Goal: Task Accomplishment & Management: Complete application form

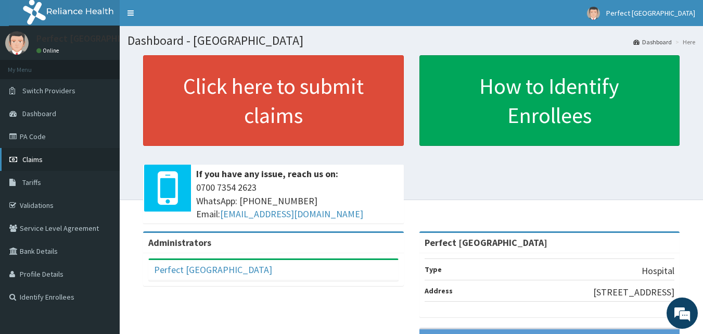
click at [34, 160] on span "Claims" at bounding box center [32, 159] width 20 height 9
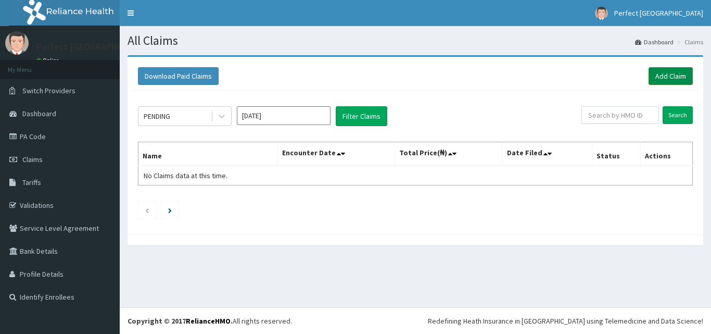
click at [671, 72] on link "Add Claim" at bounding box center [671, 76] width 44 height 18
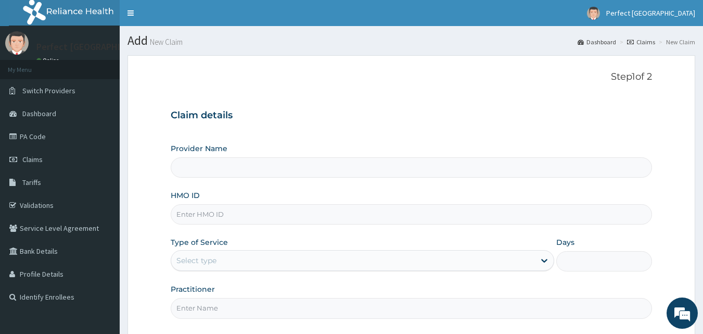
click at [204, 208] on input "HMO ID" at bounding box center [412, 214] width 482 height 20
type input "Perfect [GEOGRAPHIC_DATA]"
type input "CYA/10677/A"
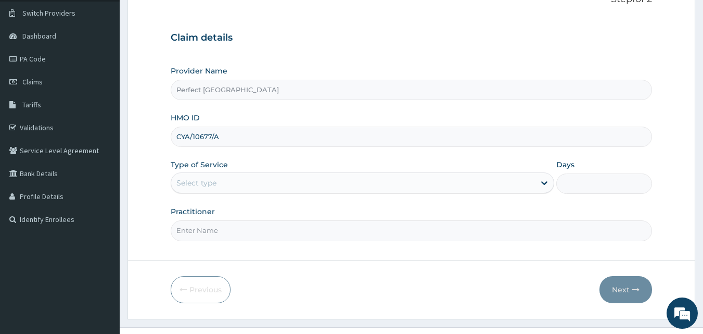
scroll to position [97, 0]
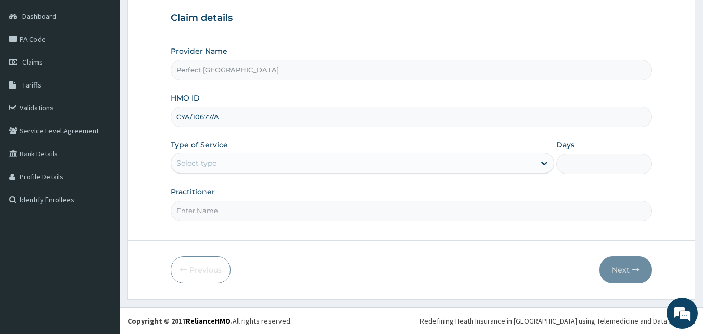
click at [554, 159] on div "Type of Service Select type Days" at bounding box center [411, 156] width 480 height 34
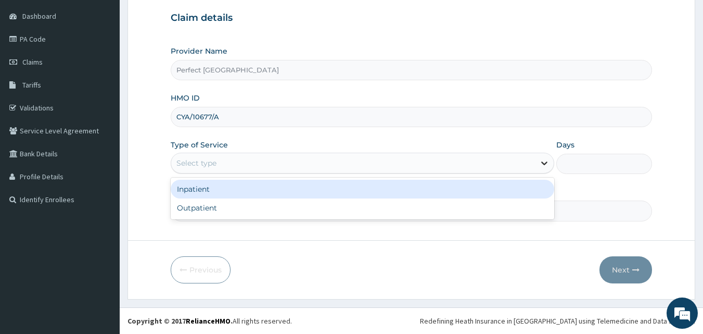
click at [543, 164] on icon at bounding box center [544, 163] width 10 height 10
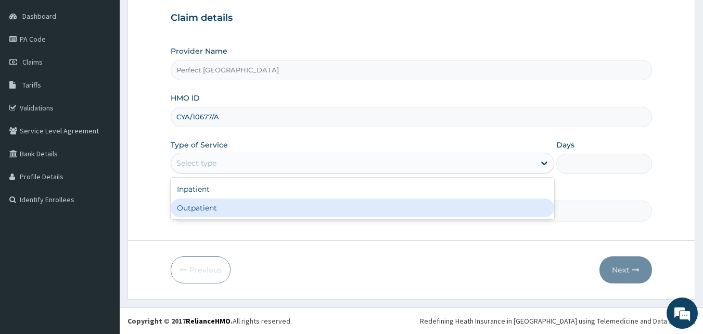
click at [469, 209] on div "Outpatient" at bounding box center [363, 207] width 384 height 19
type input "1"
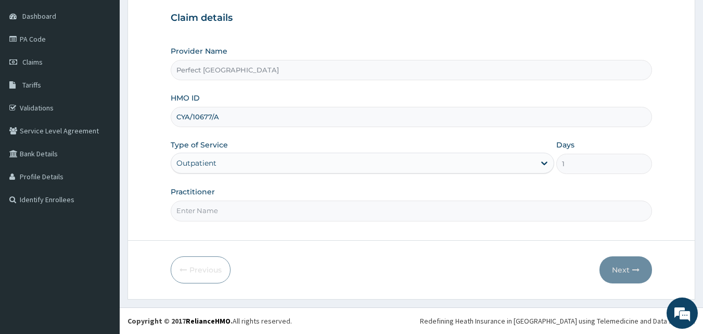
click at [282, 215] on input "Practitioner" at bounding box center [412, 210] width 482 height 20
type input "d"
type input "[PERSON_NAME]"
click at [609, 269] on button "Next" at bounding box center [626, 269] width 53 height 27
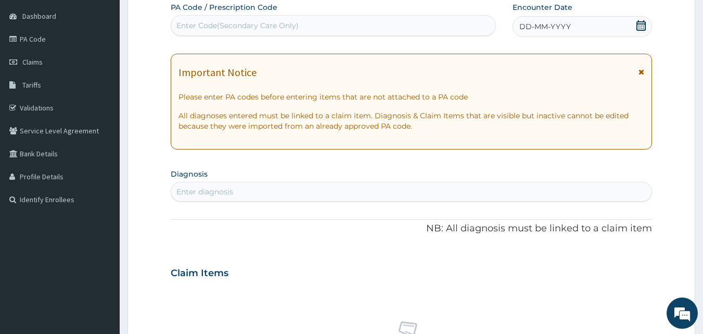
click at [636, 24] on div "DD-MM-YYYY" at bounding box center [582, 26] width 139 height 21
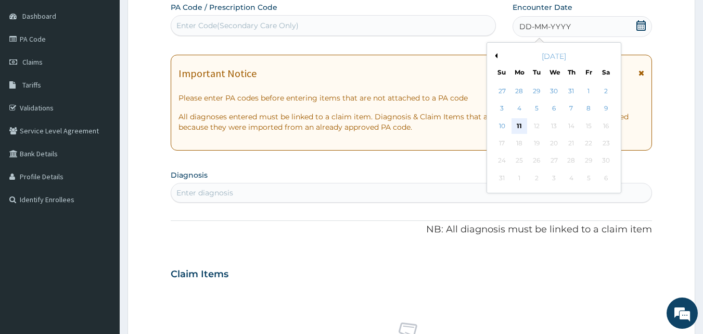
click at [521, 122] on div "11" at bounding box center [520, 126] width 16 height 16
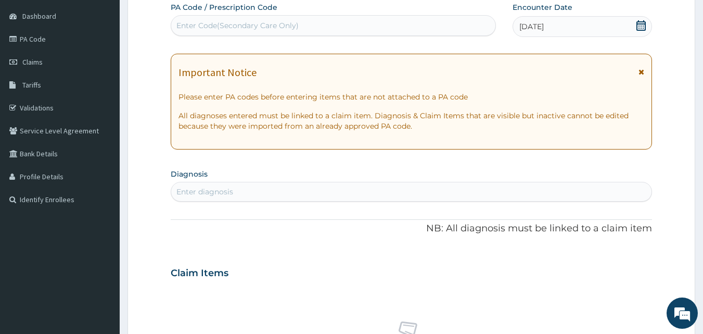
click at [641, 72] on icon at bounding box center [642, 71] width 6 height 7
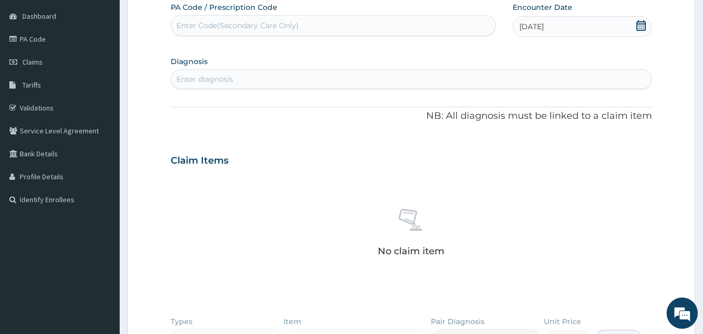
click at [363, 72] on div "Enter diagnosis" at bounding box center [411, 79] width 481 height 17
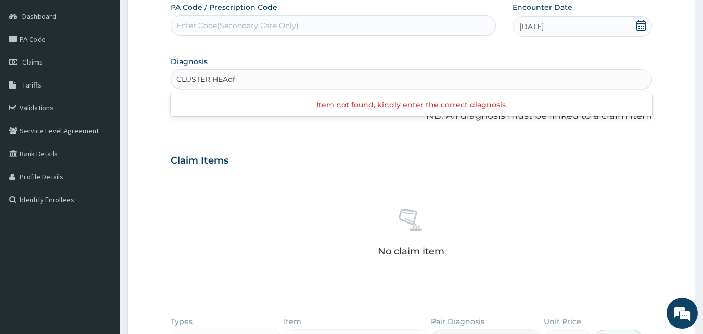
type input "CLUSTER HEAd"
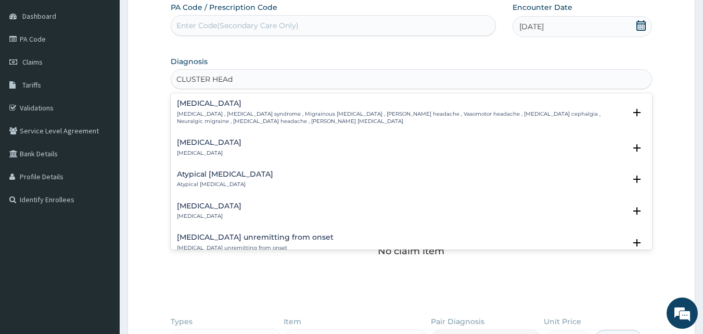
click at [194, 117] on p "Cluster headache , Cluster headache syndrome , Migrainous neuralgia , Horton's …" at bounding box center [401, 117] width 449 height 15
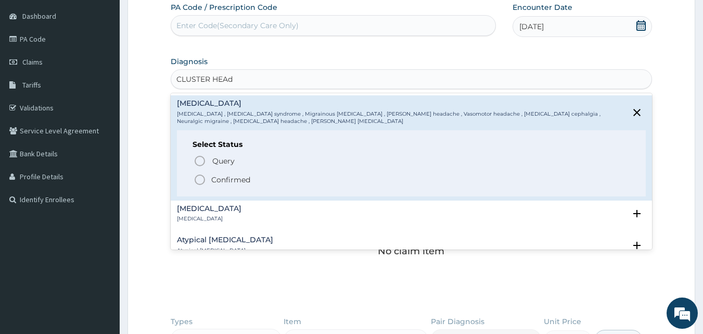
click at [198, 180] on icon "status option filled" at bounding box center [200, 179] width 12 height 12
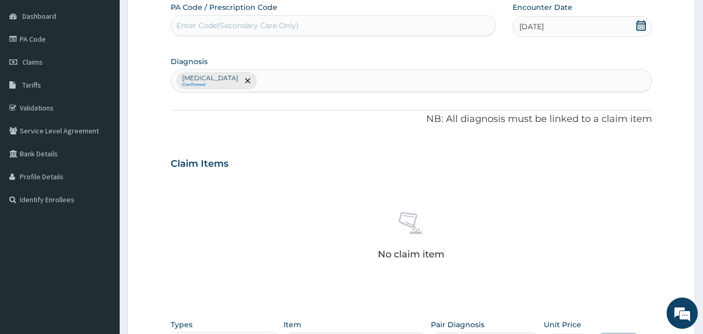
scroll to position [304, 0]
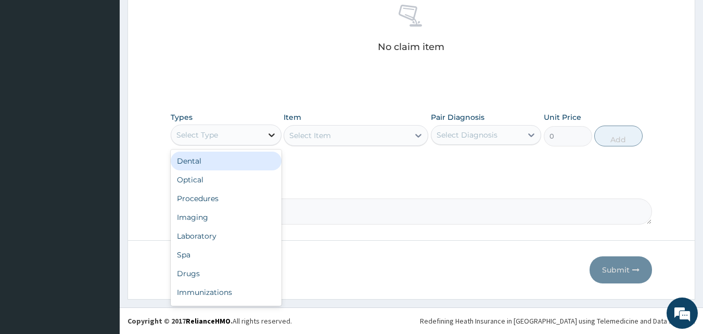
click at [272, 133] on icon at bounding box center [271, 135] width 10 height 10
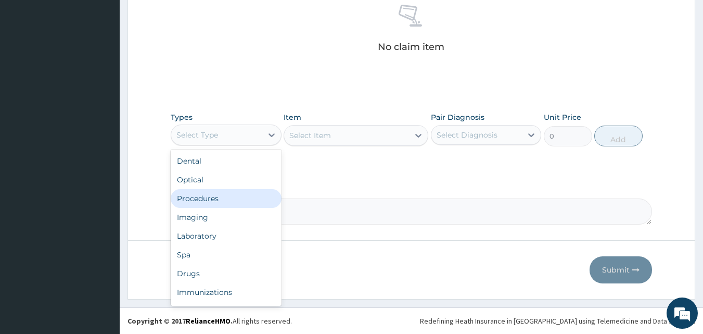
click at [232, 202] on div "Procedures" at bounding box center [226, 198] width 111 height 19
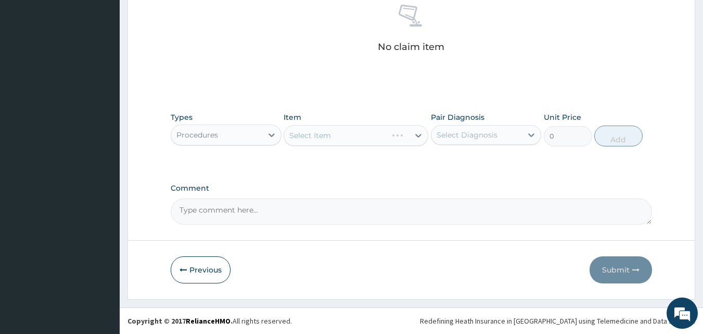
click at [421, 135] on div "Select Item" at bounding box center [356, 135] width 145 height 21
click at [421, 135] on icon at bounding box center [418, 136] width 6 height 4
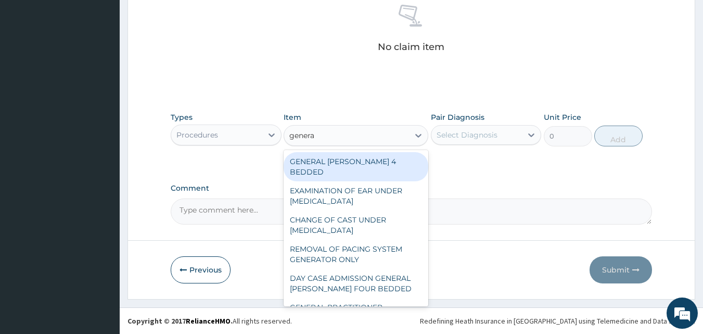
type input "general"
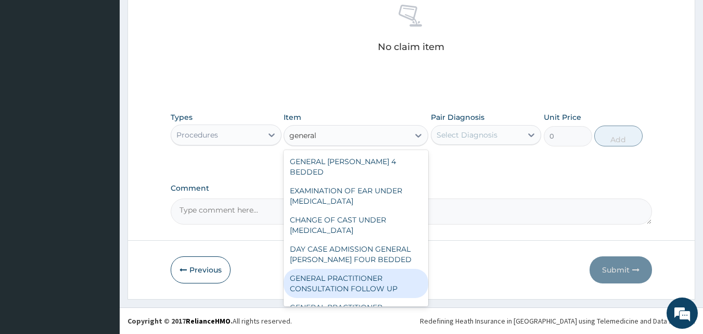
click at [345, 269] on div "GENERAL PRACTITIONER CONSULTATION FOLLOW UP" at bounding box center [356, 283] width 145 height 29
type input "2500"
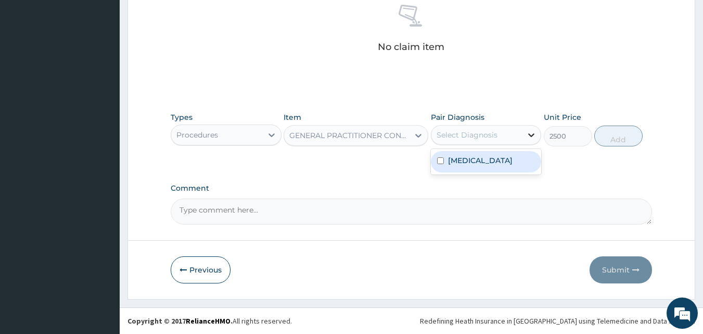
click at [531, 136] on icon at bounding box center [531, 135] width 10 height 10
click at [438, 161] on input "checkbox" at bounding box center [440, 160] width 7 height 7
checkbox input "true"
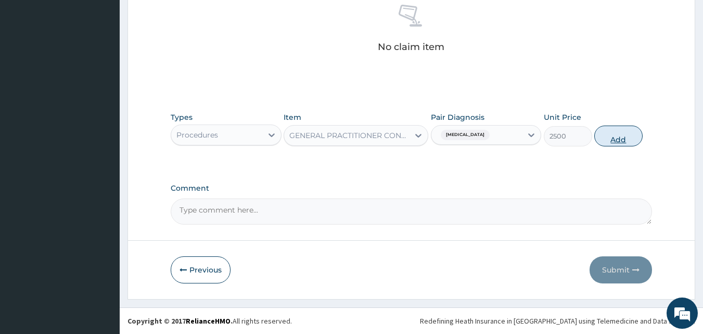
click at [617, 134] on button "Add" at bounding box center [618, 135] width 48 height 21
type input "0"
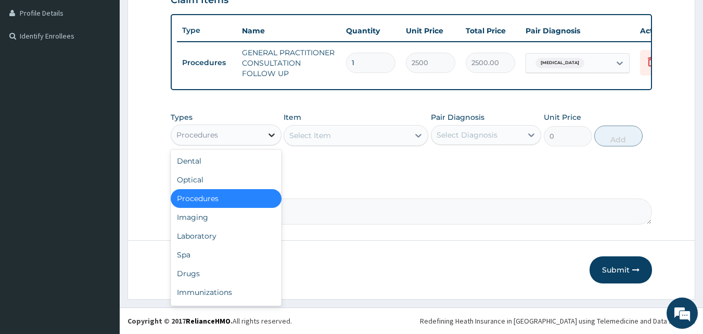
click at [273, 141] on div at bounding box center [271, 134] width 19 height 19
type input "dr"
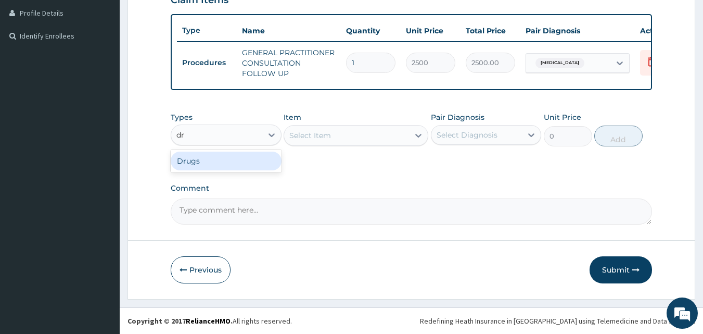
click at [222, 151] on div "Drugs" at bounding box center [226, 160] width 111 height 19
click at [418, 135] on div "Select Item" at bounding box center [356, 135] width 145 height 21
click at [418, 135] on icon at bounding box center [418, 135] width 10 height 10
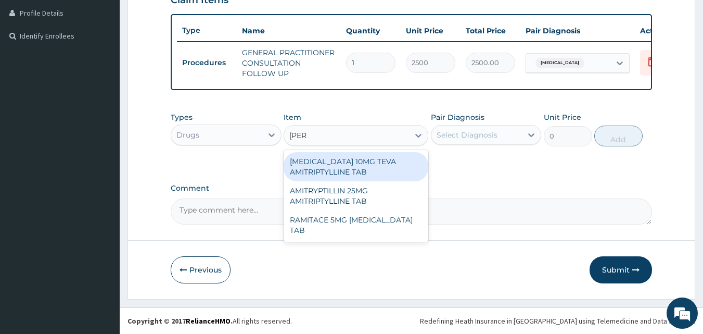
type input "amitr"
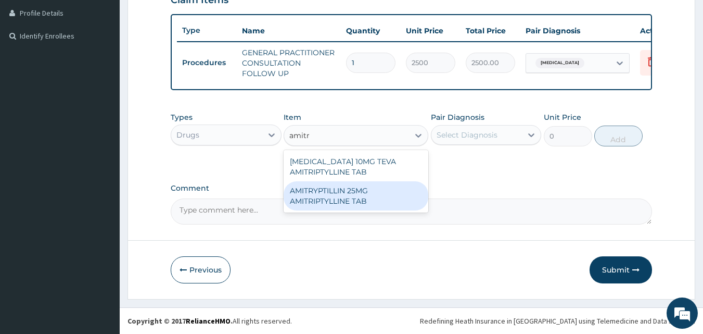
click at [369, 198] on div "AMITRYPTILLIN 25MG AMITRIPTYLLINE TAB" at bounding box center [356, 195] width 145 height 29
type input "30"
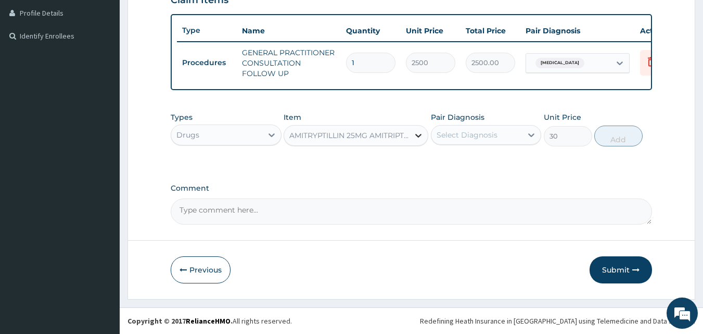
click at [420, 133] on icon at bounding box center [418, 135] width 10 height 10
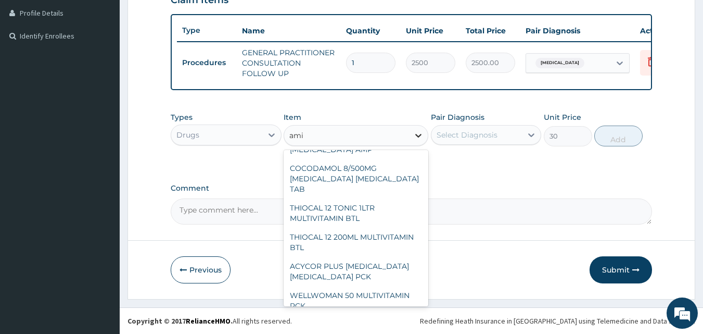
scroll to position [7482, 0]
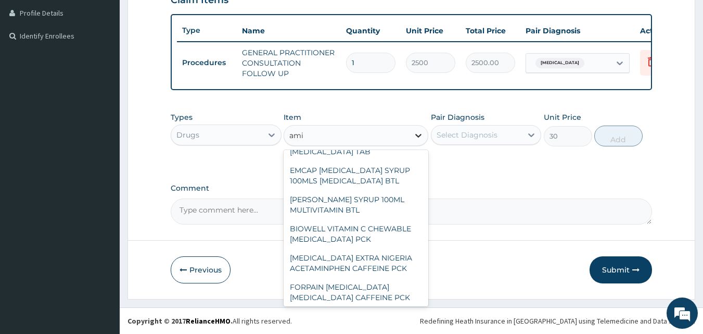
type input "amit"
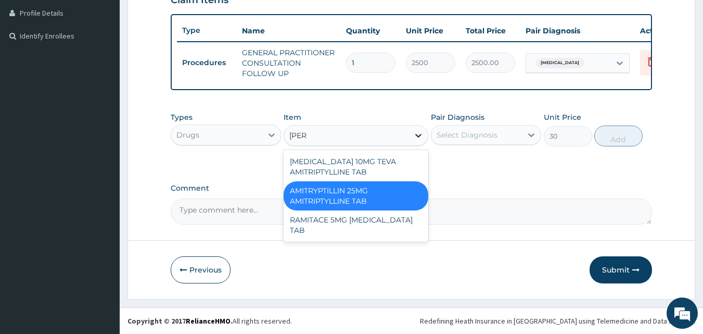
scroll to position [0, 0]
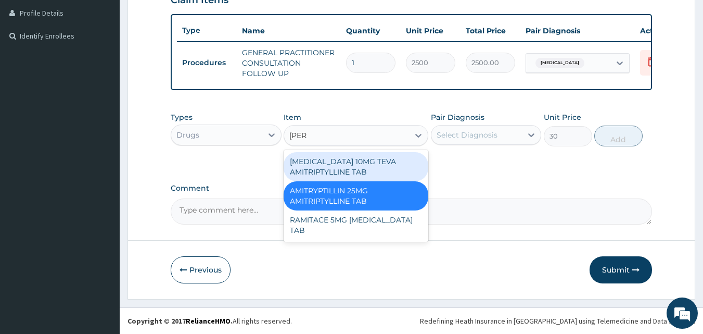
click at [334, 158] on div "AMITRIPTYLINE 10MG TEVA AMITRIPTYLLINE TAB" at bounding box center [356, 166] width 145 height 29
type input "715"
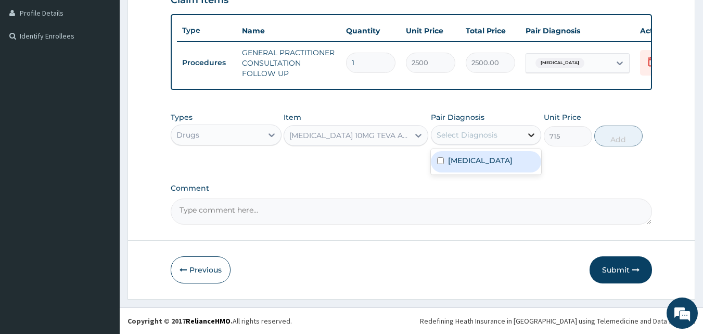
click at [530, 135] on icon at bounding box center [532, 135] width 6 height 4
click at [440, 161] on input "checkbox" at bounding box center [440, 160] width 7 height 7
checkbox input "true"
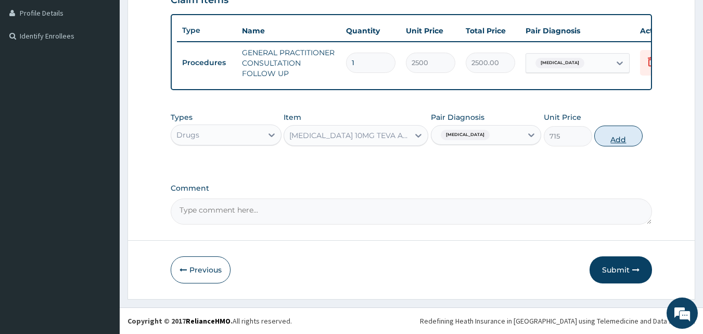
click at [607, 139] on button "Add" at bounding box center [618, 135] width 48 height 21
type input "0"
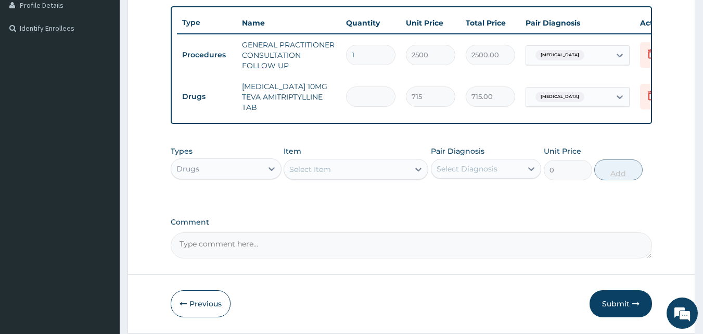
type input "0.00"
type input "5"
type input "3575.00"
type input "5"
click at [607, 310] on button "Submit" at bounding box center [621, 303] width 62 height 27
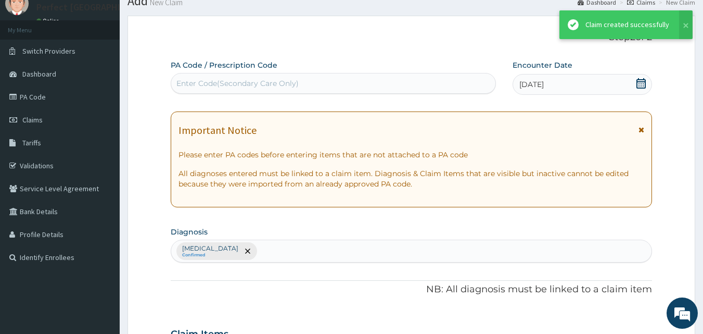
scroll to position [269, 0]
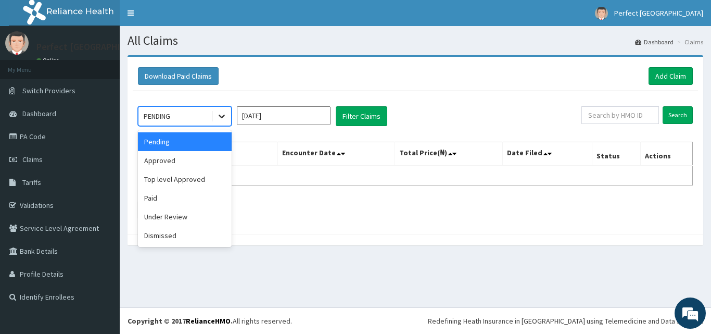
click at [221, 120] on icon at bounding box center [222, 116] width 10 height 10
click at [183, 156] on div "Approved" at bounding box center [185, 160] width 94 height 19
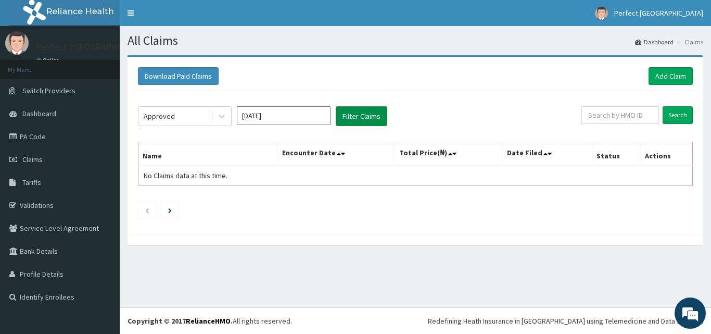
click at [357, 118] on button "Filter Claims" at bounding box center [362, 116] width 52 height 20
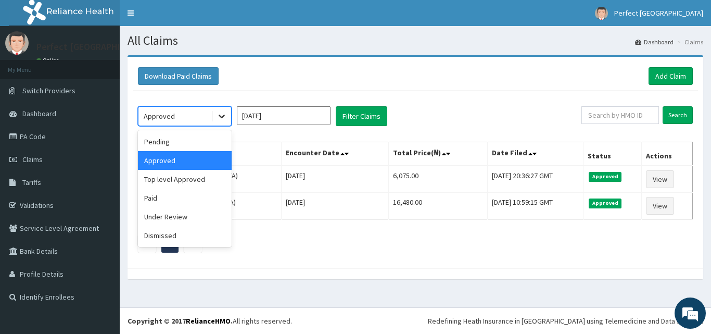
click at [218, 110] on div at bounding box center [221, 116] width 19 height 19
click at [171, 223] on div "Under Review" at bounding box center [185, 216] width 94 height 19
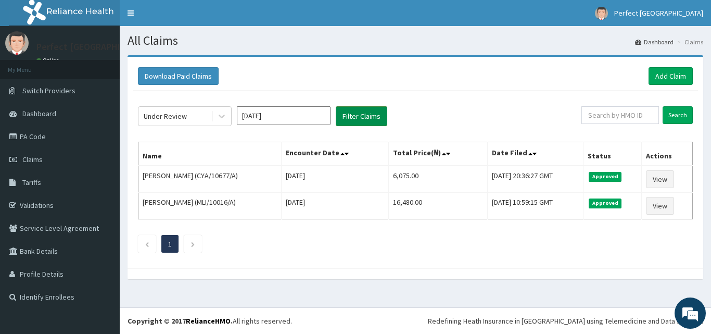
click at [364, 118] on button "Filter Claims" at bounding box center [362, 116] width 52 height 20
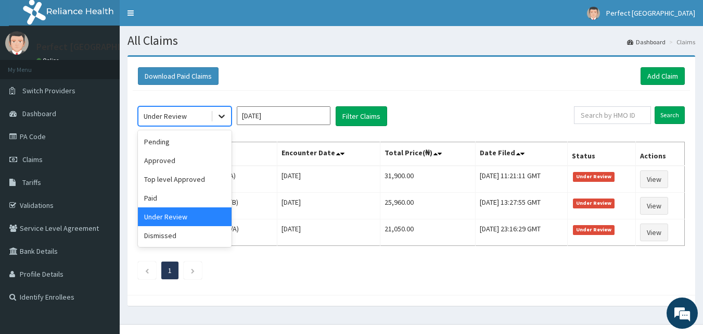
click at [217, 117] on icon at bounding box center [222, 116] width 10 height 10
click at [187, 177] on div "Top level Approved" at bounding box center [185, 179] width 94 height 19
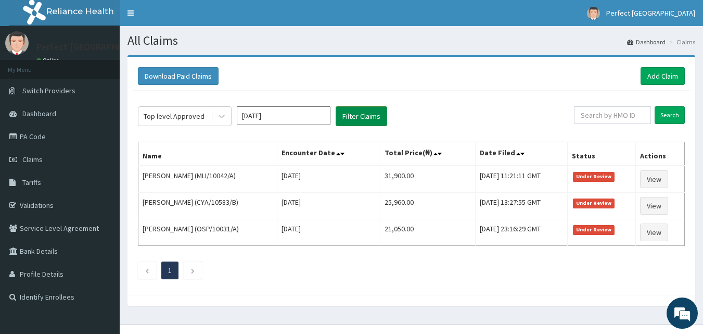
click at [373, 116] on button "Filter Claims" at bounding box center [362, 116] width 52 height 20
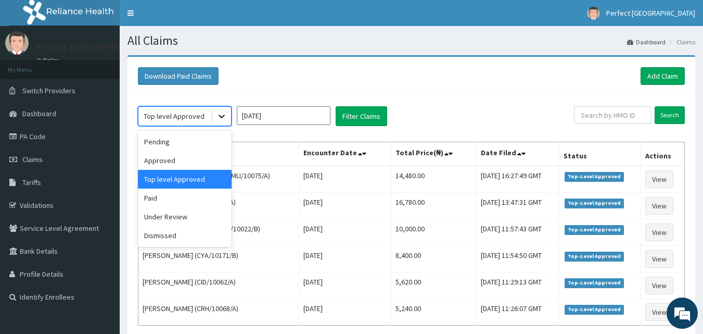
click at [222, 107] on div at bounding box center [221, 116] width 19 height 19
click at [177, 214] on div "Under Review" at bounding box center [185, 216] width 94 height 19
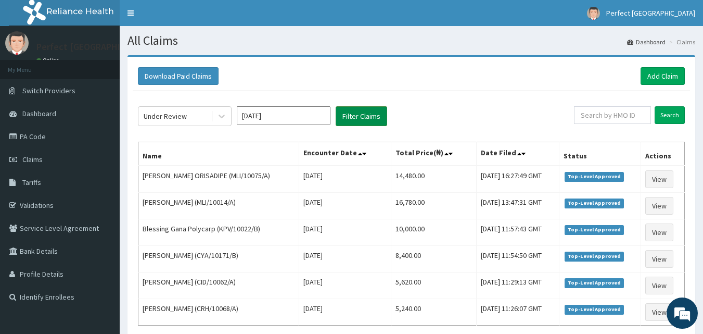
click at [348, 117] on button "Filter Claims" at bounding box center [362, 116] width 52 height 20
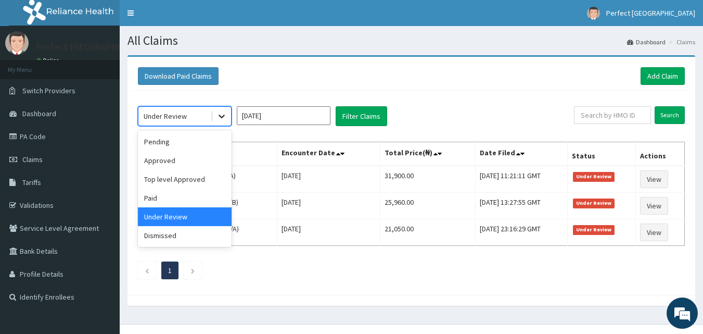
click at [225, 119] on icon at bounding box center [222, 116] width 10 height 10
click at [191, 146] on div "Pending" at bounding box center [185, 141] width 94 height 19
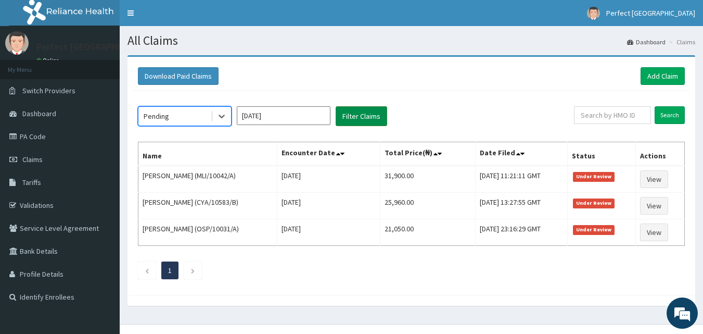
click at [351, 118] on button "Filter Claims" at bounding box center [362, 116] width 52 height 20
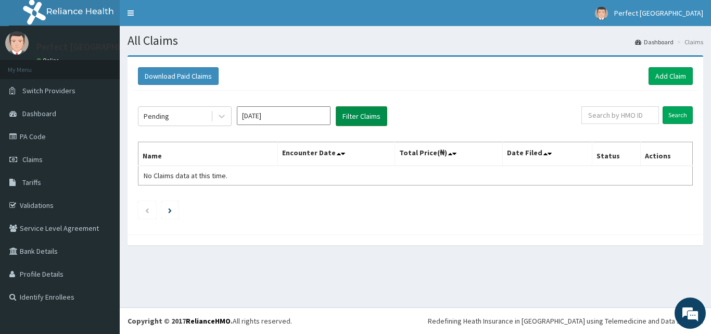
click at [351, 118] on button "Filter Claims" at bounding box center [362, 116] width 52 height 20
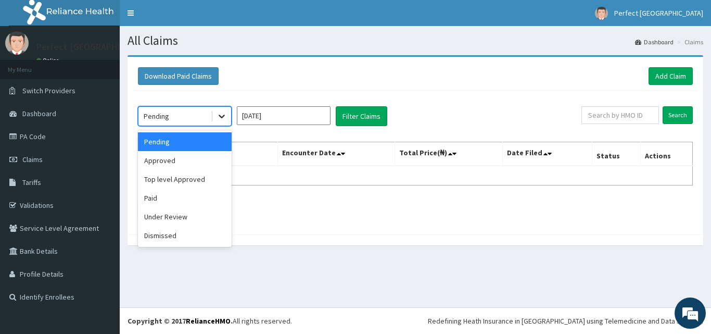
click at [225, 116] on icon at bounding box center [222, 116] width 10 height 10
click at [189, 163] on div "Approved" at bounding box center [185, 160] width 94 height 19
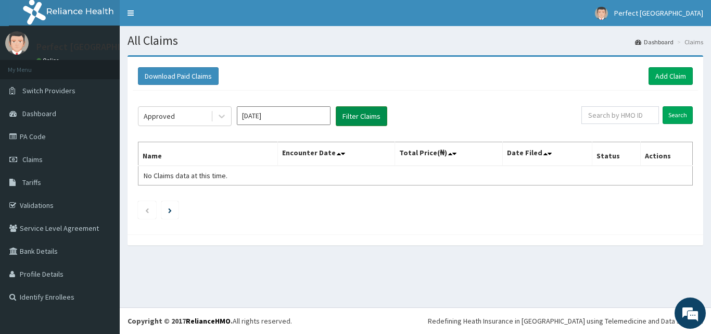
click at [358, 122] on button "Filter Claims" at bounding box center [362, 116] width 52 height 20
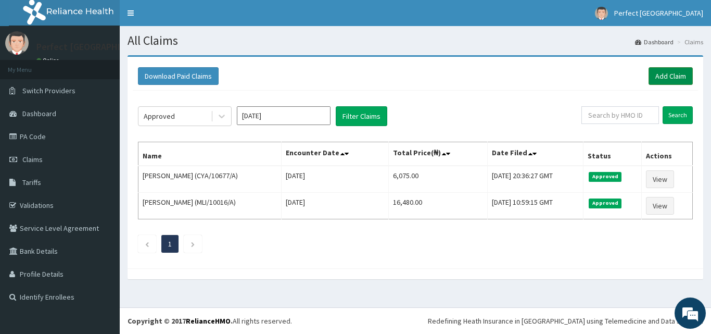
click at [668, 80] on link "Add Claim" at bounding box center [671, 76] width 44 height 18
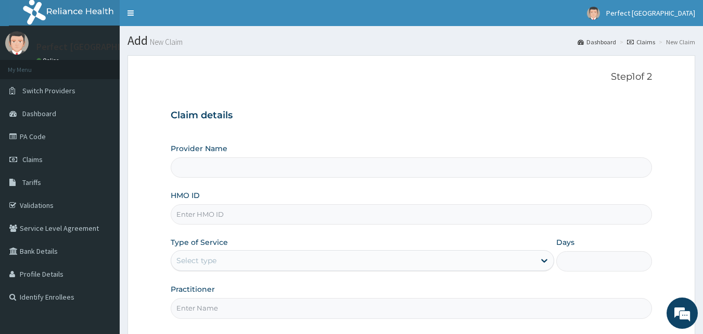
type input "Perfect [GEOGRAPHIC_DATA]"
click at [251, 213] on input "HMO ID" at bounding box center [412, 214] width 482 height 20
type input "MLI/10023/A"
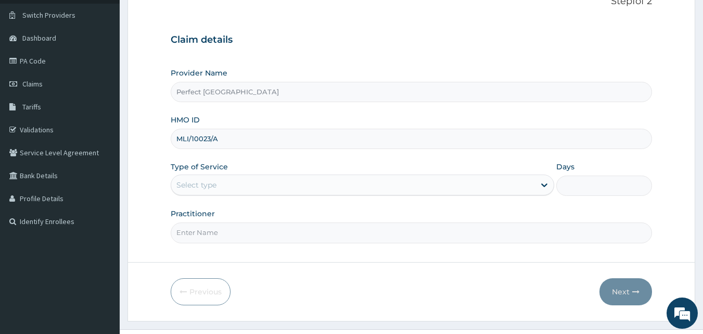
scroll to position [97, 0]
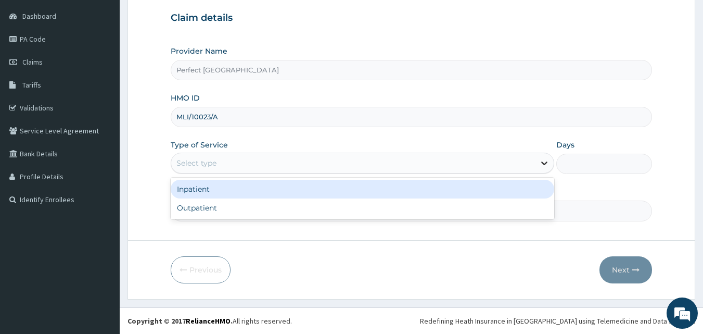
click at [545, 164] on icon at bounding box center [544, 163] width 10 height 10
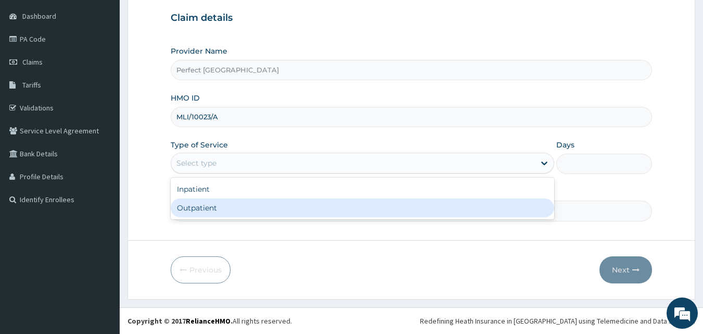
click at [468, 206] on div "Outpatient" at bounding box center [363, 207] width 384 height 19
type input "1"
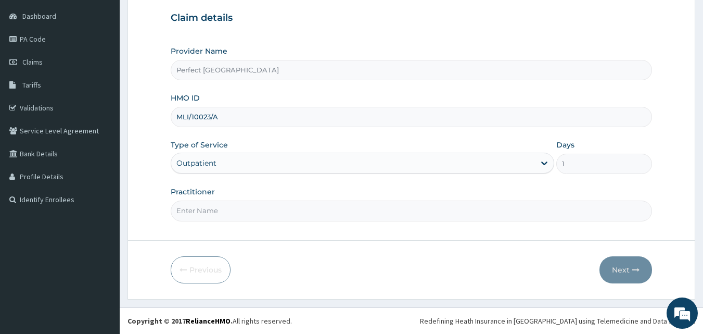
click at [318, 209] on input "Practitioner" at bounding box center [412, 210] width 482 height 20
type input "d"
type input "[PERSON_NAME]"
click at [614, 266] on button "Next" at bounding box center [626, 269] width 53 height 27
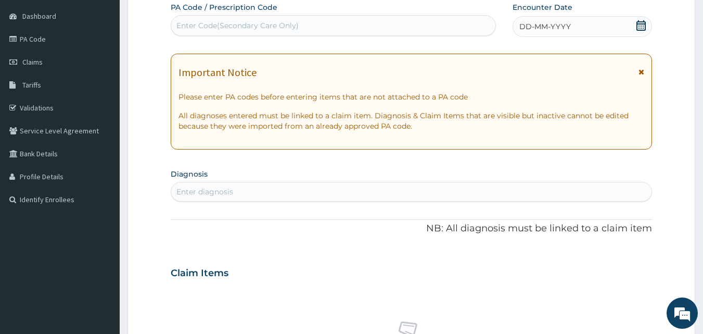
click at [648, 25] on div "DD-MM-YYYY" at bounding box center [582, 26] width 139 height 21
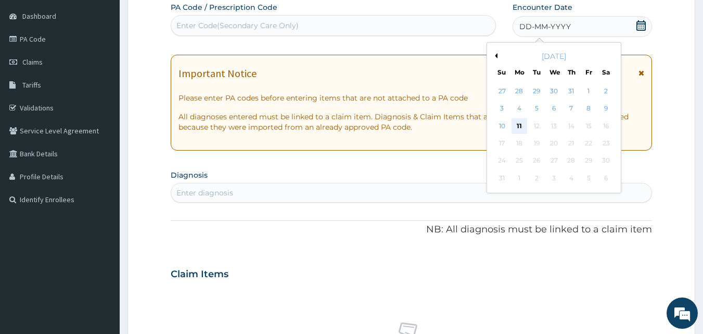
click at [518, 124] on div "11" at bounding box center [520, 126] width 16 height 16
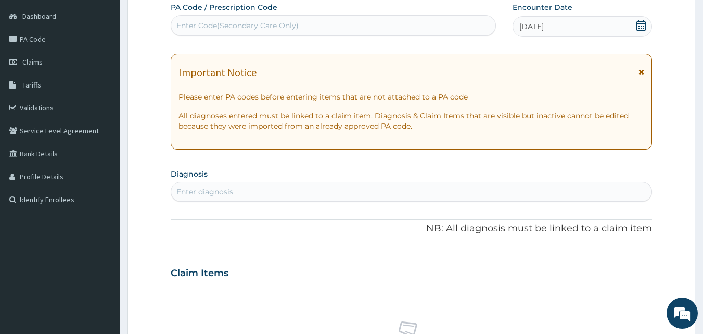
click at [640, 70] on icon at bounding box center [642, 71] width 6 height 7
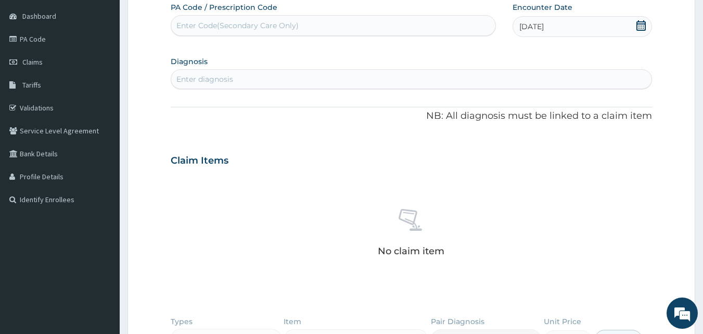
click at [364, 75] on div "Enter diagnosis" at bounding box center [411, 79] width 481 height 17
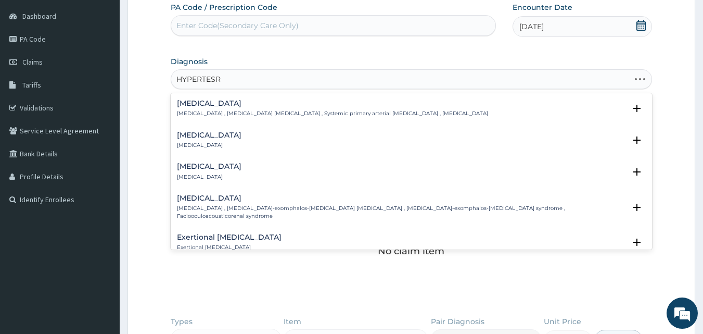
scroll to position [0, 0]
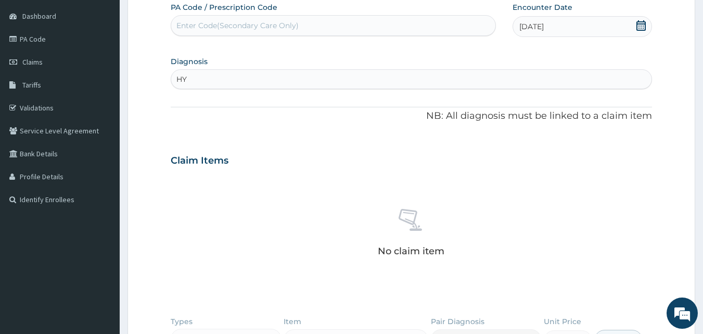
type input "H"
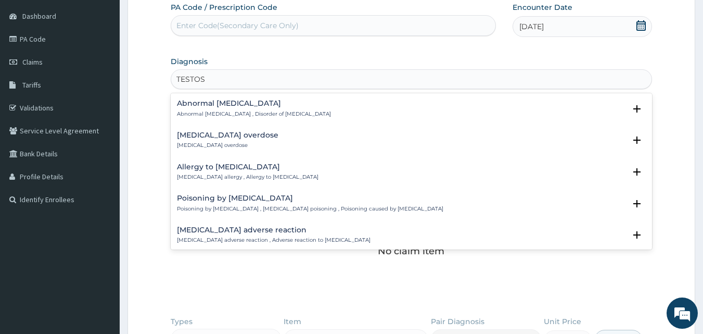
type input "TESTOST"
click at [245, 104] on h4 "Abnormal testosterone" at bounding box center [254, 103] width 154 height 8
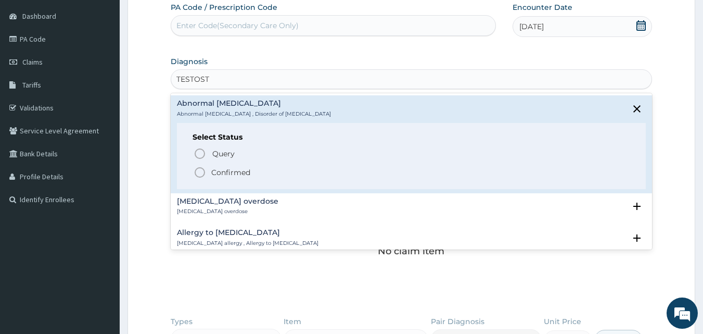
click at [200, 175] on icon "status option filled" at bounding box center [200, 172] width 12 height 12
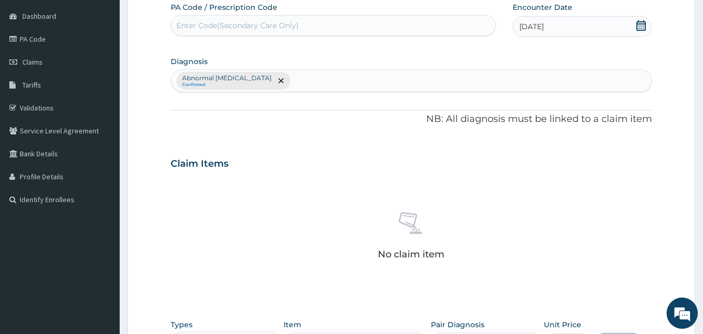
scroll to position [304, 0]
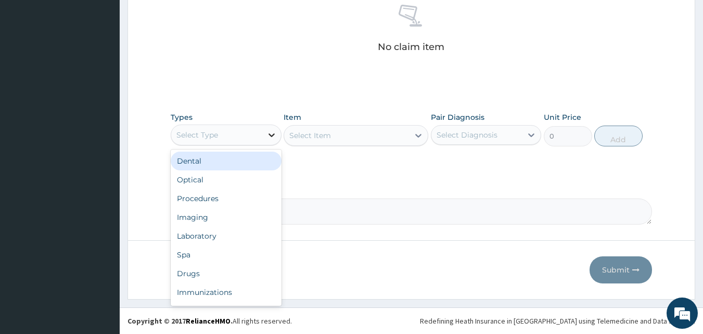
click at [278, 135] on div at bounding box center [271, 134] width 19 height 19
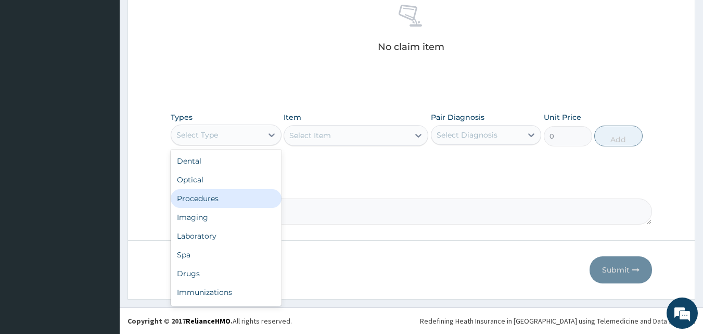
click at [233, 199] on div "Procedures" at bounding box center [226, 198] width 111 height 19
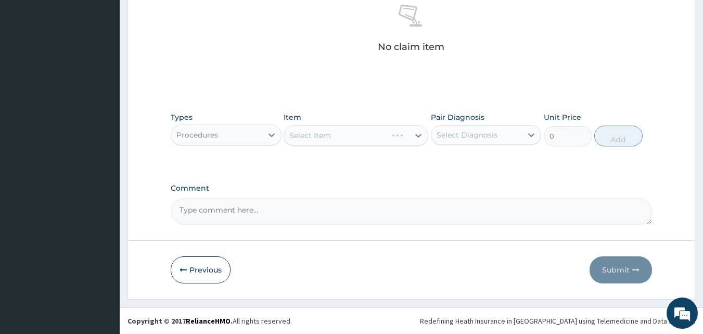
click at [419, 134] on div "Select Item" at bounding box center [356, 135] width 145 height 21
click at [419, 134] on icon at bounding box center [418, 135] width 10 height 10
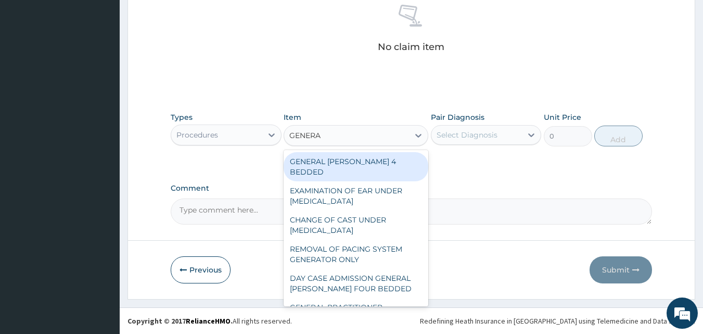
type input "GENERAL"
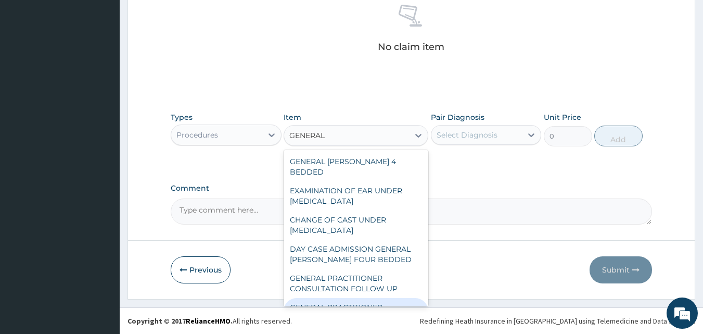
click at [360, 298] on div "GENERAL PRACTITIONER CONSULTATION FIRST OUTPATIENT CONSULTATION" at bounding box center [356, 318] width 145 height 40
type input "3000"
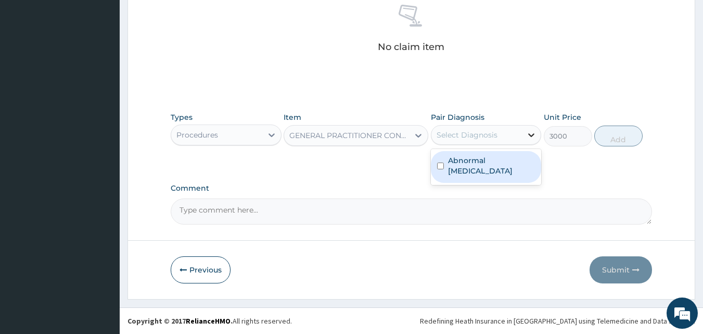
click at [529, 132] on icon at bounding box center [531, 135] width 10 height 10
click at [442, 167] on div "Abnormal testosterone" at bounding box center [486, 167] width 111 height 32
checkbox input "true"
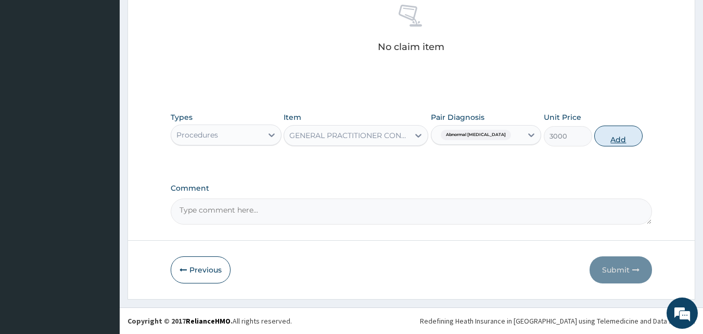
click at [612, 135] on button "Add" at bounding box center [618, 135] width 48 height 21
type input "0"
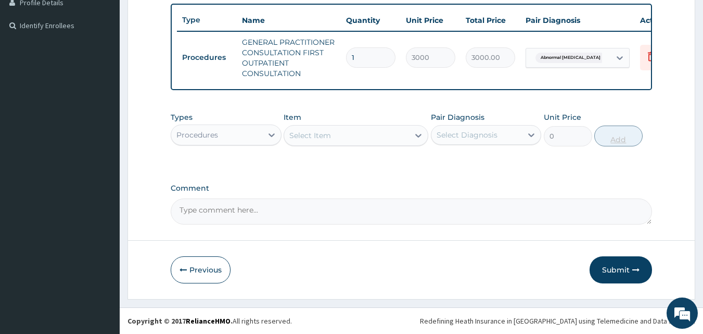
scroll to position [279, 0]
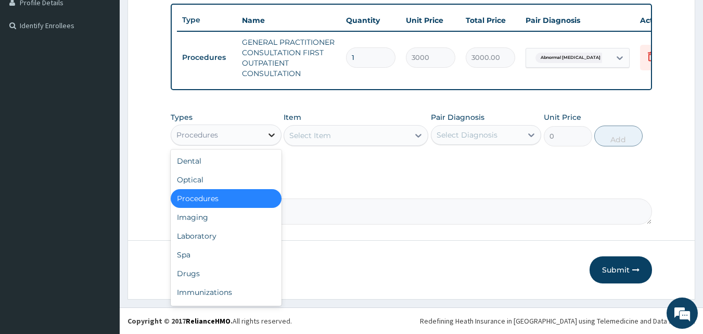
click at [274, 137] on icon at bounding box center [271, 135] width 10 height 10
click at [220, 272] on div "Drugs" at bounding box center [226, 273] width 111 height 19
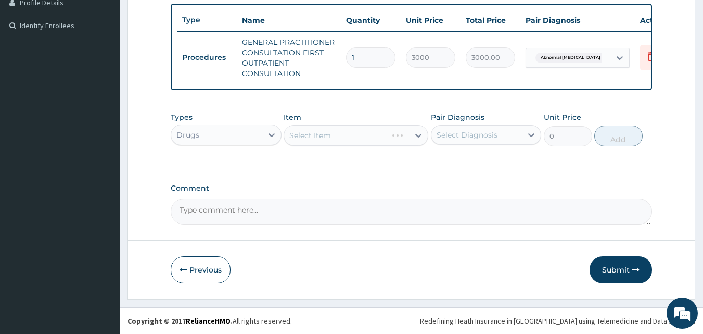
click at [415, 135] on div "Select Item" at bounding box center [356, 135] width 145 height 21
click at [415, 135] on icon at bounding box center [418, 135] width 10 height 10
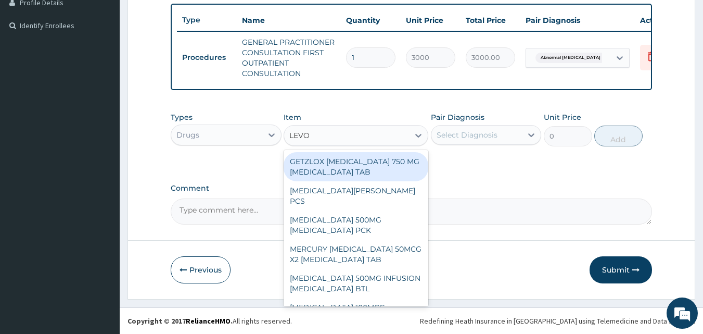
type input "LEVOF"
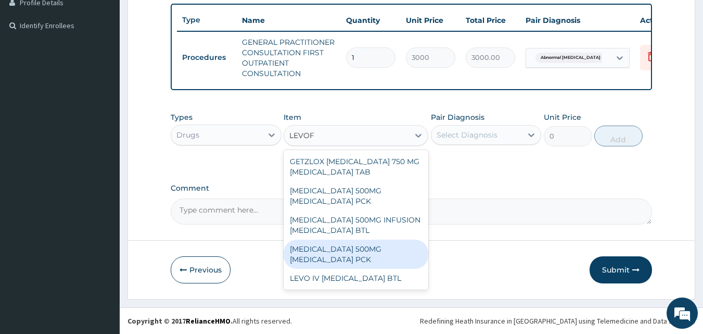
click at [346, 245] on div "LEVOFLOXACIN 500MG LEVOFLOXACIN PCK" at bounding box center [356, 253] width 145 height 29
type input "420"
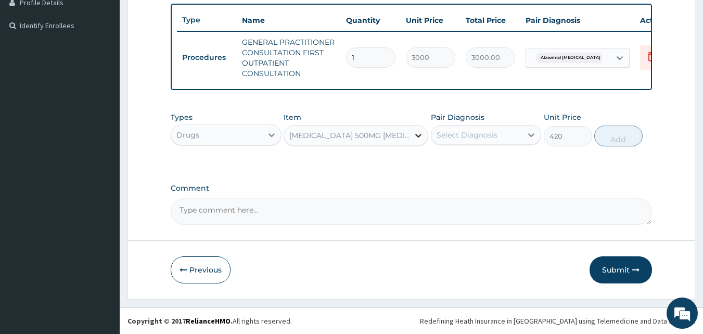
click at [416, 132] on icon at bounding box center [418, 135] width 10 height 10
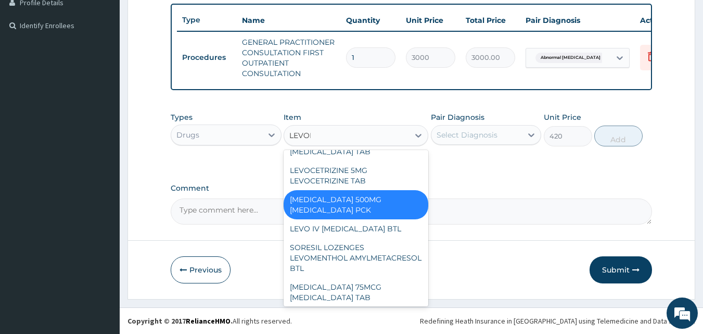
scroll to position [0, 0]
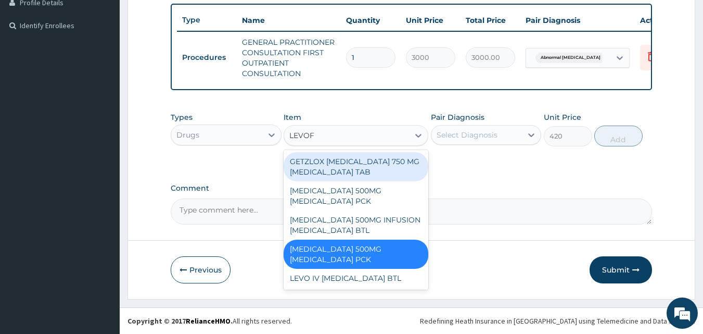
type input "LEVOFL"
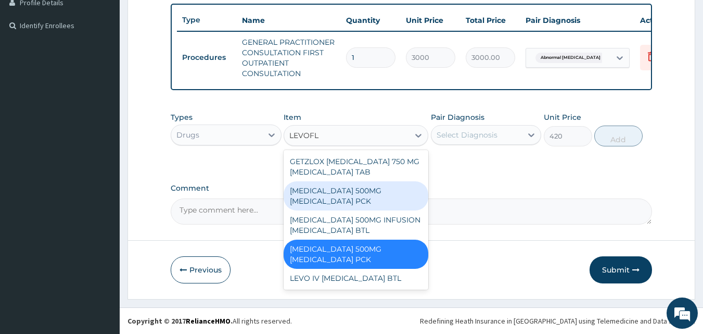
click at [357, 193] on div "TAVANIC 500MG LEVOFLOXACIN PCK" at bounding box center [356, 195] width 145 height 29
type input "6100"
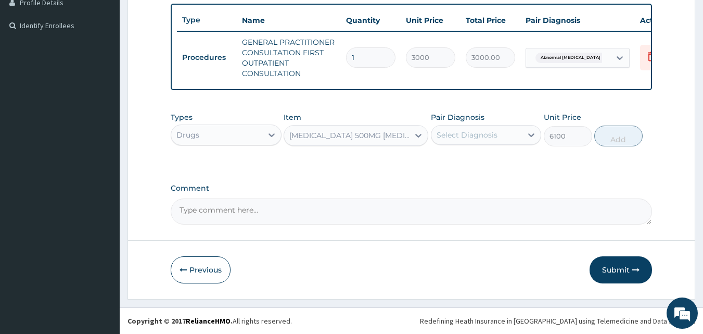
click at [518, 134] on div "Select Diagnosis" at bounding box center [477, 134] width 91 height 17
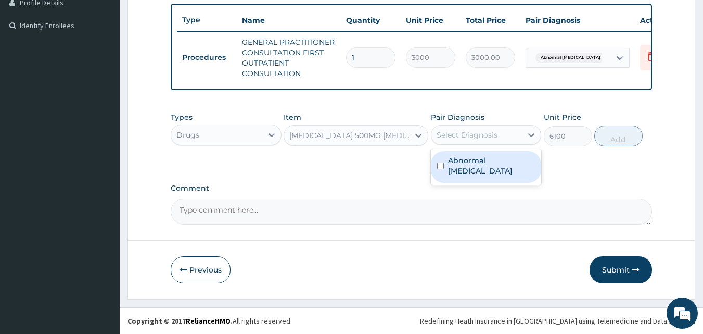
click at [444, 163] on div "Abnormal testosterone" at bounding box center [486, 167] width 111 height 32
checkbox input "true"
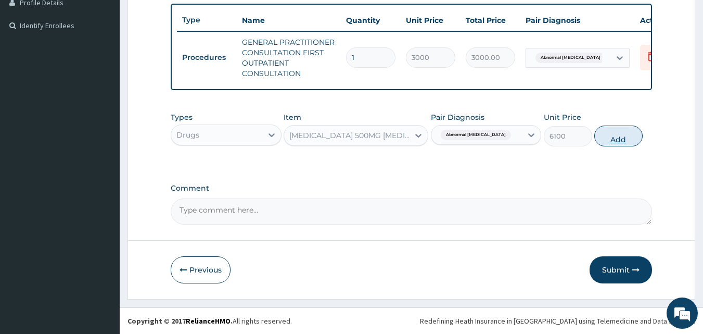
click at [612, 138] on button "Add" at bounding box center [618, 135] width 48 height 21
type input "0"
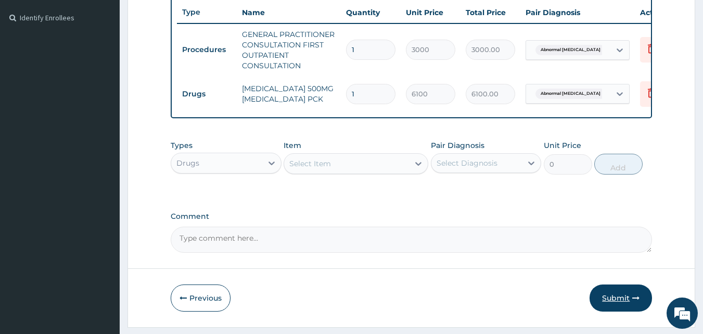
click at [617, 301] on button "Submit" at bounding box center [621, 297] width 62 height 27
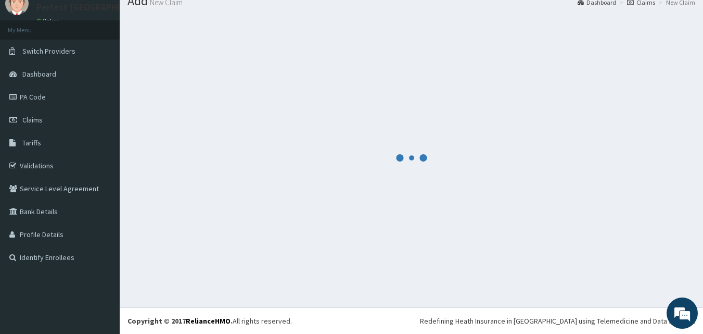
scroll to position [279, 0]
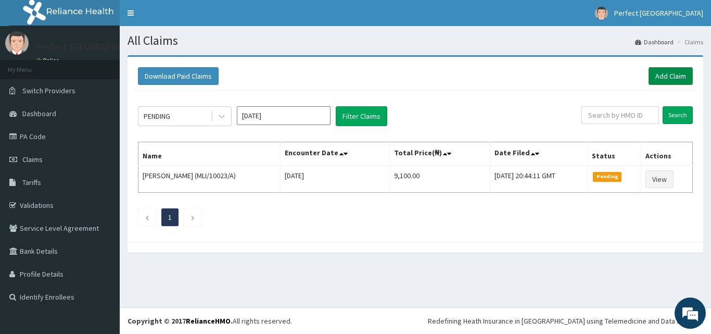
click at [665, 75] on link "Add Claim" at bounding box center [671, 76] width 44 height 18
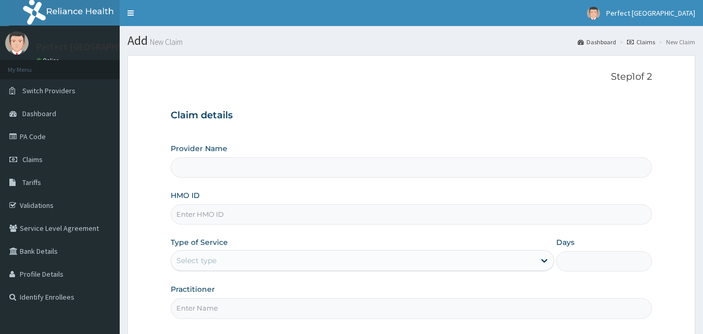
click at [219, 217] on input "HMO ID" at bounding box center [412, 214] width 482 height 20
type input "Perfect [GEOGRAPHIC_DATA]"
type input "MLI/10074/A"
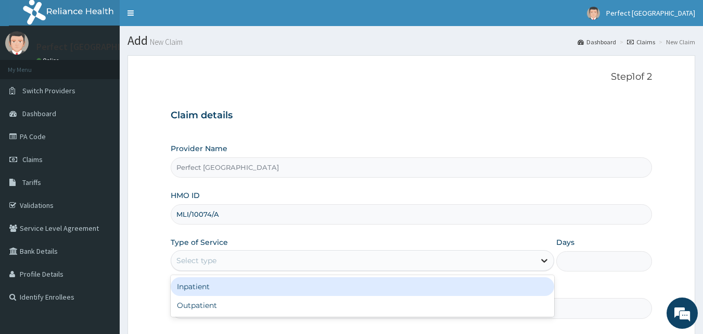
click at [546, 260] on icon at bounding box center [544, 261] width 6 height 4
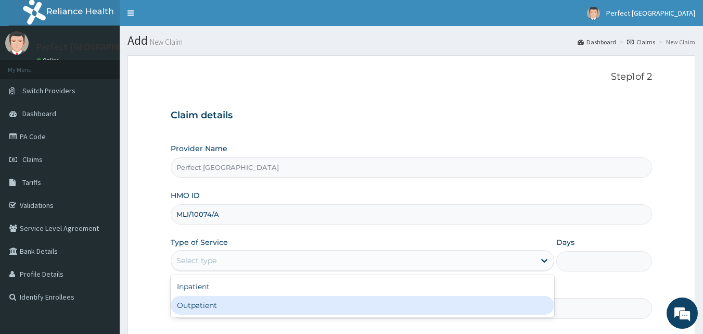
click at [472, 309] on div "Outpatient" at bounding box center [363, 305] width 384 height 19
type input "1"
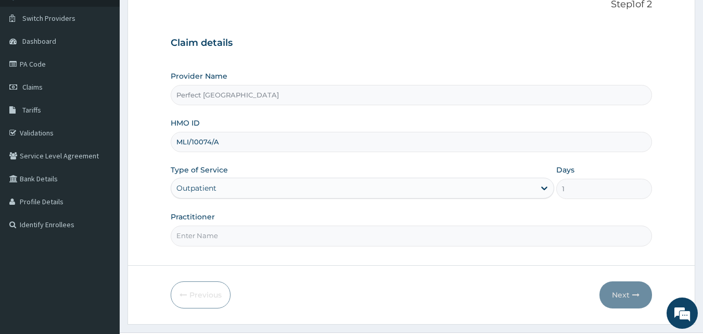
scroll to position [97, 0]
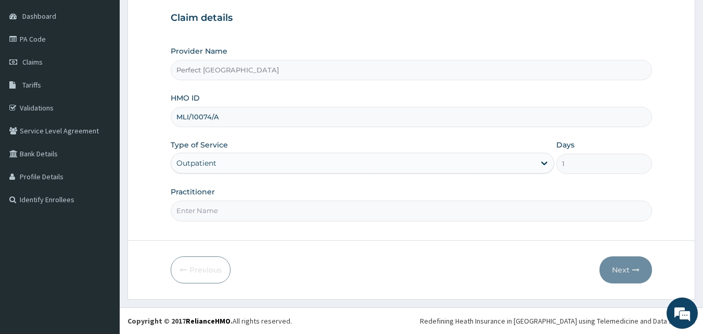
click at [191, 214] on input "Practitioner" at bounding box center [412, 210] width 482 height 20
type input "[PERSON_NAME]"
click at [621, 269] on button "Next" at bounding box center [626, 269] width 53 height 27
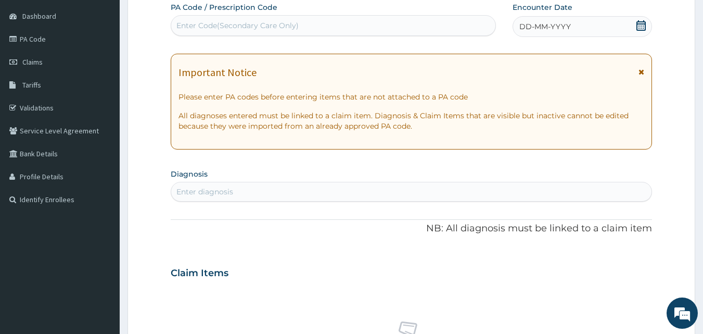
click at [641, 23] on icon at bounding box center [641, 25] width 9 height 10
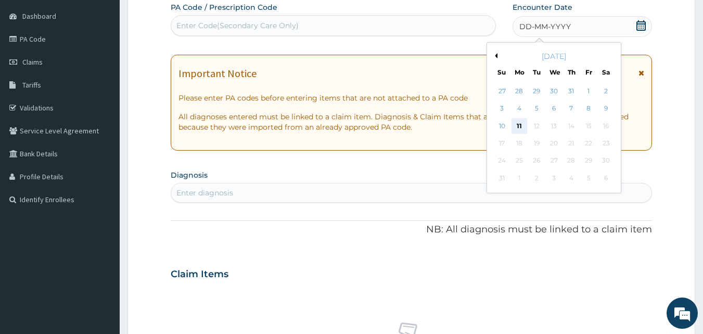
click at [516, 124] on div "11" at bounding box center [520, 126] width 16 height 16
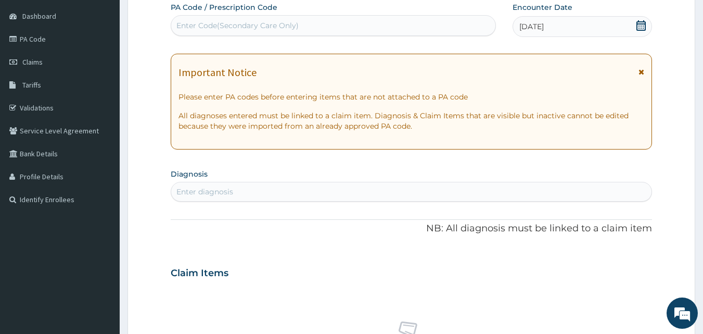
click at [640, 72] on icon at bounding box center [642, 71] width 6 height 7
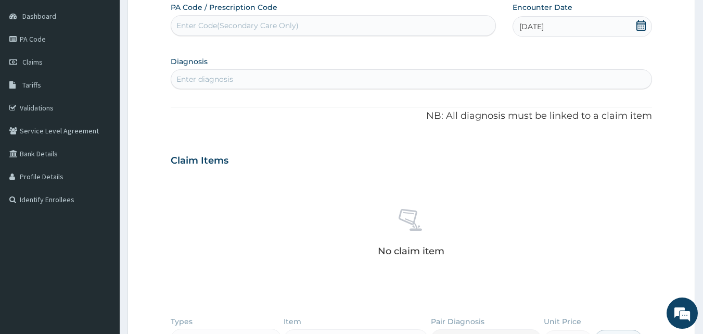
click at [454, 77] on div "Enter diagnosis" at bounding box center [411, 79] width 481 height 17
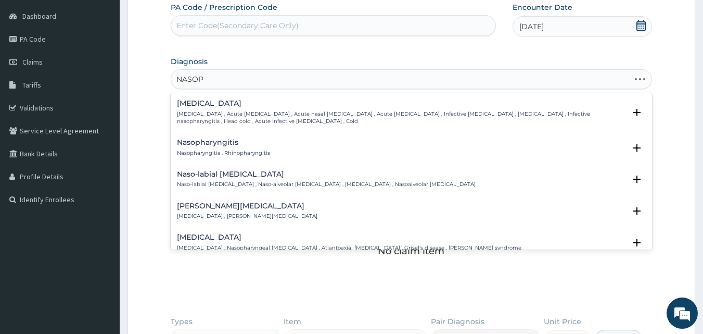
type input "NASOPH"
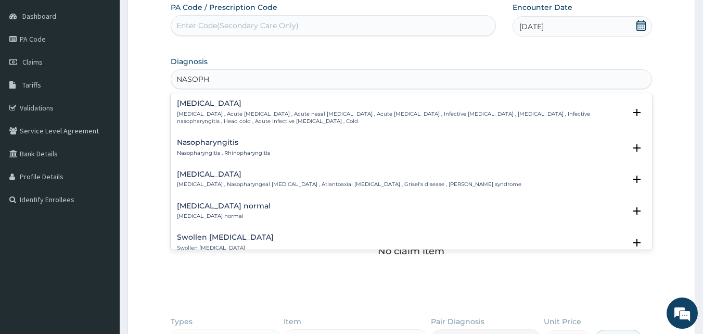
click at [216, 141] on h4 "Nasopharyngitis" at bounding box center [223, 142] width 93 height 8
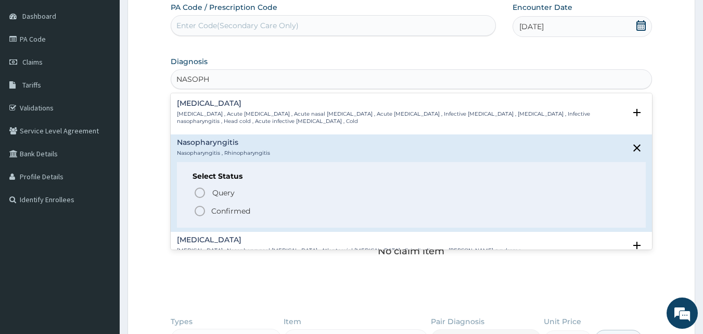
click at [200, 209] on icon "status option filled" at bounding box center [200, 211] width 12 height 12
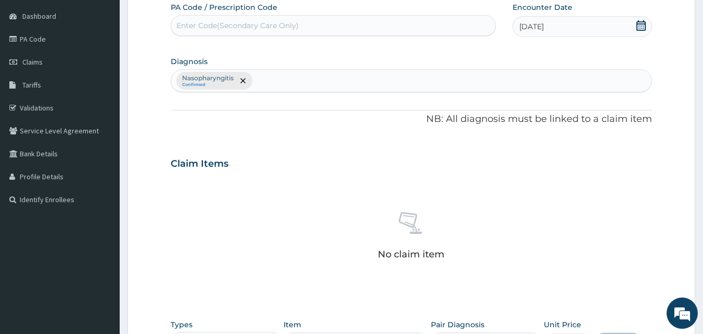
scroll to position [304, 0]
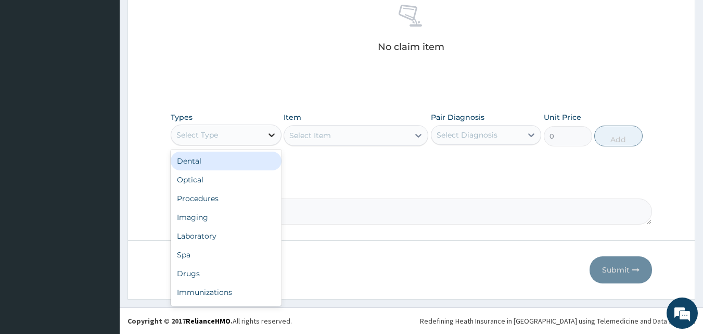
click at [275, 132] on icon at bounding box center [271, 135] width 10 height 10
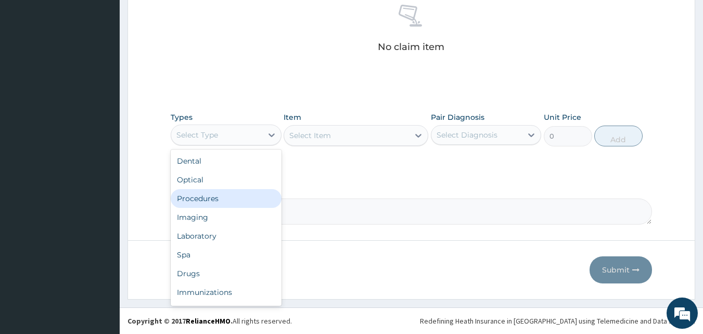
click at [220, 202] on div "Procedures" at bounding box center [226, 198] width 111 height 19
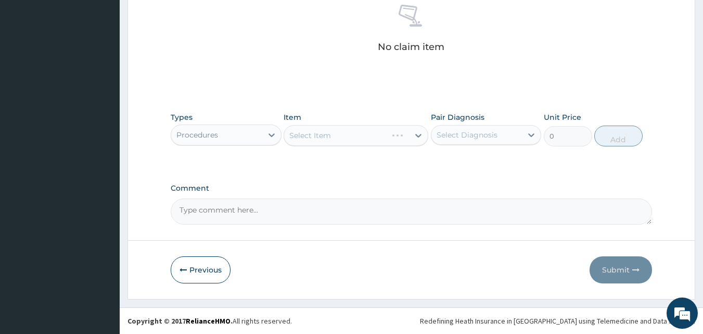
click at [416, 137] on div "Select Item" at bounding box center [356, 135] width 145 height 21
click at [416, 137] on icon at bounding box center [418, 135] width 10 height 10
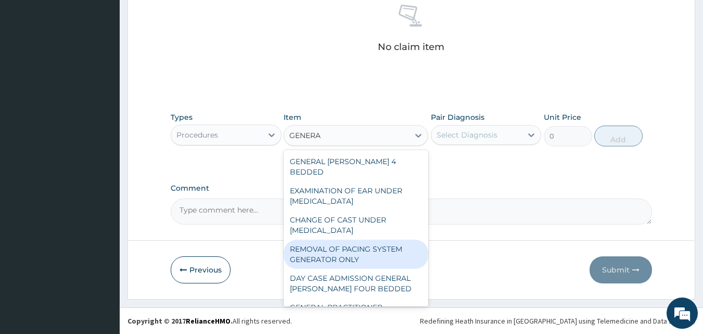
type input "GENERAL"
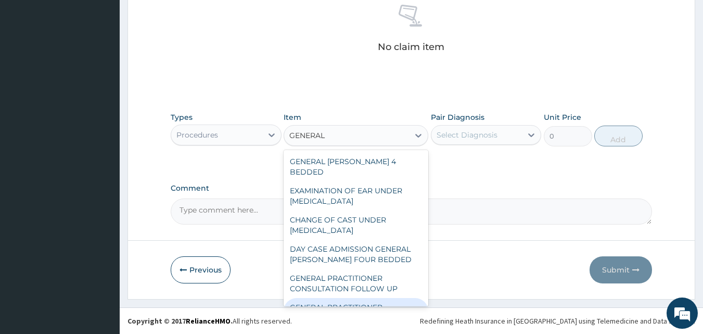
click at [345, 298] on div "GENERAL PRACTITIONER CONSULTATION FIRST OUTPATIENT CONSULTATION" at bounding box center [356, 318] width 145 height 40
type input "3000"
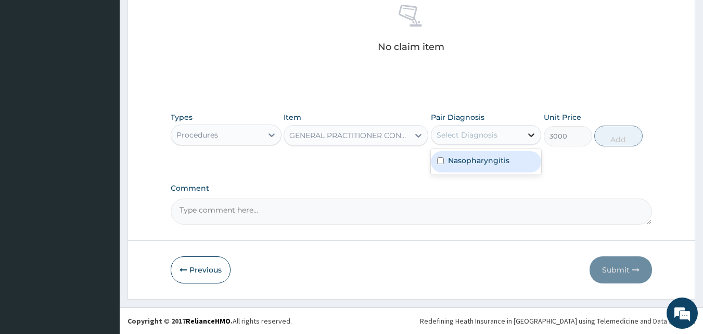
click at [526, 133] on icon at bounding box center [531, 135] width 10 height 10
click at [442, 160] on input "checkbox" at bounding box center [440, 160] width 7 height 7
checkbox input "true"
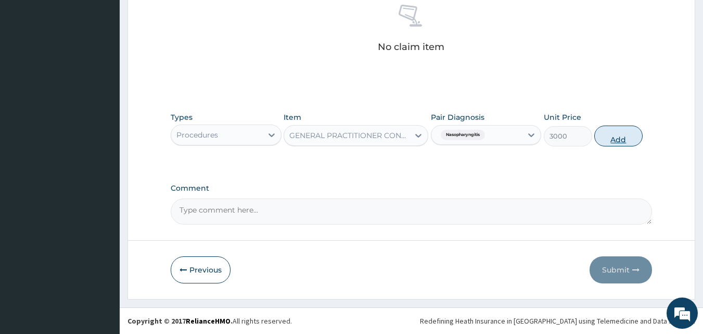
click at [607, 136] on button "Add" at bounding box center [618, 135] width 48 height 21
type input "0"
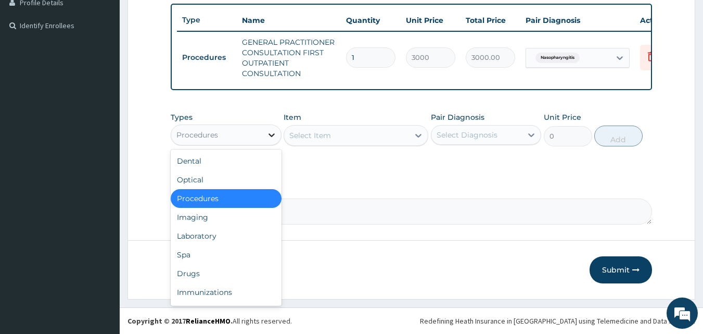
click at [271, 137] on icon at bounding box center [271, 135] width 10 height 10
click at [210, 269] on div "Drugs" at bounding box center [226, 273] width 111 height 19
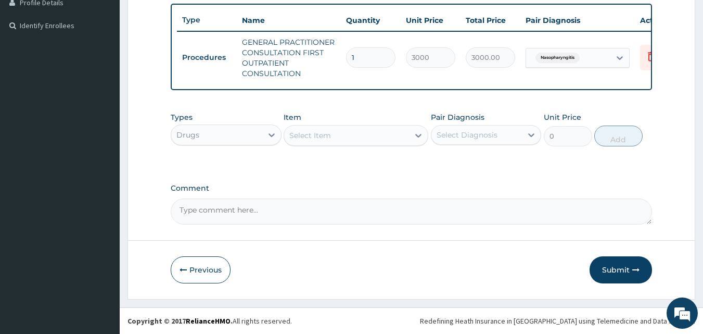
click at [413, 133] on icon at bounding box center [418, 135] width 10 height 10
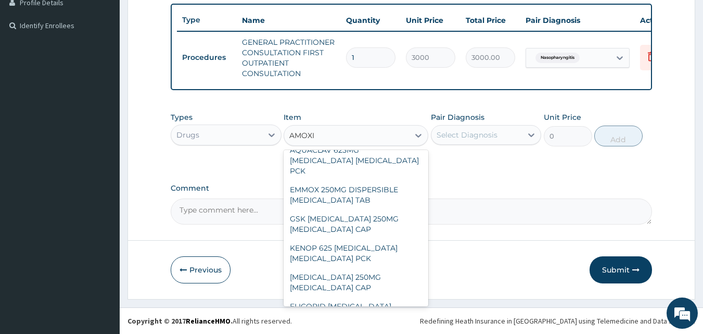
scroll to position [1676, 0]
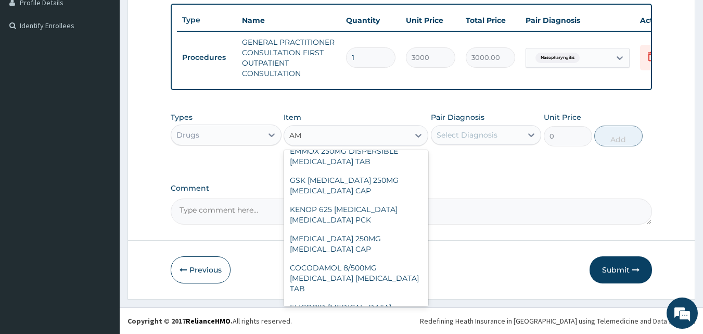
type input "A"
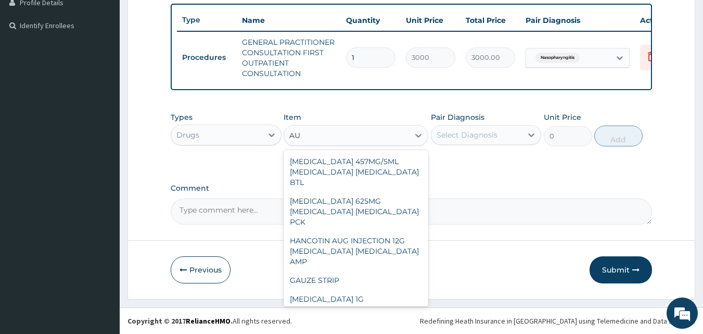
scroll to position [66, 0]
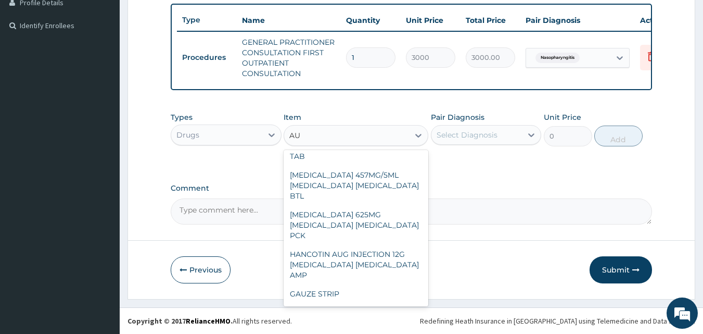
type input "A"
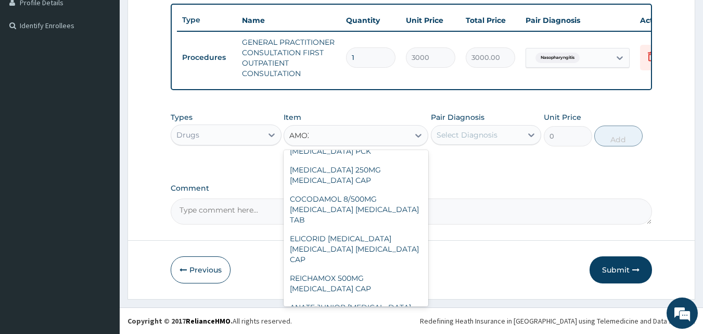
scroll to position [1676, 0]
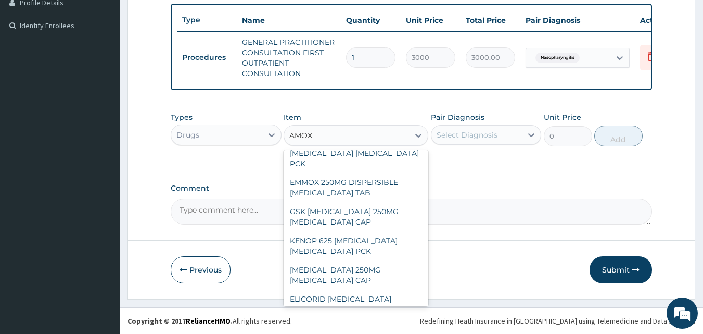
type input "AMOXI"
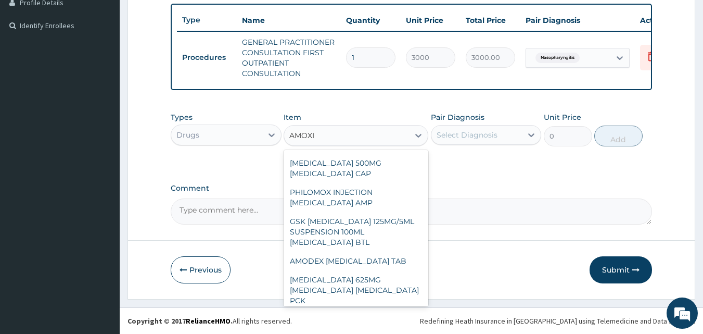
scroll to position [721, 0]
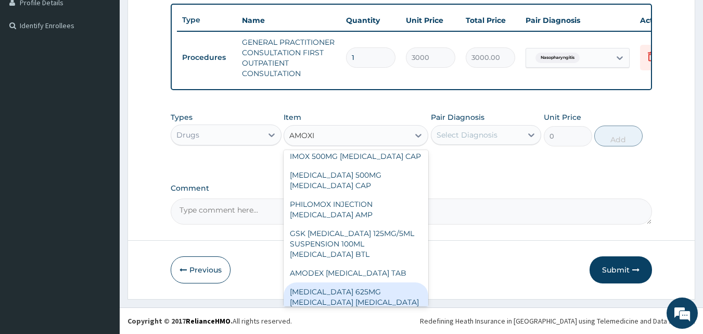
click at [354, 282] on div "AUGMENTIN 625MG AMOXICILLIN CLAVULANIC ACID PCK" at bounding box center [356, 302] width 145 height 40
type input "6000"
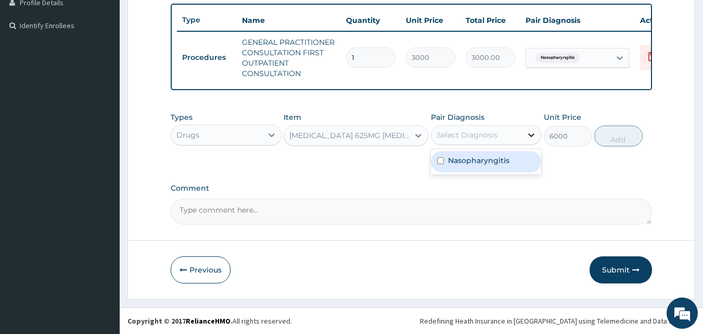
click at [529, 136] on icon at bounding box center [531, 135] width 10 height 10
click at [442, 163] on input "checkbox" at bounding box center [440, 160] width 7 height 7
checkbox input "true"
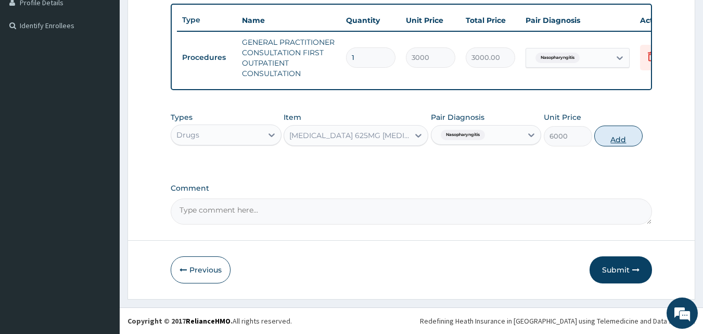
click at [610, 143] on button "Add" at bounding box center [618, 135] width 48 height 21
type input "0"
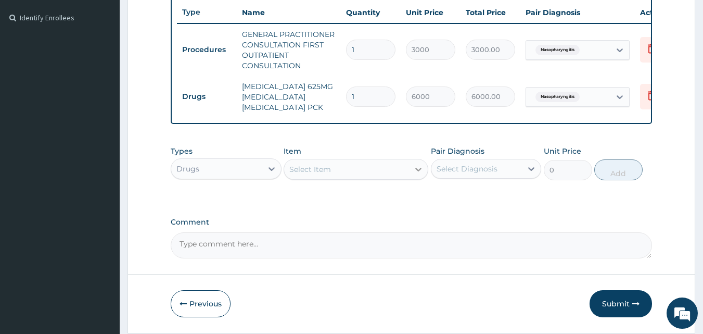
click at [416, 172] on icon at bounding box center [418, 169] width 10 height 10
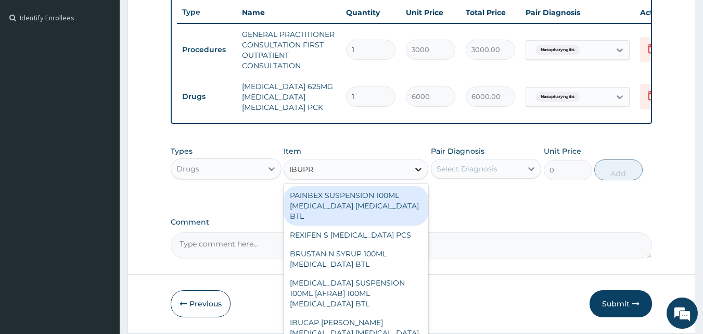
type input "IBUPRO"
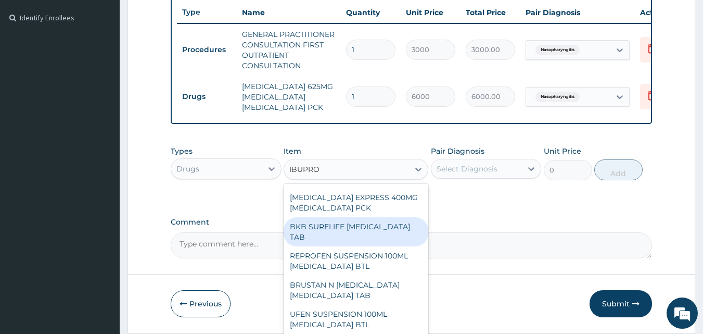
scroll to position [136, 0]
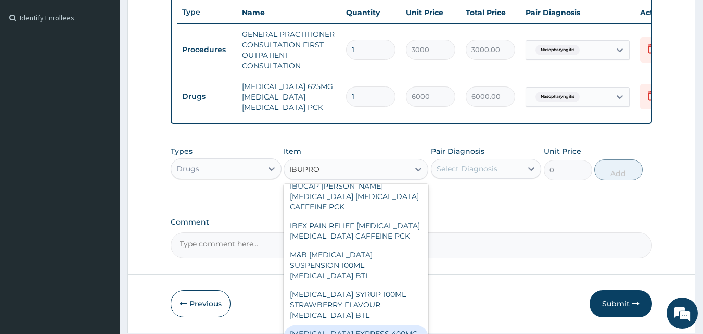
click at [371, 324] on div "NUROFEN EXPRESS 400MG IBUPROFEN PCK" at bounding box center [356, 338] width 145 height 29
type input "2500"
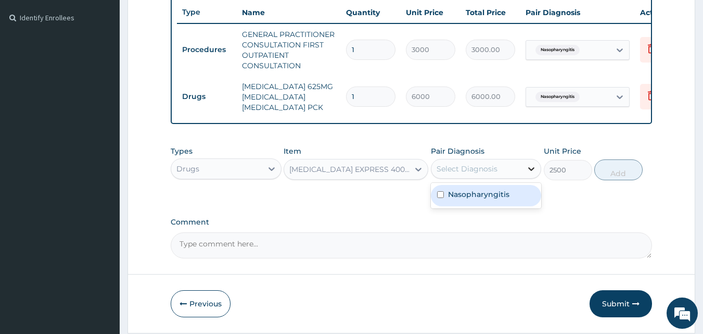
click at [532, 174] on icon at bounding box center [531, 168] width 10 height 10
click at [439, 198] on input "checkbox" at bounding box center [440, 194] width 7 height 7
checkbox input "true"
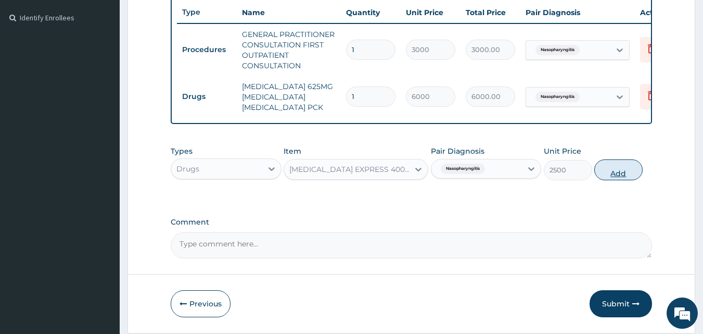
click at [614, 180] on button "Add" at bounding box center [618, 169] width 48 height 21
type input "0"
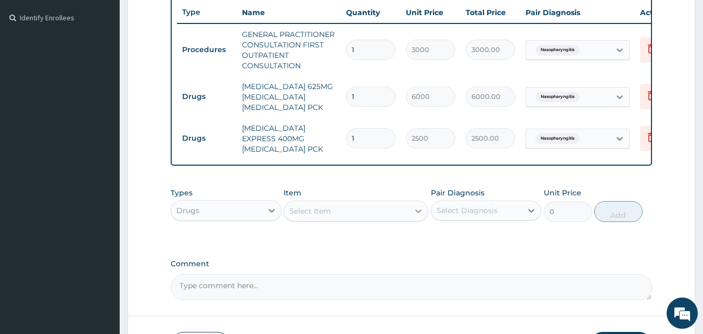
click at [417, 216] on icon at bounding box center [418, 211] width 10 height 10
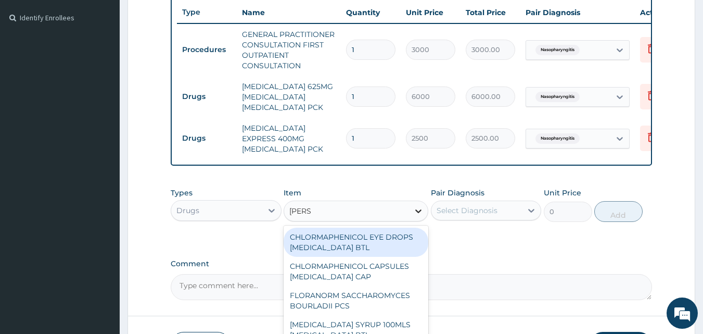
type input "LORAT"
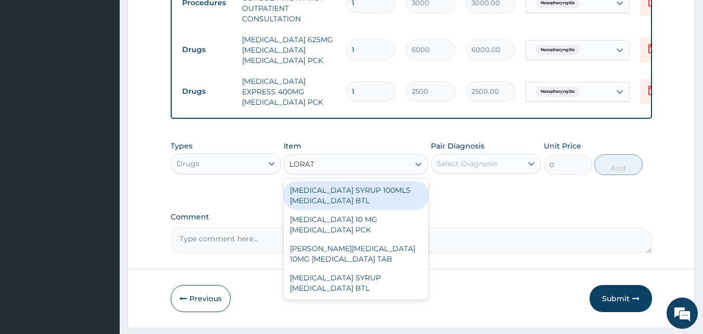
scroll to position [357, 0]
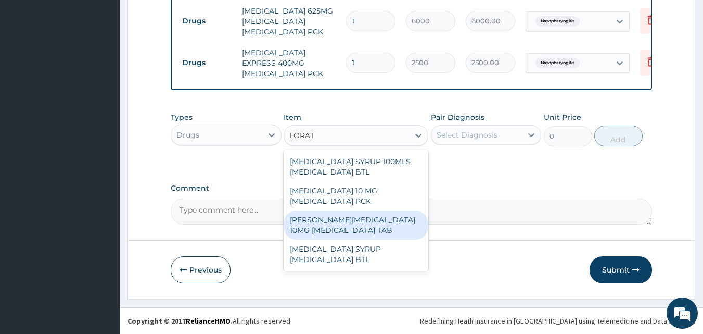
click at [379, 223] on div "LORATYN LORATADINE 10MG LORATADINE TAB" at bounding box center [356, 224] width 145 height 29
type input "45"
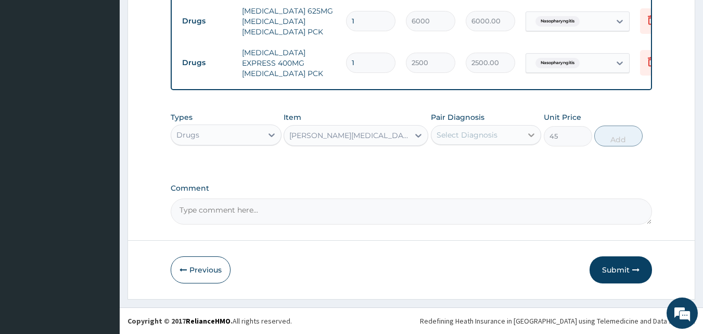
click at [537, 135] on icon at bounding box center [531, 135] width 10 height 10
click at [445, 157] on div "Nasopharyngitis" at bounding box center [486, 161] width 111 height 21
checkbox input "true"
click at [613, 132] on button "Add" at bounding box center [618, 135] width 48 height 21
type input "0"
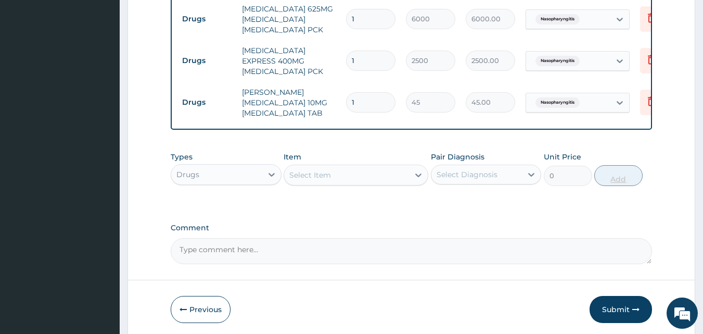
type input "0.00"
type input "3"
type input "135.00"
type input "3"
click at [416, 166] on div at bounding box center [418, 175] width 19 height 19
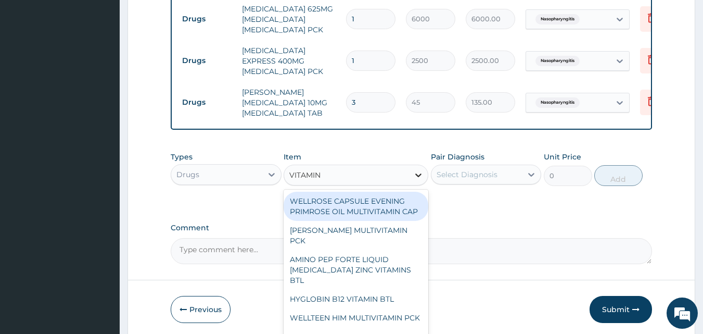
type input "VITAMIN C"
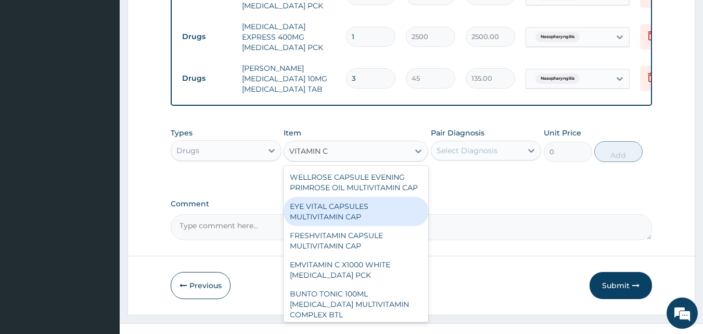
scroll to position [392, 0]
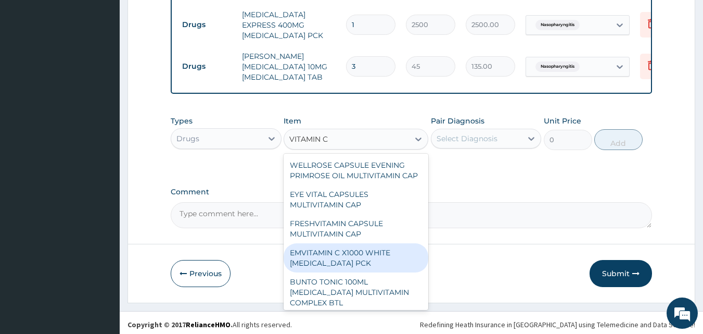
click at [368, 260] on div "EMVITAMIN C X1000 WHITE ASCORBIC ACID PCK" at bounding box center [356, 257] width 145 height 29
type input "1750"
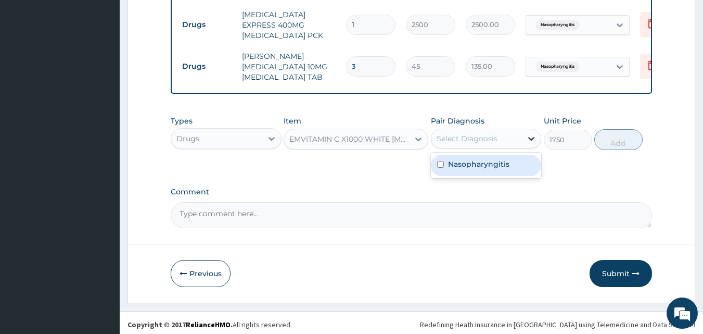
click at [530, 133] on icon at bounding box center [531, 138] width 10 height 10
click at [441, 161] on input "checkbox" at bounding box center [440, 164] width 7 height 7
checkbox input "true"
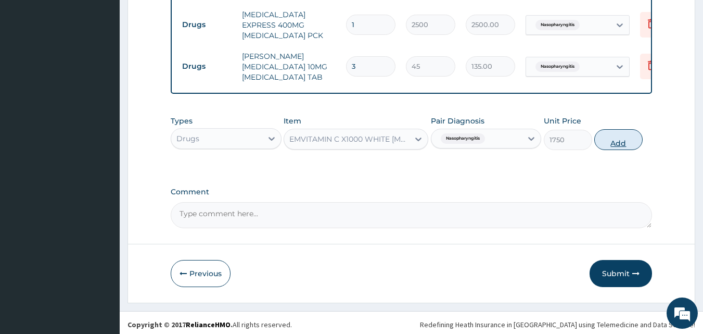
click at [611, 138] on button "Add" at bounding box center [618, 139] width 48 height 21
type input "0"
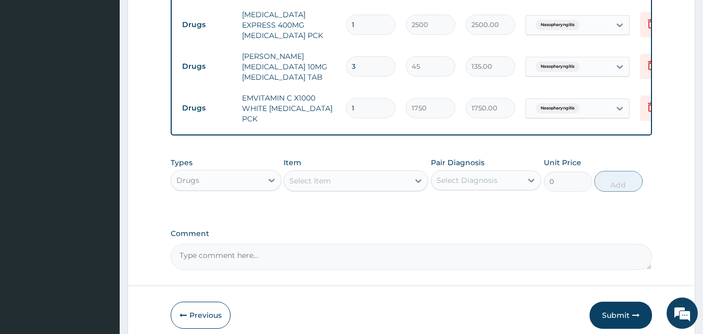
click at [428, 175] on div "Types Drugs Item Select Item Pair Diagnosis Select Diagnosis Unit Price 0 Add" at bounding box center [412, 174] width 482 height 45
click at [417, 175] on icon at bounding box center [418, 180] width 10 height 10
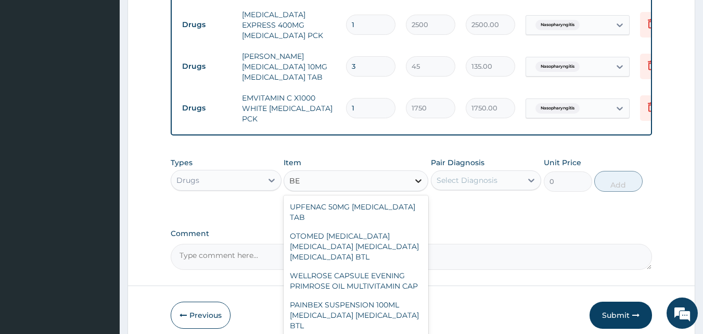
type input "B"
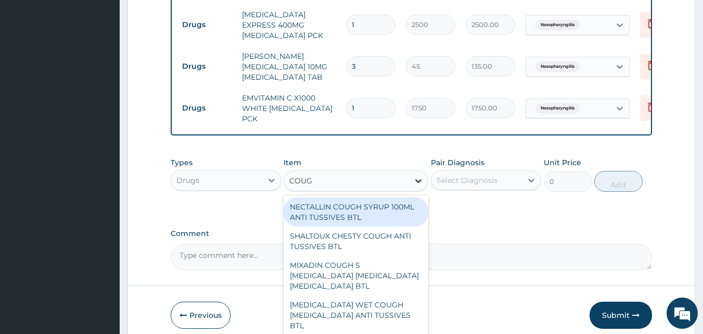
type input "COUGH"
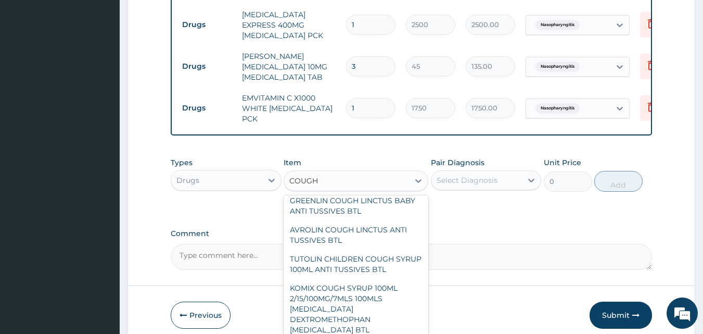
scroll to position [465, 0]
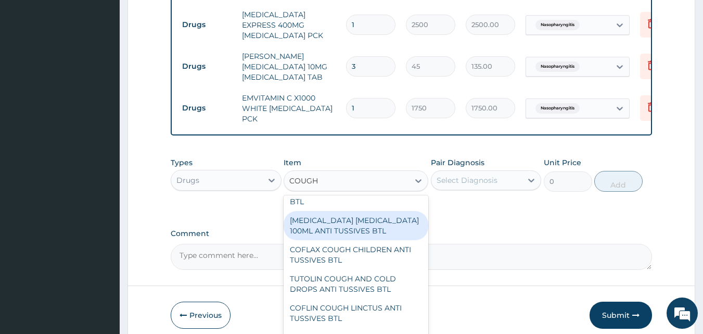
click at [363, 223] on div "BENYLIN DRY COUGH 100ML ANTI TUSSIVES BTL" at bounding box center [356, 225] width 145 height 29
type input "300"
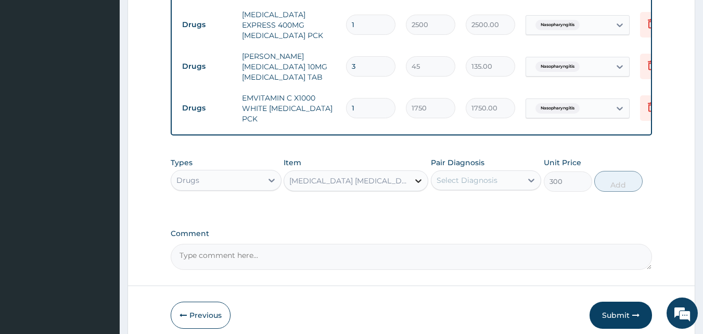
click at [417, 179] on icon at bounding box center [418, 181] width 6 height 4
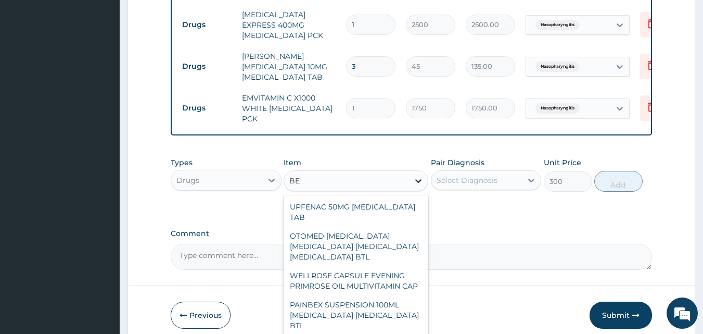
type input "B"
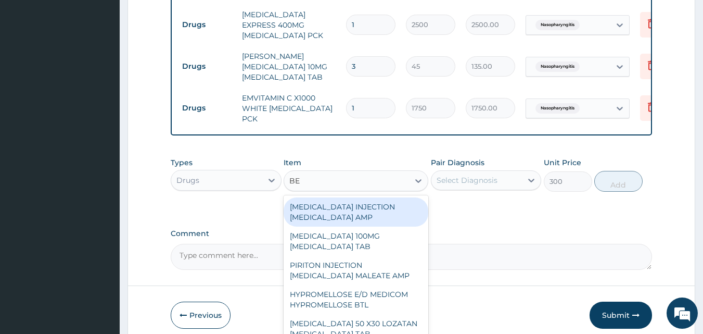
type input "B"
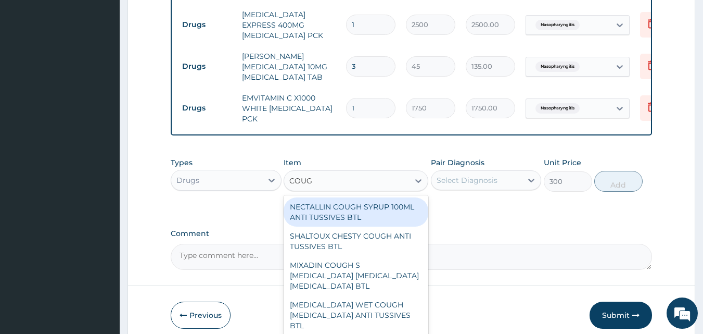
type input "COUGH"
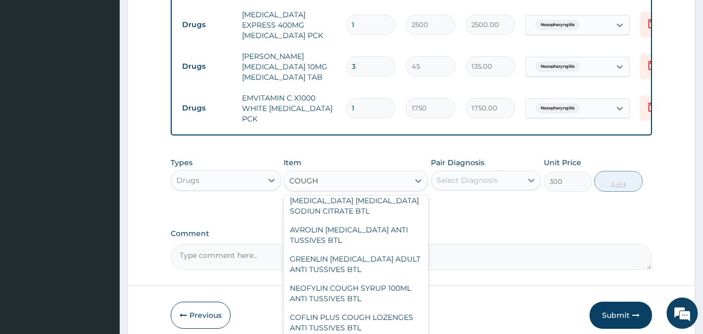
scroll to position [874, 0]
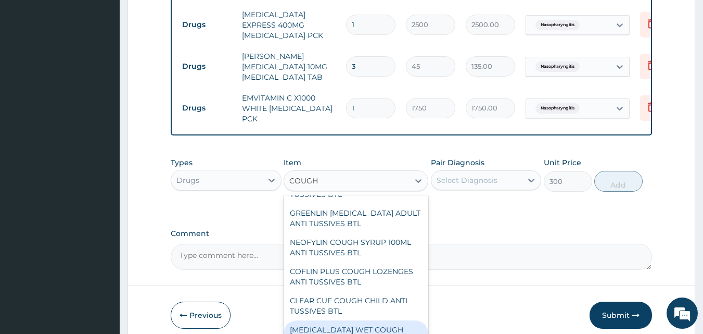
click at [384, 328] on div "BENYLIN WET COUGH ANTI TUSSIVES BTL" at bounding box center [356, 334] width 145 height 29
type input "1000"
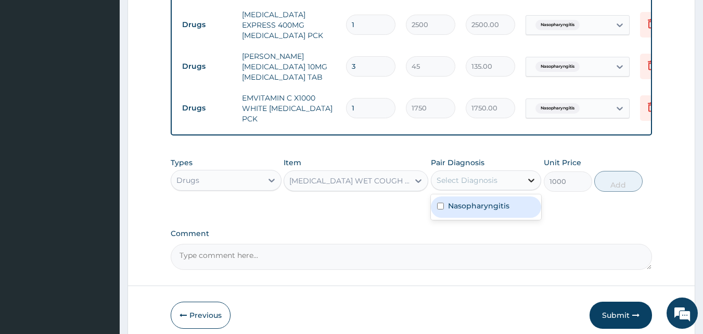
click at [536, 175] on icon at bounding box center [531, 180] width 10 height 10
click at [439, 202] on input "checkbox" at bounding box center [440, 205] width 7 height 7
checkbox input "true"
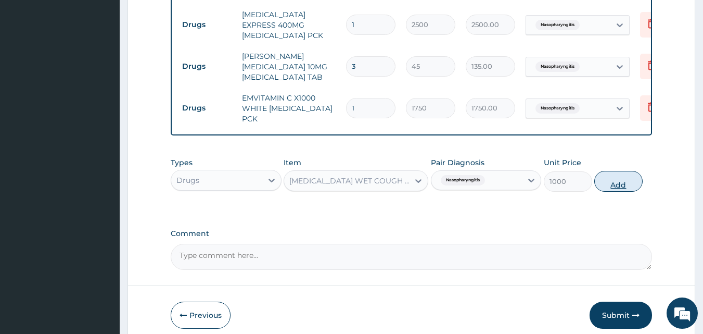
click at [631, 176] on button "Add" at bounding box center [618, 181] width 48 height 21
type input "0"
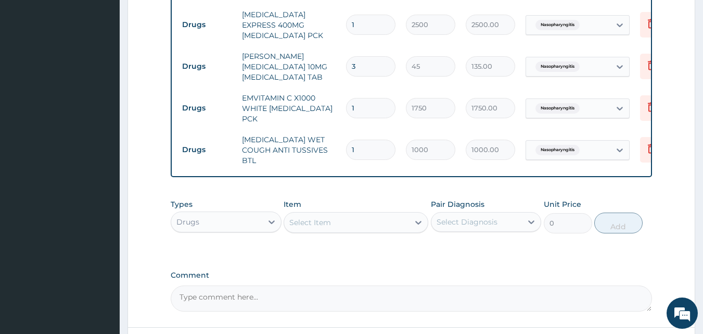
type input "2"
type input "2000.00"
type input "3"
type input "3000.00"
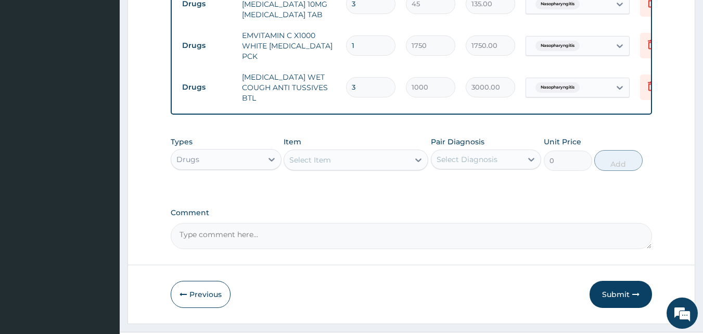
scroll to position [470, 0]
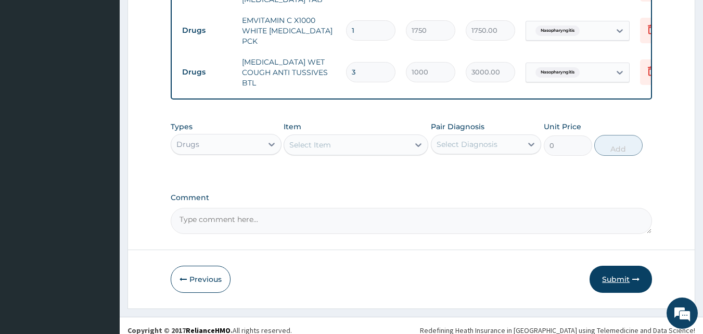
click at [613, 267] on button "Submit" at bounding box center [621, 278] width 62 height 27
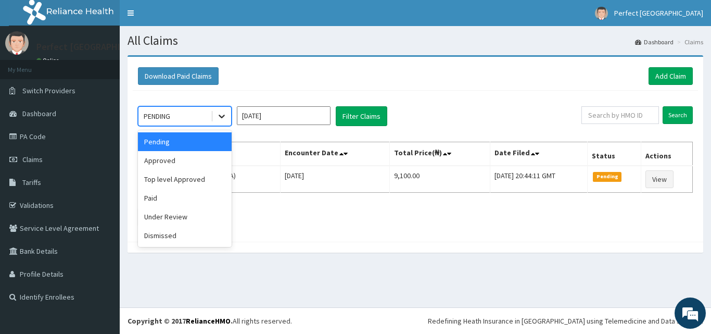
click at [216, 114] on div at bounding box center [221, 116] width 19 height 19
click at [179, 153] on div "Approved" at bounding box center [185, 160] width 94 height 19
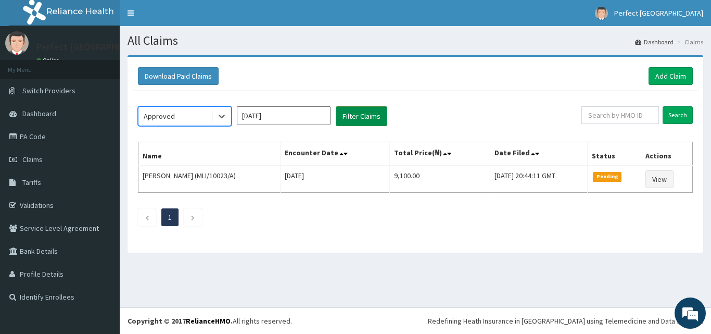
click at [353, 122] on button "Filter Claims" at bounding box center [362, 116] width 52 height 20
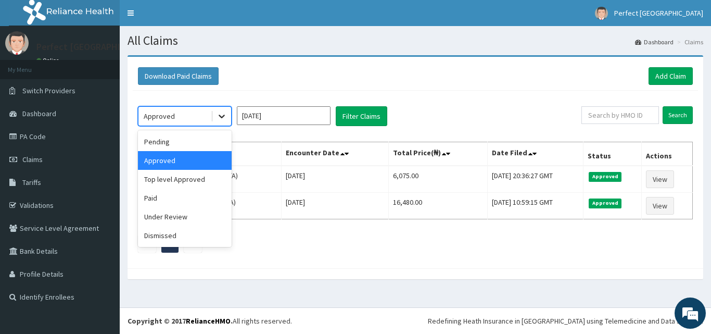
click at [221, 115] on icon at bounding box center [222, 116] width 10 height 10
click at [180, 212] on div "Under Review" at bounding box center [185, 216] width 94 height 19
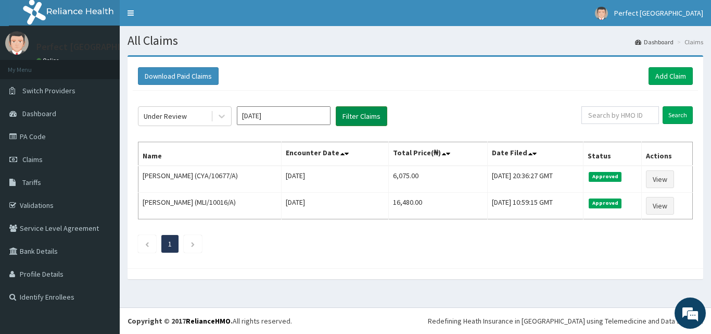
click at [349, 119] on button "Filter Claims" at bounding box center [362, 116] width 52 height 20
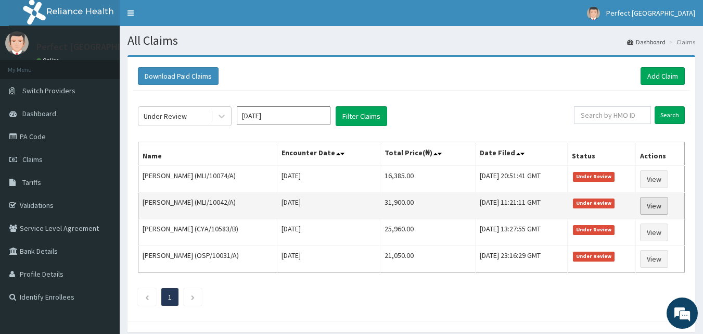
click at [659, 209] on link "View" at bounding box center [654, 206] width 28 height 18
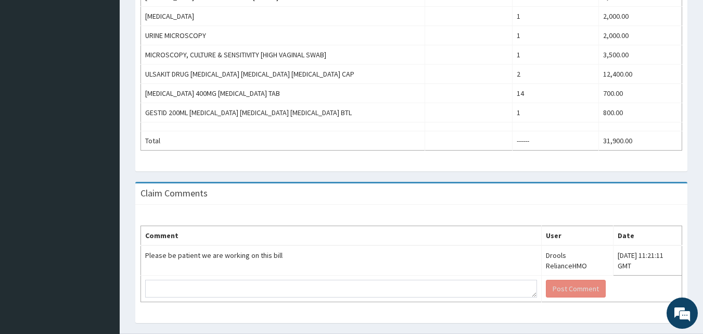
scroll to position [436, 0]
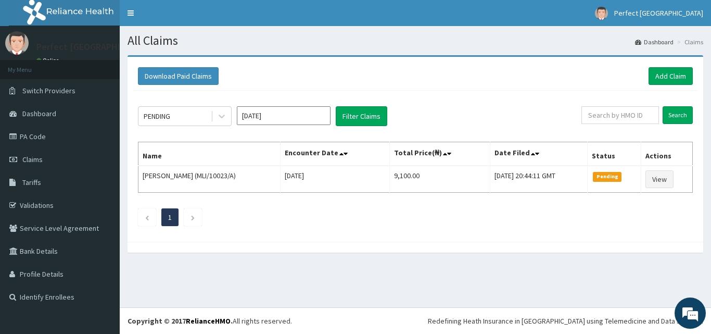
click at [189, 53] on section "Download Paid Claims Add Claim × Note you can only download claims within a max…" at bounding box center [415, 158] width 591 height 223
click at [668, 78] on link "Add Claim" at bounding box center [671, 76] width 44 height 18
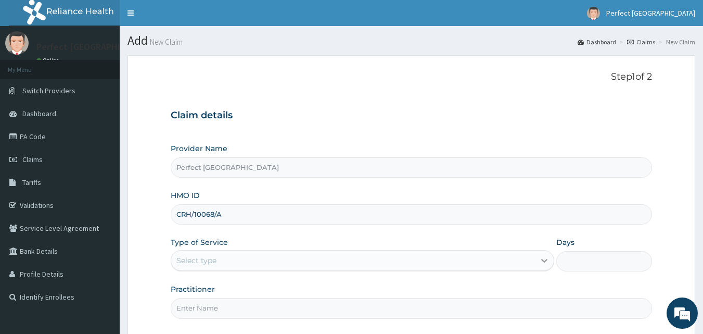
type input "CRH/10068/A"
click at [541, 257] on icon at bounding box center [544, 260] width 10 height 10
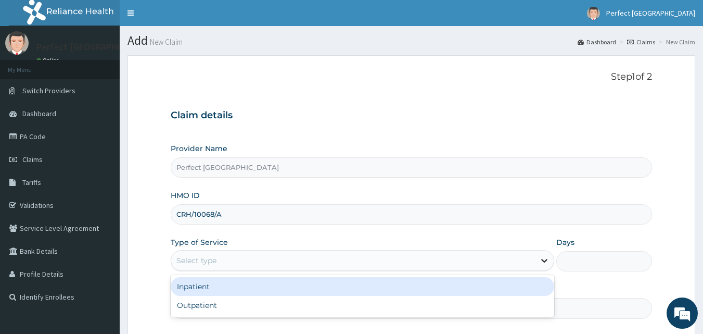
click at [541, 257] on icon at bounding box center [544, 260] width 10 height 10
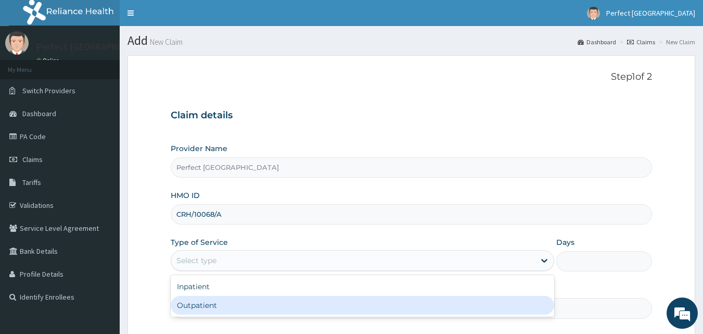
click at [502, 301] on div "Outpatient" at bounding box center [363, 305] width 384 height 19
type input "1"
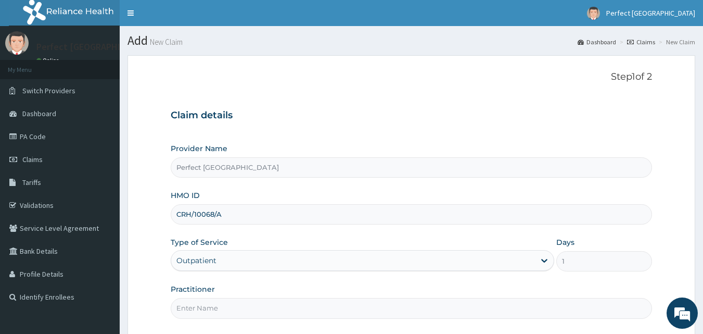
scroll to position [97, 0]
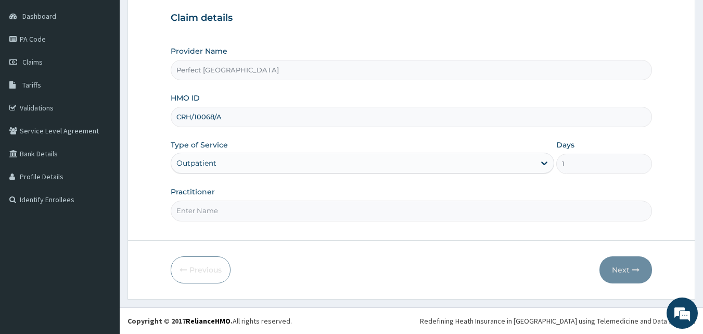
click at [203, 209] on input "Practitioner" at bounding box center [412, 210] width 482 height 20
type input "[PERSON_NAME]"
click at [628, 267] on button "Next" at bounding box center [626, 269] width 53 height 27
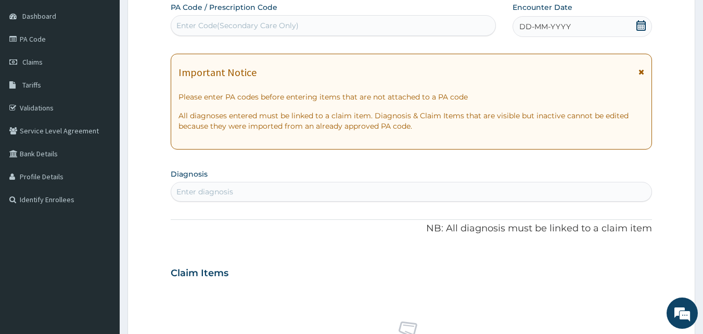
click at [639, 22] on icon at bounding box center [641, 25] width 9 height 10
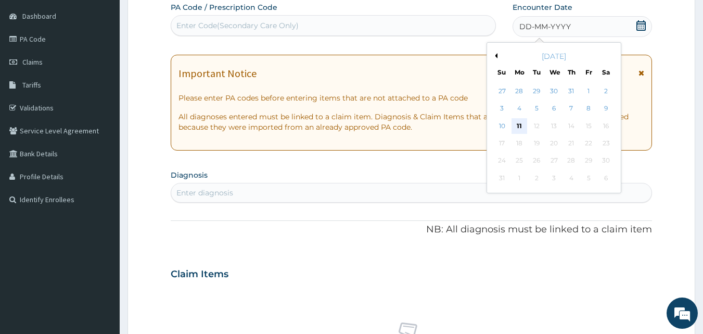
click at [515, 126] on div "11" at bounding box center [520, 126] width 16 height 16
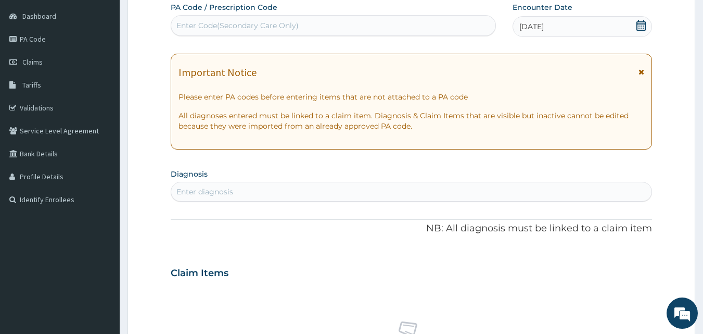
click at [644, 71] on icon at bounding box center [642, 71] width 6 height 7
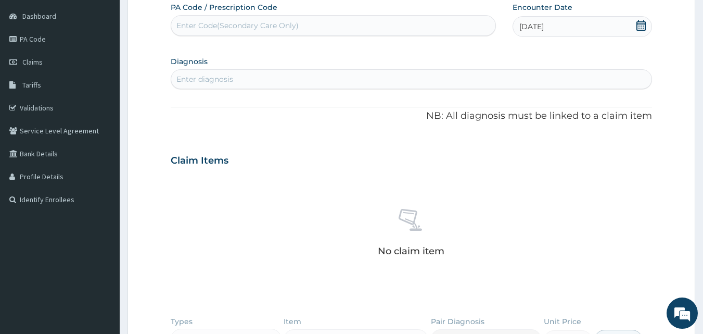
click at [501, 78] on div "Enter diagnosis" at bounding box center [411, 79] width 481 height 17
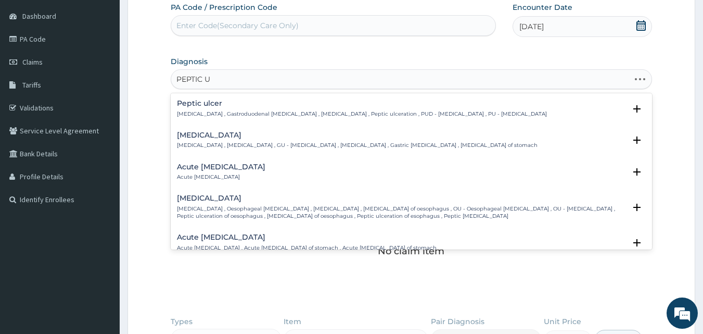
type input "PEPTIC UL"
click at [202, 171] on h4 "Acute peptic ulcer" at bounding box center [221, 167] width 88 height 8
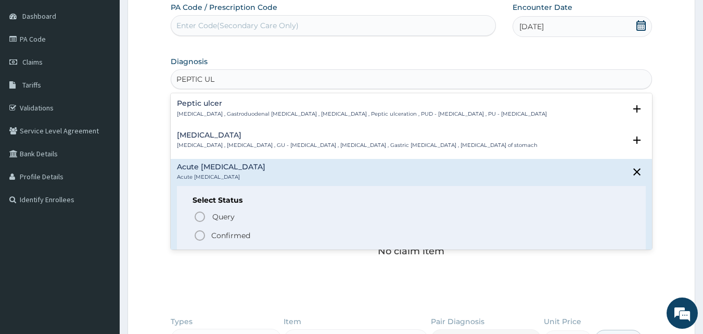
click at [200, 236] on icon "status option filled" at bounding box center [200, 235] width 12 height 12
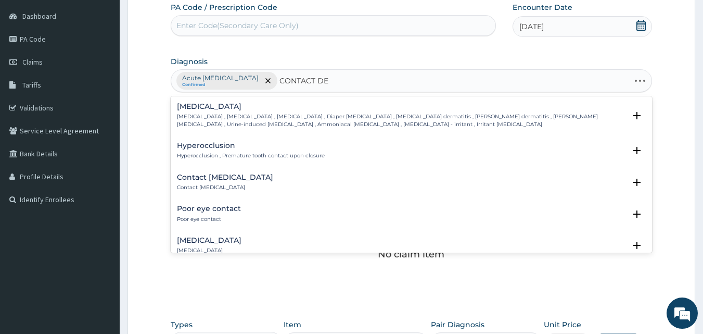
type input "CONTACT DER"
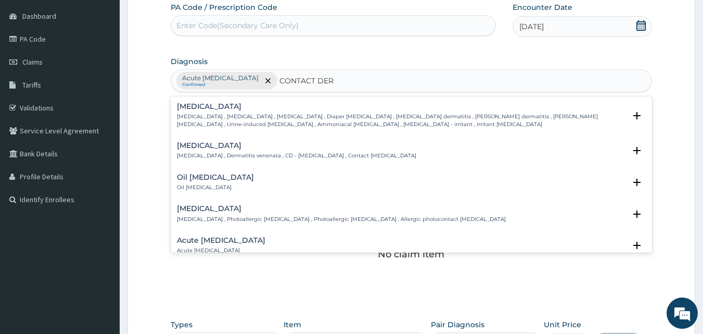
click at [202, 150] on div "Contact dermatitis Contact dermatitis , Dermatitis venenata , CD - Contact derm…" at bounding box center [296, 151] width 239 height 18
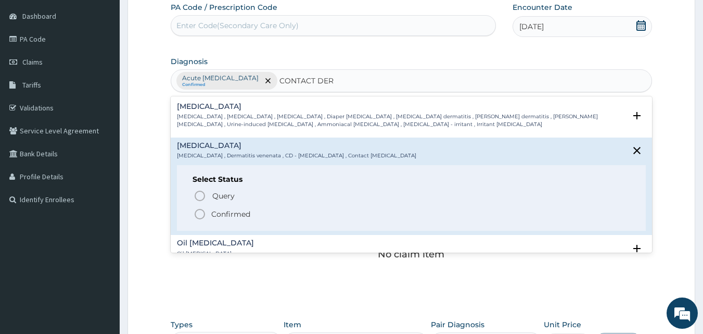
click at [200, 213] on icon "status option filled" at bounding box center [200, 214] width 12 height 12
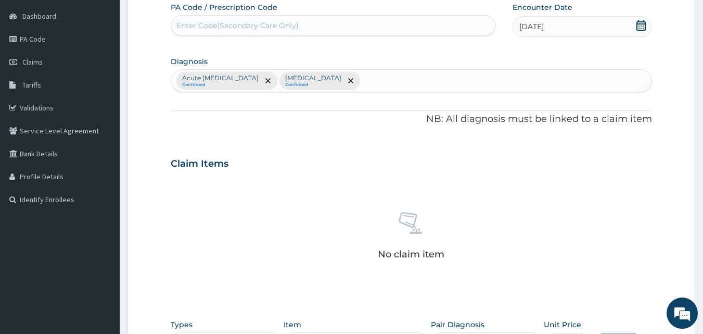
scroll to position [304, 0]
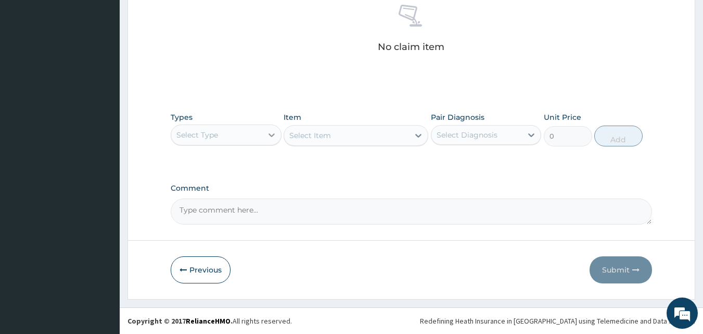
click at [272, 136] on icon at bounding box center [272, 135] width 6 height 4
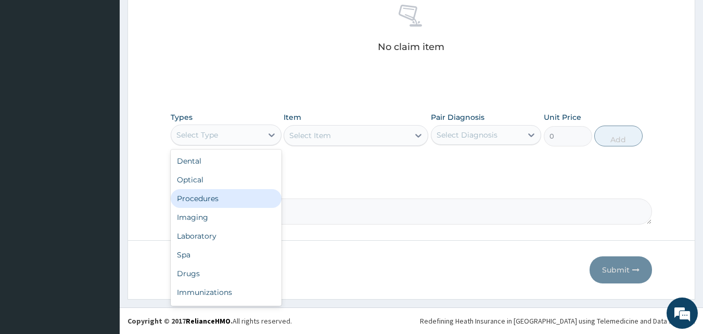
click at [225, 197] on div "Procedures" at bounding box center [226, 198] width 111 height 19
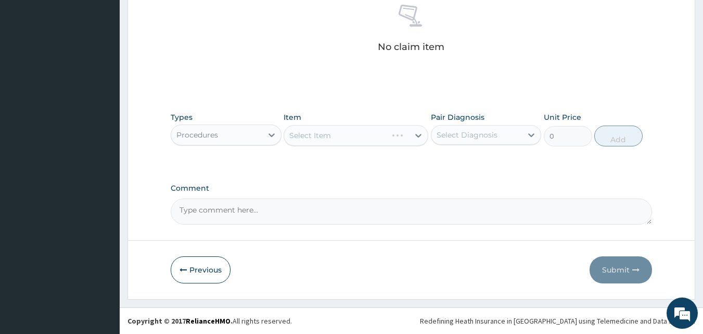
click at [416, 134] on div "Select Item" at bounding box center [356, 135] width 145 height 21
click at [416, 134] on icon at bounding box center [418, 136] width 6 height 4
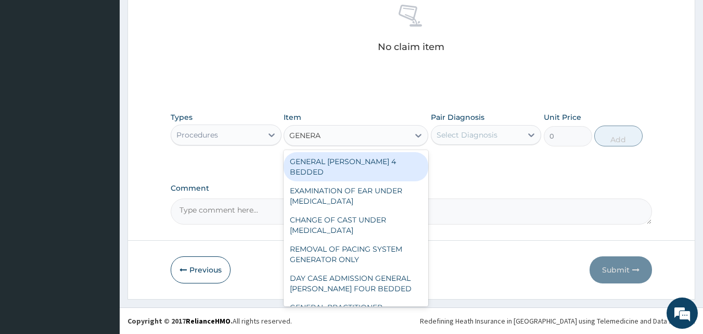
type input "GENERAL"
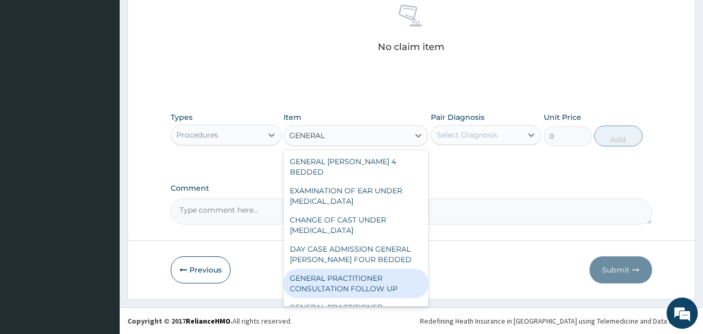
click at [353, 275] on div "GENERAL PRACTITIONER CONSULTATION FOLLOW UP" at bounding box center [356, 283] width 145 height 29
type input "2500"
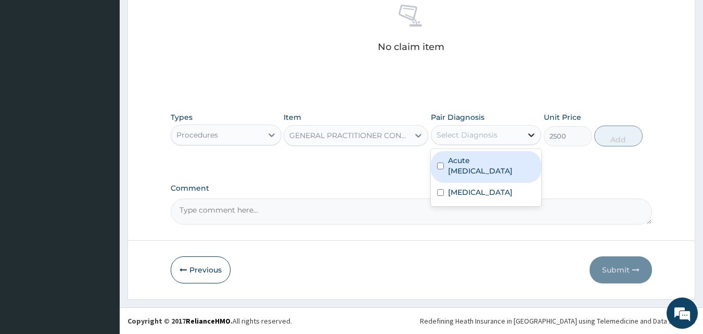
click at [524, 140] on div at bounding box center [531, 134] width 19 height 19
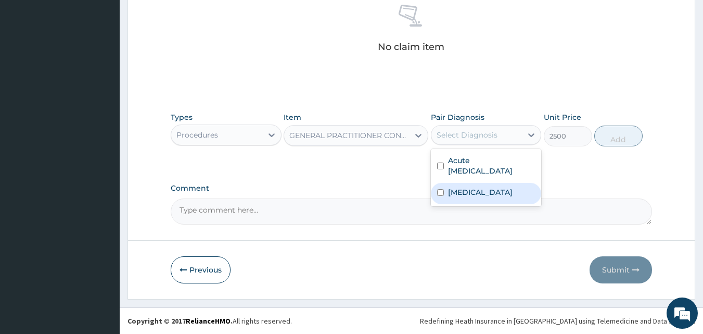
click at [438, 189] on input "checkbox" at bounding box center [440, 192] width 7 height 7
checkbox input "true"
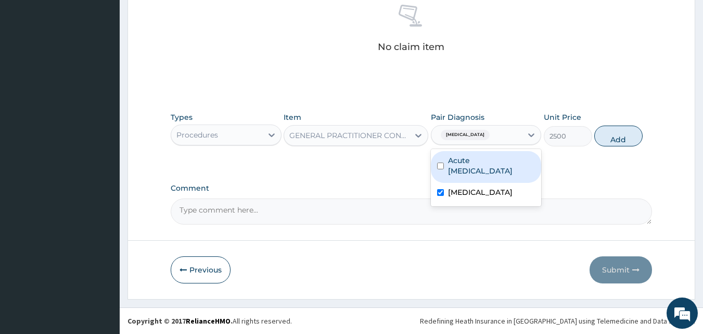
click at [440, 162] on input "checkbox" at bounding box center [440, 165] width 7 height 7
checkbox input "true"
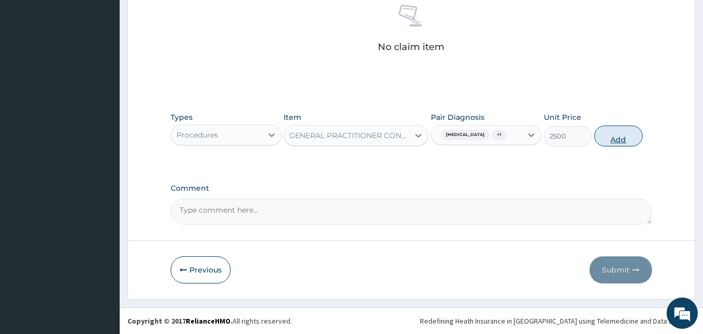
click at [609, 138] on button "Add" at bounding box center [618, 135] width 48 height 21
type input "0"
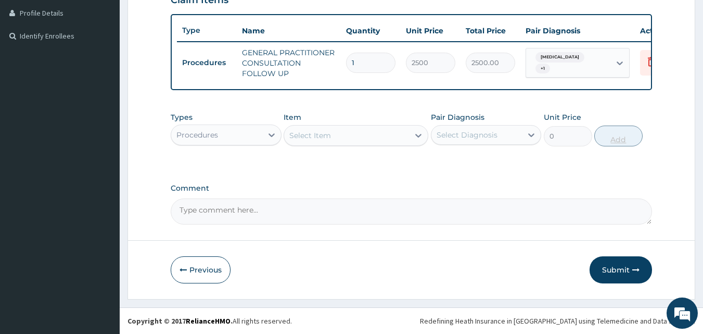
scroll to position [269, 0]
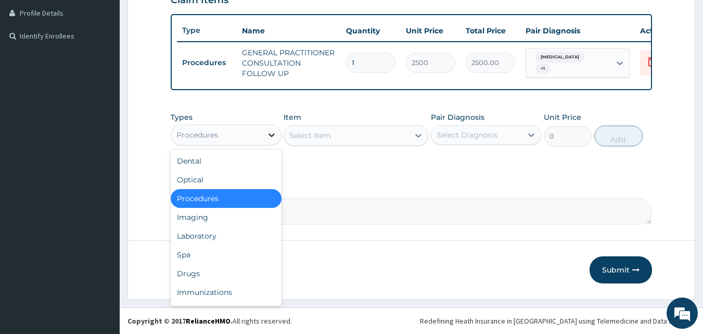
click at [274, 134] on icon at bounding box center [272, 135] width 6 height 4
click at [199, 270] on div "Drugs" at bounding box center [226, 273] width 111 height 19
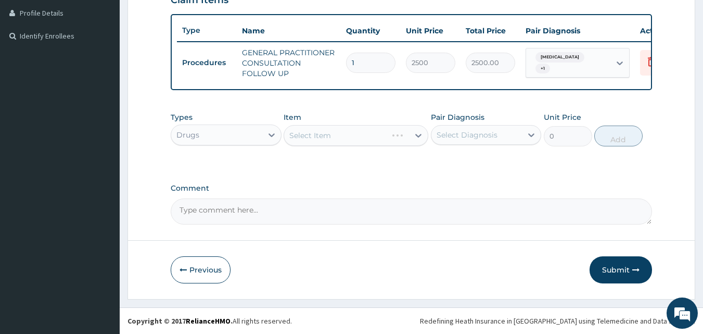
click at [416, 135] on div "Select Item" at bounding box center [356, 135] width 145 height 21
click at [416, 135] on icon at bounding box center [418, 136] width 6 height 4
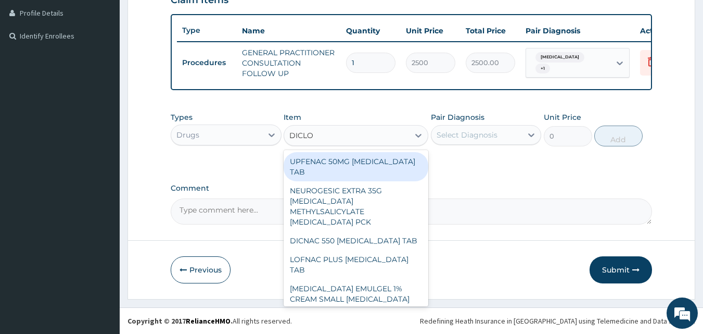
type input "DICLOF"
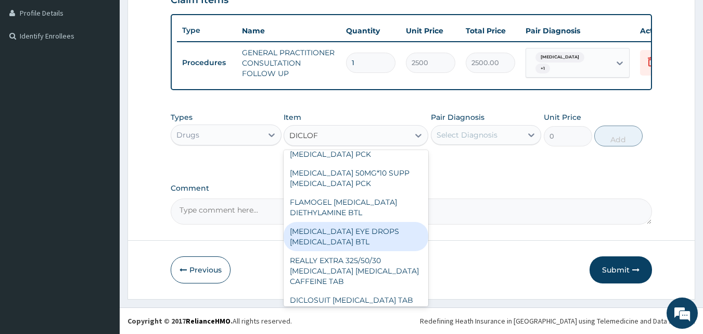
scroll to position [545, 0]
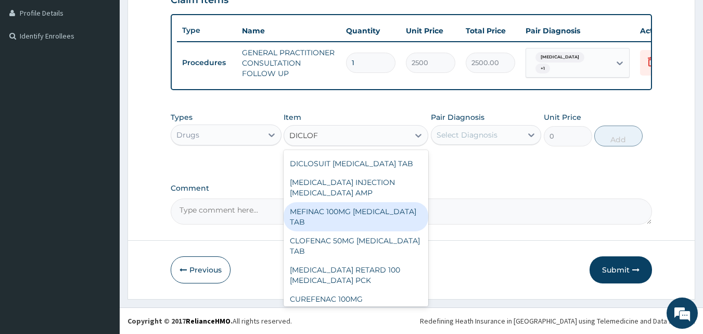
click at [359, 202] on div "MEFINAC 100MG DICLOFENAC TAB" at bounding box center [356, 216] width 145 height 29
type input "40"
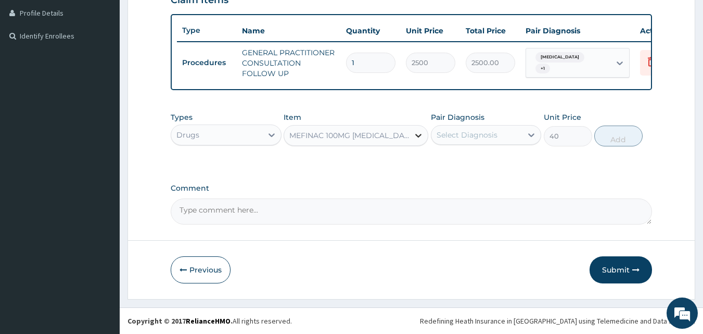
click at [423, 138] on icon at bounding box center [418, 135] width 10 height 10
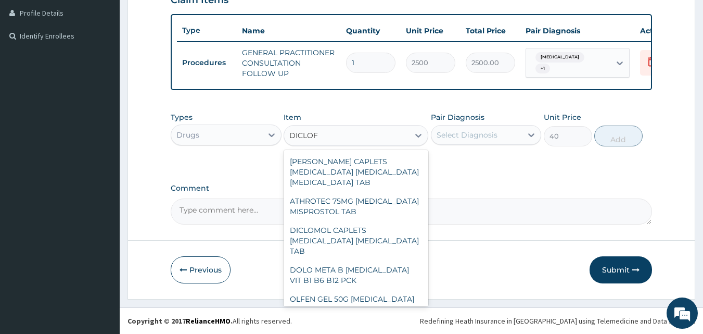
scroll to position [1520, 0]
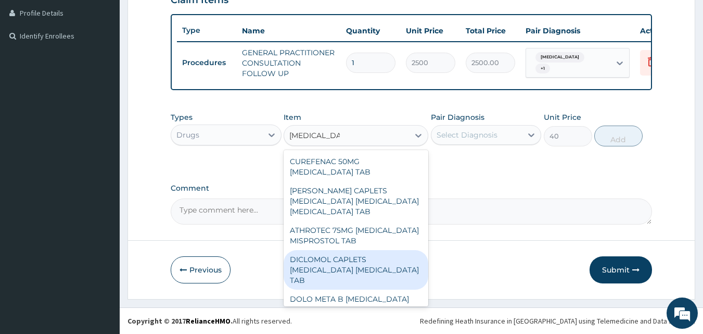
type input "DICLOFENAC"
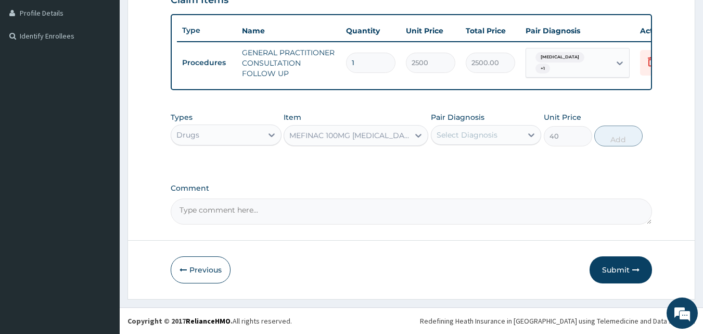
click at [428, 237] on form "Step 2 of 2 PA Code / Prescription Code Enter Code(Secondary Care Only) Encount…" at bounding box center [412, 46] width 568 height 504
click at [415, 133] on icon at bounding box center [418, 135] width 10 height 10
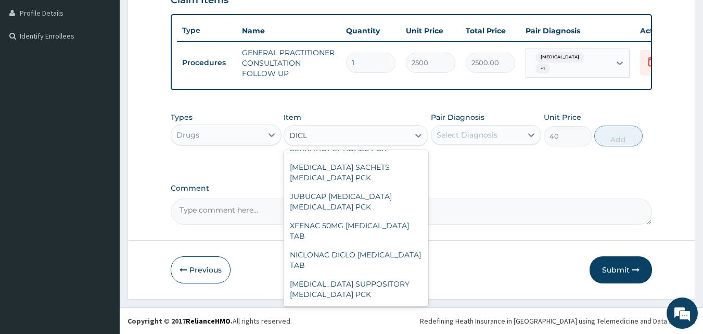
scroll to position [586, 0]
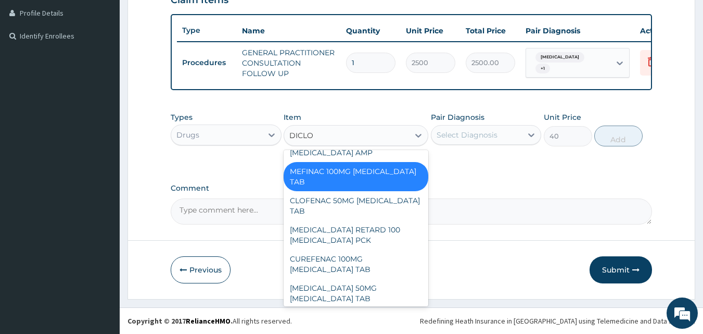
type input "DICLOF"
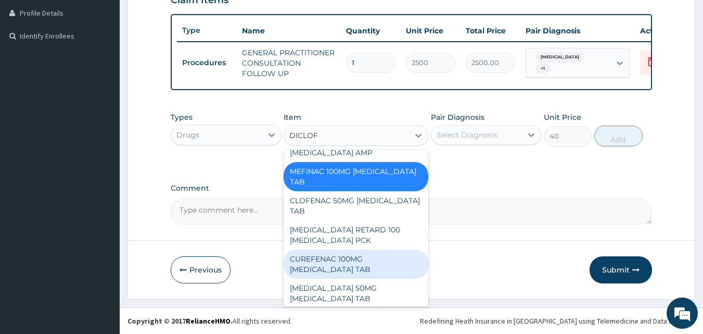
click at [349, 249] on div "CUREFENAC 100MG DICLOFENAC TAB" at bounding box center [356, 263] width 145 height 29
type input "45"
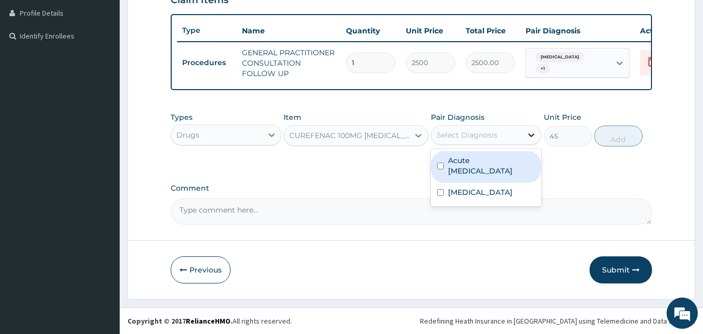
click at [525, 134] on div at bounding box center [531, 134] width 19 height 19
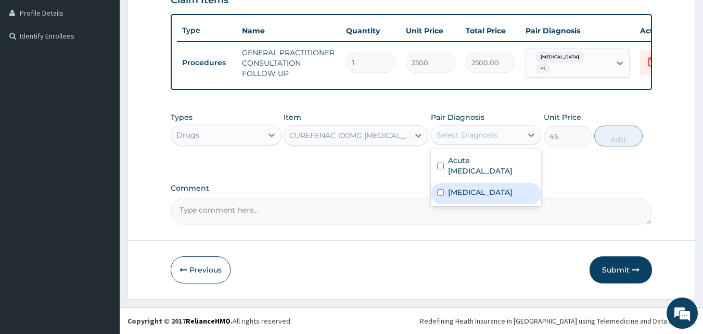
click at [438, 189] on input "checkbox" at bounding box center [440, 192] width 7 height 7
checkbox input "true"
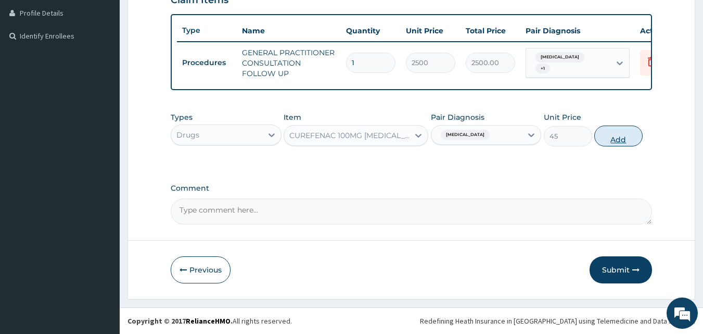
click at [613, 138] on button "Add" at bounding box center [618, 135] width 48 height 21
type input "0"
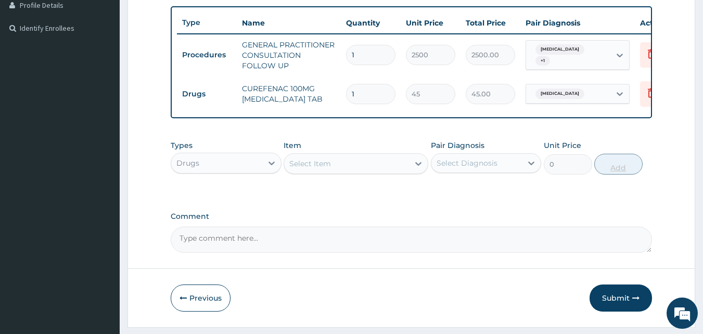
type input "10"
type input "450.00"
type input "10"
click at [418, 168] on icon at bounding box center [418, 163] width 10 height 10
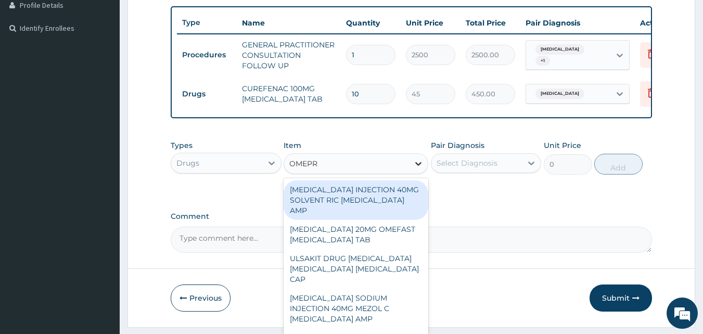
type input "OMEPRA"
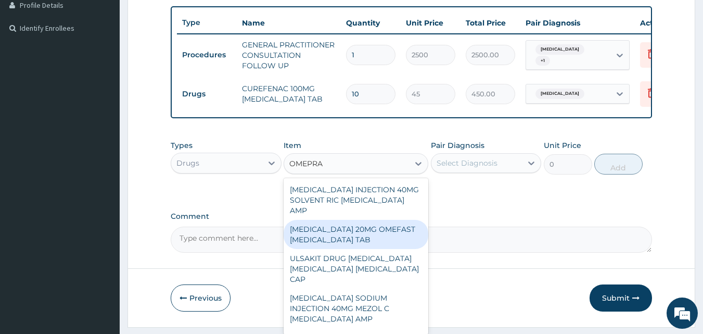
click at [383, 231] on div "OMEPRAZOLE 20MG OMEFAST OMEPRAZOLE TAB" at bounding box center [356, 234] width 145 height 29
type input "540"
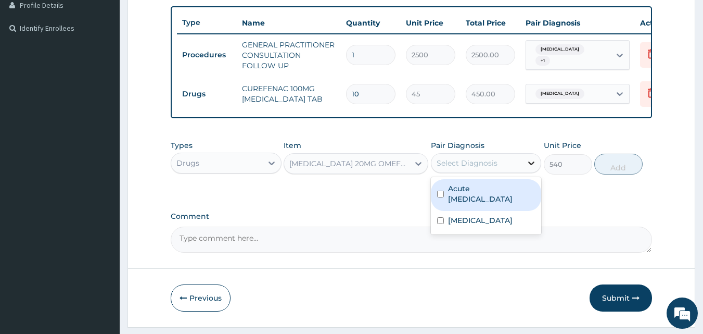
click at [529, 168] on icon at bounding box center [531, 163] width 10 height 10
click at [438, 195] on input "checkbox" at bounding box center [440, 194] width 7 height 7
checkbox input "true"
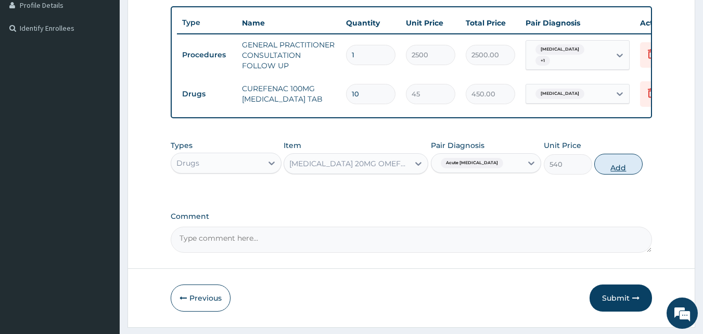
click at [606, 174] on button "Add" at bounding box center [618, 164] width 48 height 21
type input "0"
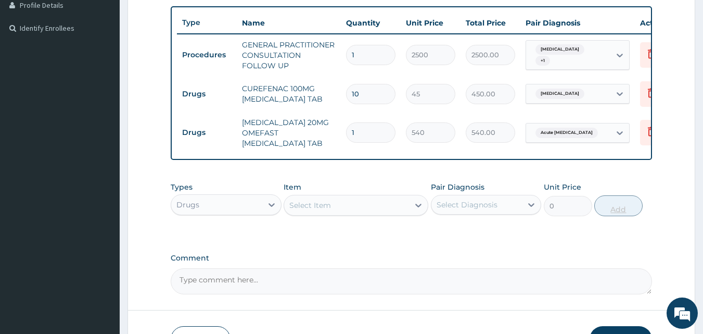
type input "10"
type input "5400.00"
type input "10"
click at [422, 210] on icon at bounding box center [418, 205] width 10 height 10
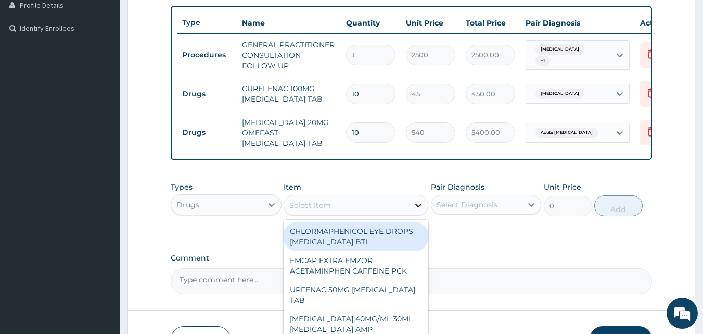
type input "S"
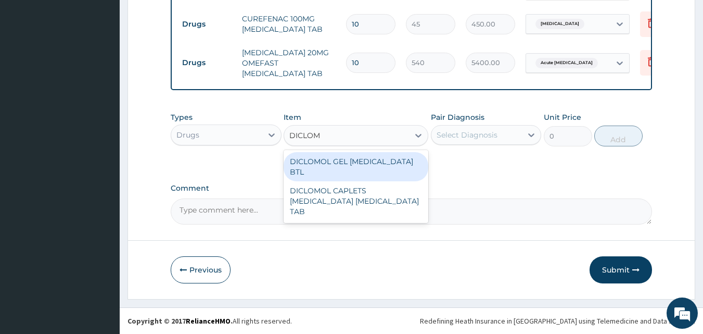
scroll to position [0, 0]
type input "DICLOMO"
click at [367, 163] on div "DICLOMOL GEL DICLOFENAC BTL" at bounding box center [356, 166] width 145 height 29
type input "2000"
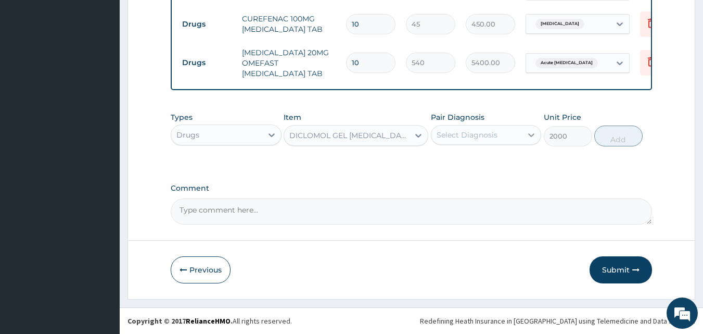
click at [528, 142] on div at bounding box center [531, 134] width 19 height 19
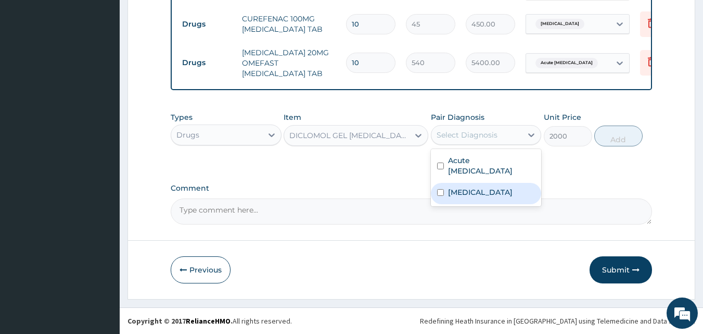
click at [435, 183] on div "Contact dermatitis" at bounding box center [486, 193] width 111 height 21
checkbox input "true"
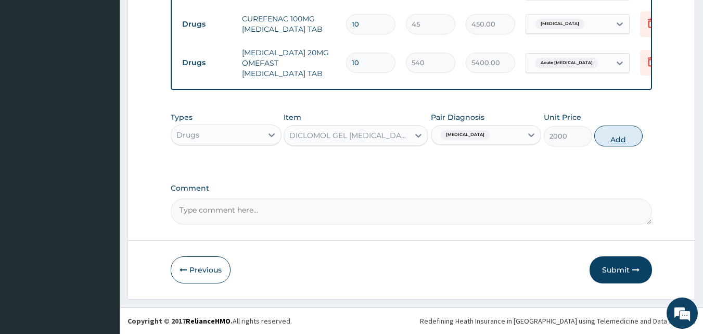
click at [606, 136] on button "Add" at bounding box center [618, 135] width 48 height 21
type input "0"
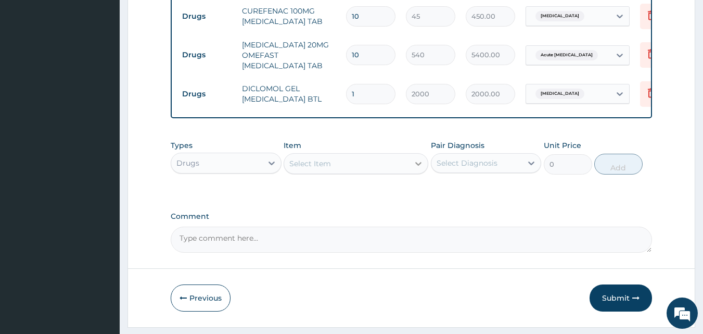
click at [420, 169] on icon at bounding box center [418, 163] width 10 height 10
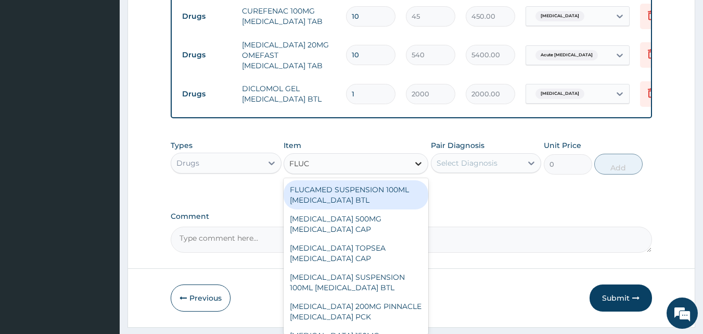
type input "FLUCO"
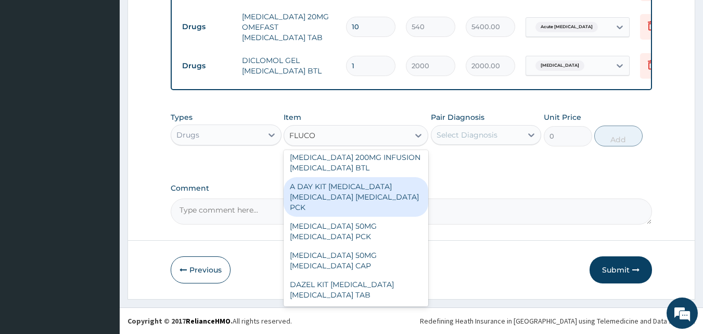
scroll to position [14, 0]
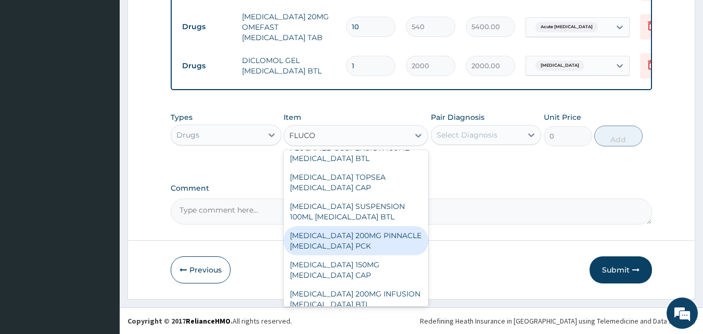
click at [360, 237] on div "FLUCONAZOLE 200MG PINNACLE FLUCONAZOLE PCK" at bounding box center [356, 240] width 145 height 29
type input "200"
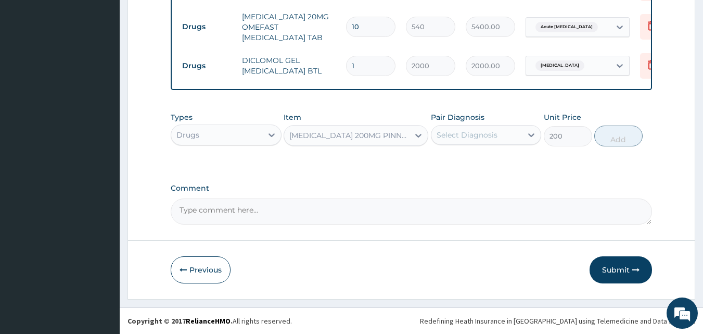
click at [532, 123] on div "Pair Diagnosis Select Diagnosis" at bounding box center [486, 129] width 111 height 34
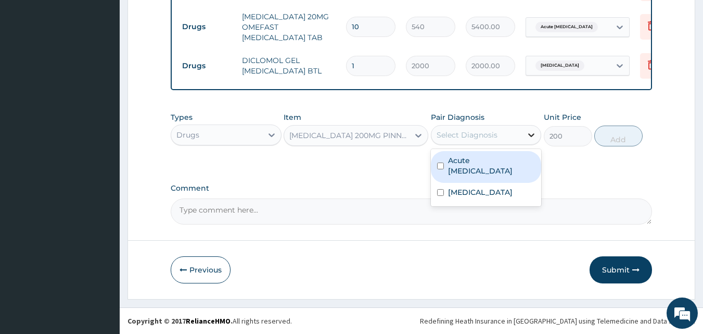
click at [526, 135] on icon at bounding box center [531, 135] width 10 height 10
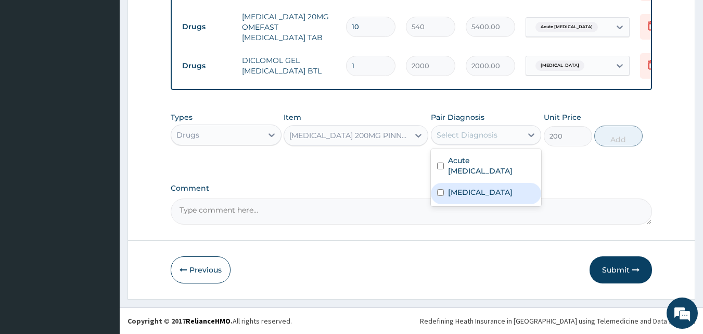
click at [447, 183] on div "Contact dermatitis" at bounding box center [486, 193] width 111 height 21
checkbox input "true"
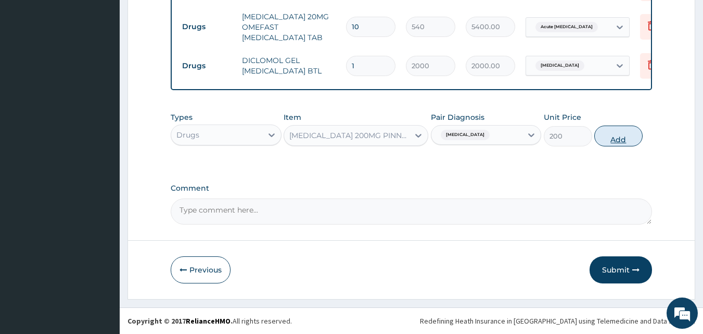
click at [611, 133] on button "Add" at bounding box center [618, 135] width 48 height 21
type input "0"
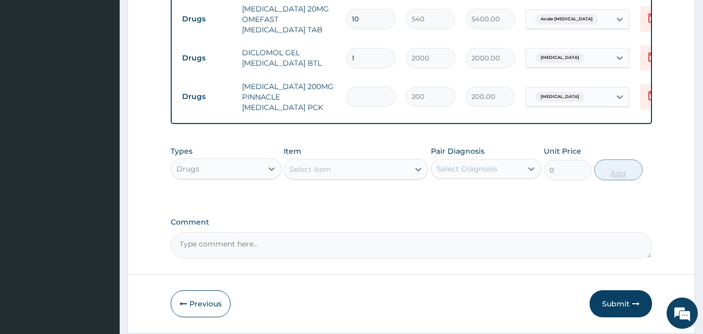
type input "0.00"
type input "2"
type input "400.00"
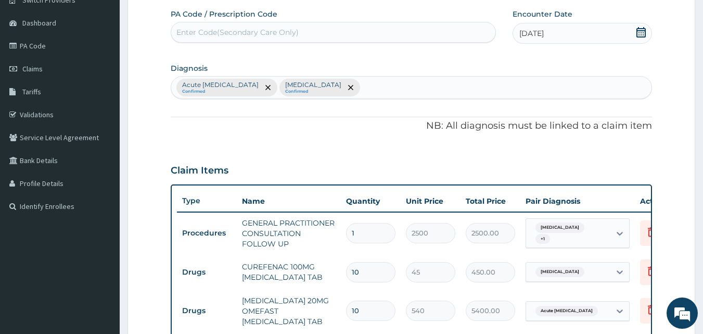
scroll to position [382, 0]
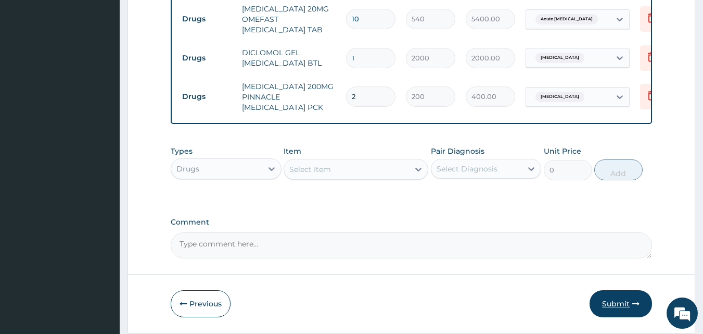
type input "2"
click at [616, 313] on button "Submit" at bounding box center [621, 303] width 62 height 27
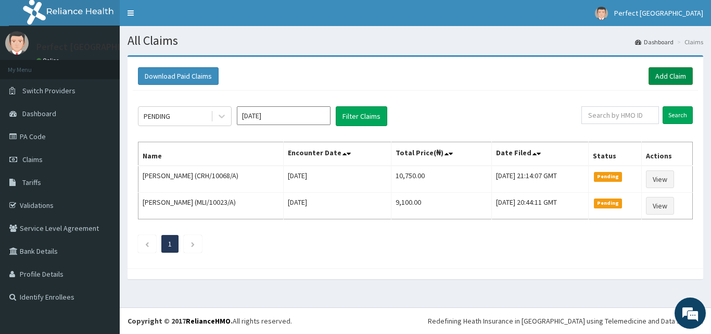
click at [663, 80] on link "Add Claim" at bounding box center [671, 76] width 44 height 18
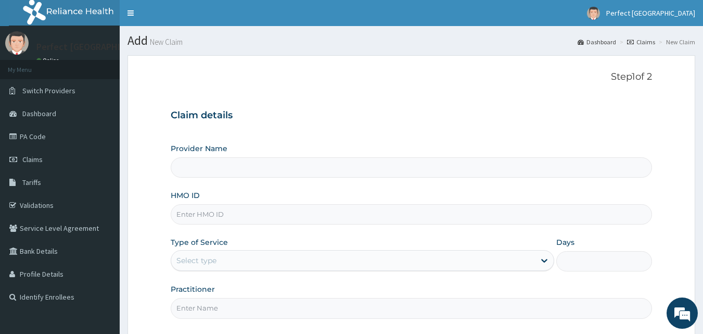
click at [223, 213] on input "HMO ID" at bounding box center [412, 214] width 482 height 20
type input "Perfect [GEOGRAPHIC_DATA]"
type input "HIA/11390/A"
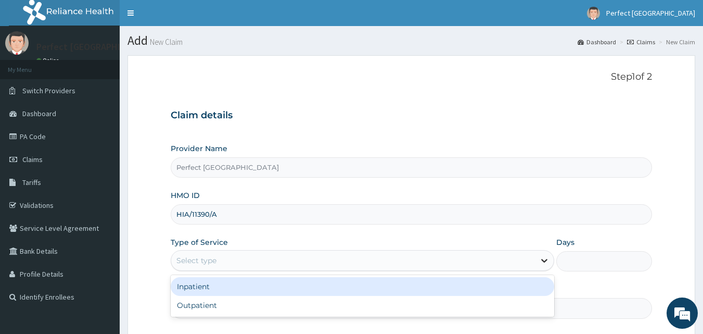
click at [540, 256] on icon at bounding box center [544, 260] width 10 height 10
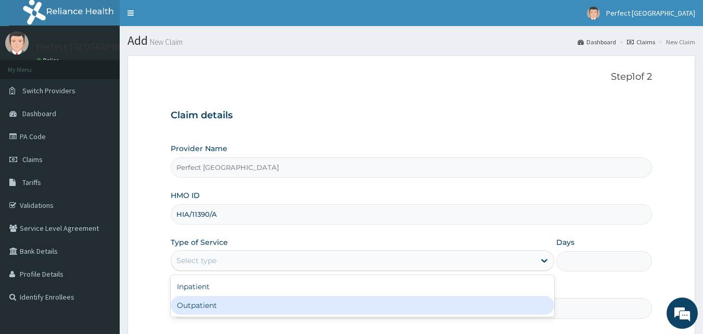
click at [472, 304] on div "Outpatient" at bounding box center [363, 305] width 384 height 19
type input "1"
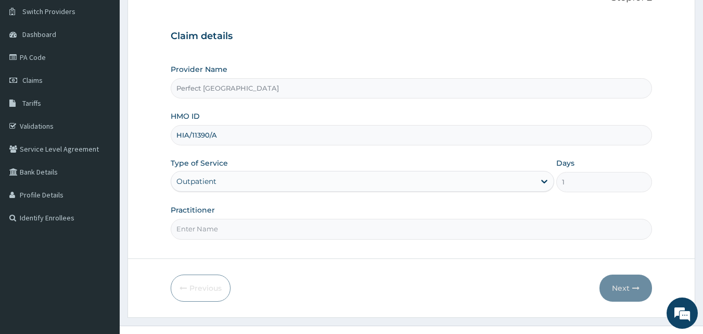
scroll to position [97, 0]
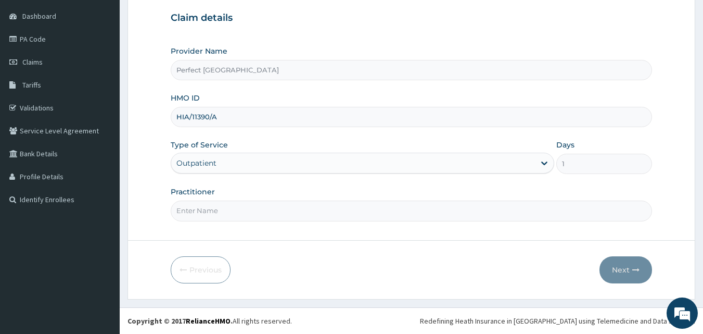
click at [225, 205] on input "Practitioner" at bounding box center [412, 210] width 482 height 20
type input "[PERSON_NAME]"
click at [615, 270] on button "Next" at bounding box center [626, 269] width 53 height 27
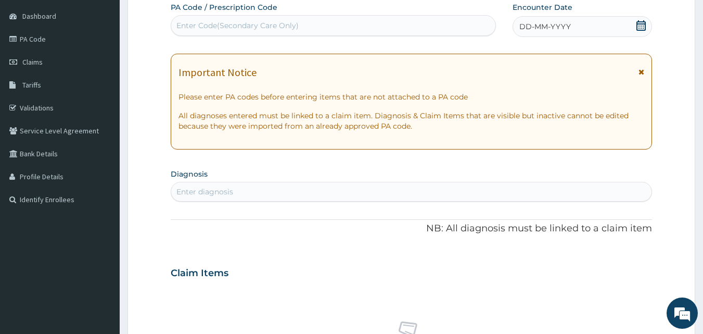
click at [637, 25] on icon at bounding box center [641, 25] width 9 height 10
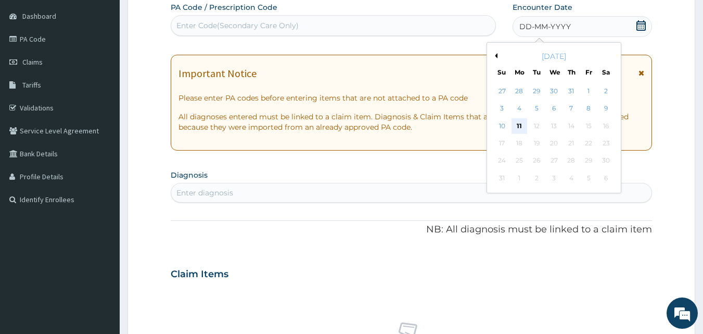
click at [525, 123] on div "11" at bounding box center [520, 126] width 16 height 16
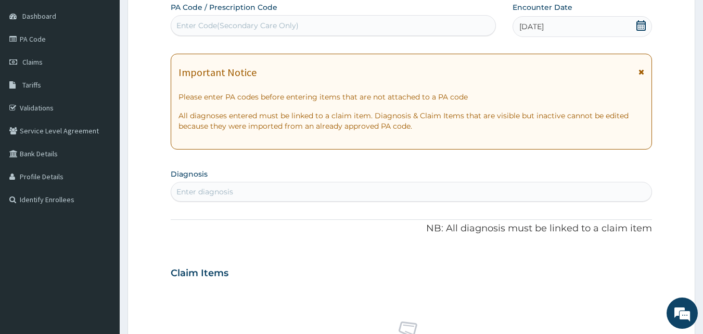
click at [643, 65] on div "Important Notice Please enter PA codes before entering items that are not attac…" at bounding box center [412, 102] width 482 height 96
click at [643, 67] on span at bounding box center [642, 75] width 6 height 17
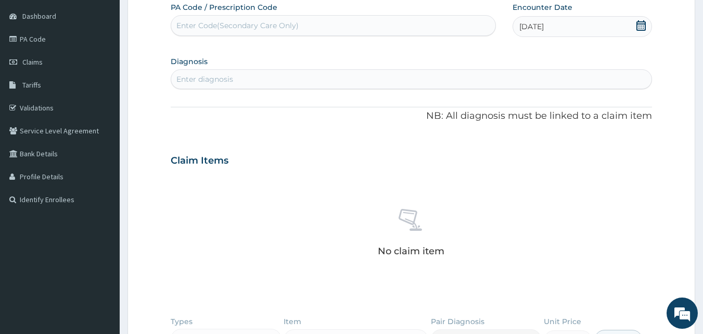
click at [459, 81] on div "Enter diagnosis" at bounding box center [411, 79] width 481 height 17
type input "PEPTIC"
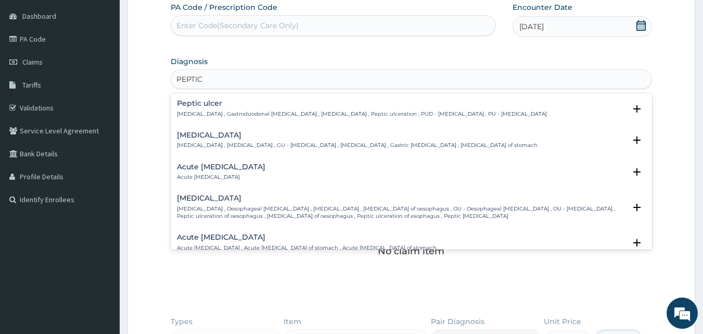
click at [210, 182] on div "Acute peptic ulcer Acute peptic ulcer Select Status Query Query covers suspecte…" at bounding box center [411, 174] width 469 height 23
click at [223, 176] on p "Acute peptic ulcer" at bounding box center [221, 176] width 88 height 7
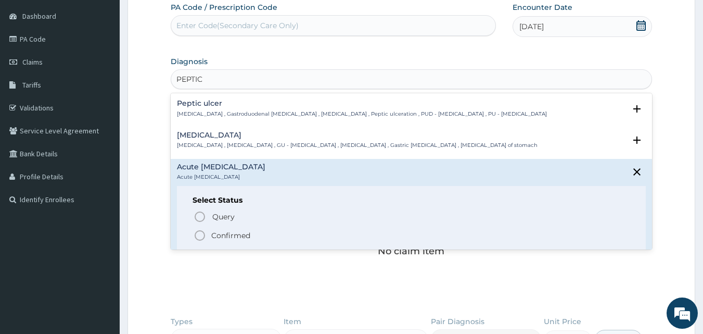
click at [201, 236] on icon "status option filled" at bounding box center [200, 235] width 12 height 12
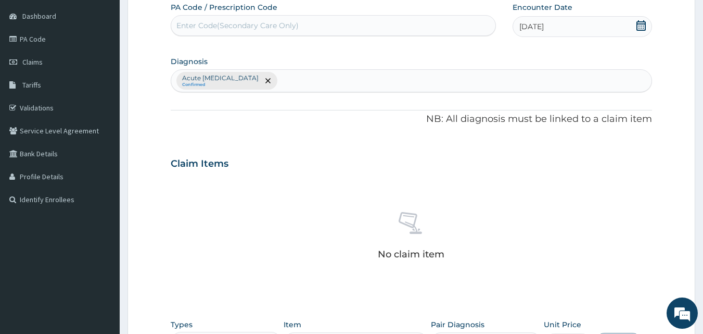
scroll to position [304, 0]
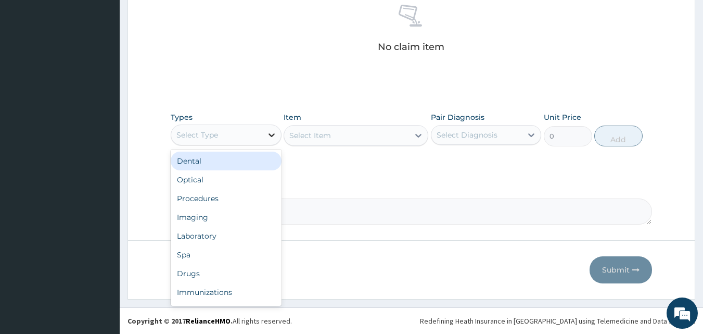
click at [274, 134] on icon at bounding box center [272, 135] width 6 height 4
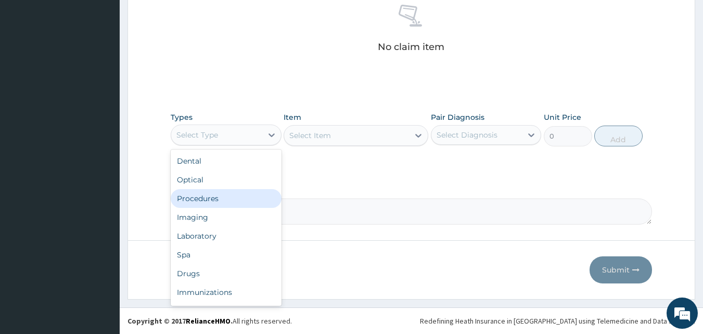
click at [214, 198] on div "Procedures" at bounding box center [226, 198] width 111 height 19
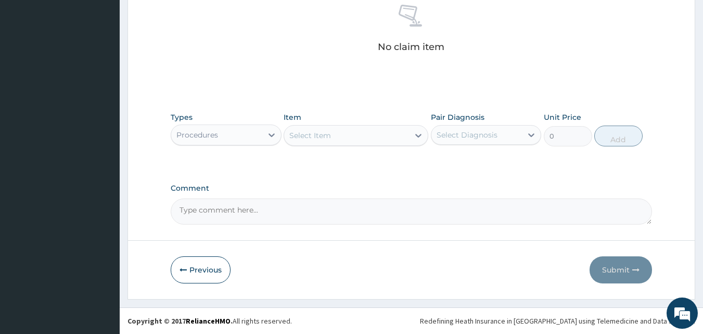
click at [417, 131] on icon at bounding box center [418, 135] width 10 height 10
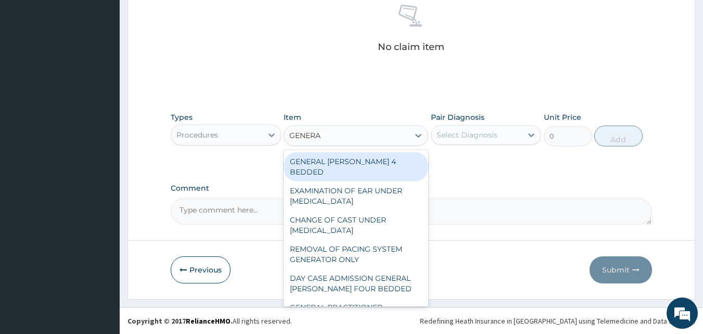
type input "GENERAL"
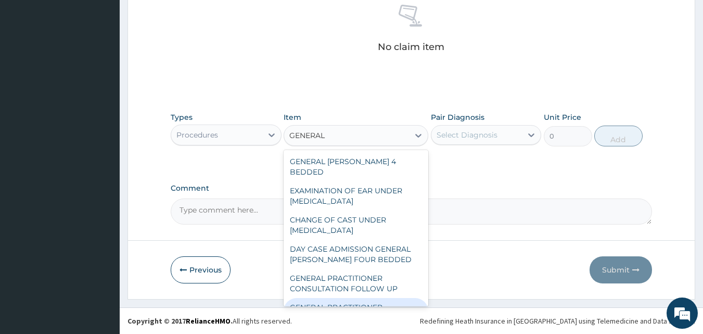
click at [371, 298] on div "GENERAL PRACTITIONER CONSULTATION FIRST OUTPATIENT CONSULTATION" at bounding box center [356, 318] width 145 height 40
type input "3000"
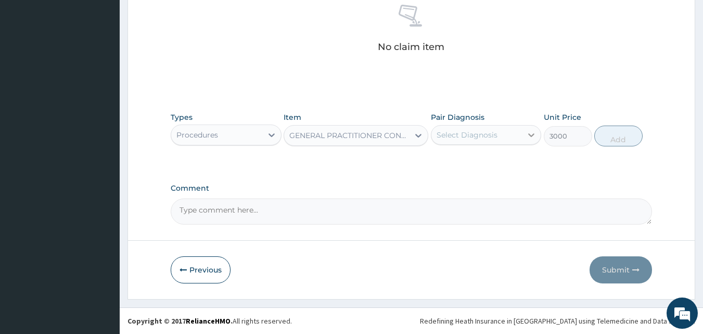
click at [528, 133] on icon at bounding box center [531, 135] width 10 height 10
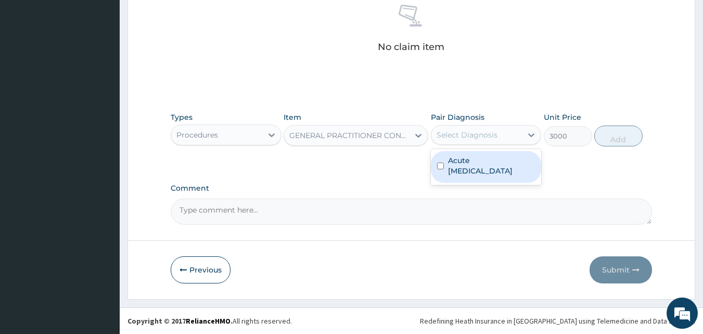
click at [441, 162] on input "checkbox" at bounding box center [440, 165] width 7 height 7
checkbox input "true"
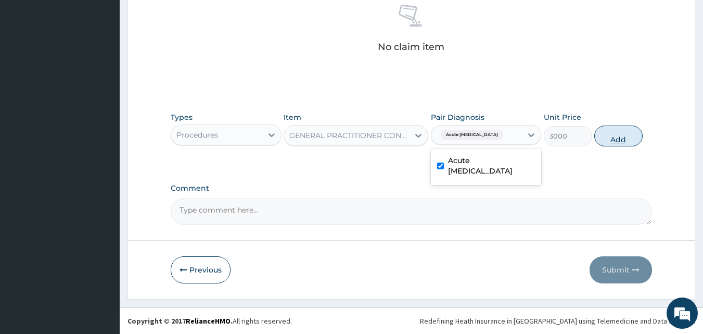
click at [607, 138] on button "Add" at bounding box center [618, 135] width 48 height 21
type input "0"
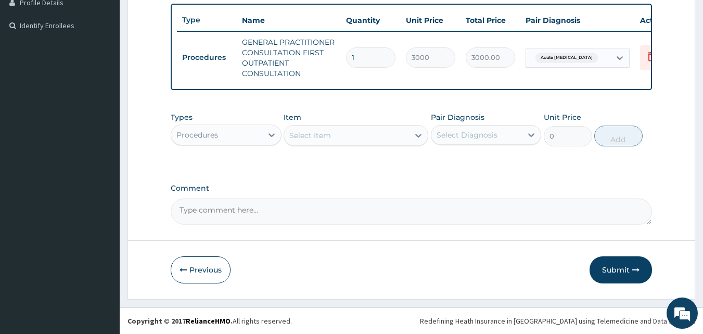
scroll to position [279, 0]
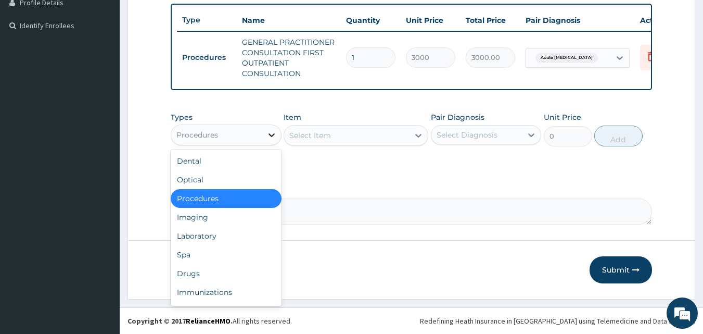
click at [273, 133] on icon at bounding box center [271, 135] width 10 height 10
click at [312, 169] on div "PA Code / Prescription Code Enter Code(Secondary Care Only) Encounter Date 11-0…" at bounding box center [412, 26] width 482 height 396
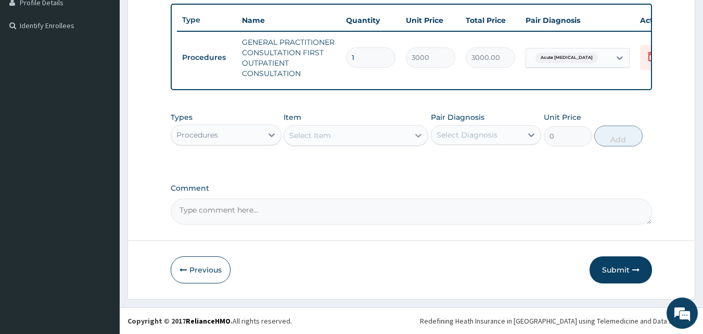
click at [422, 133] on icon at bounding box center [418, 135] width 10 height 10
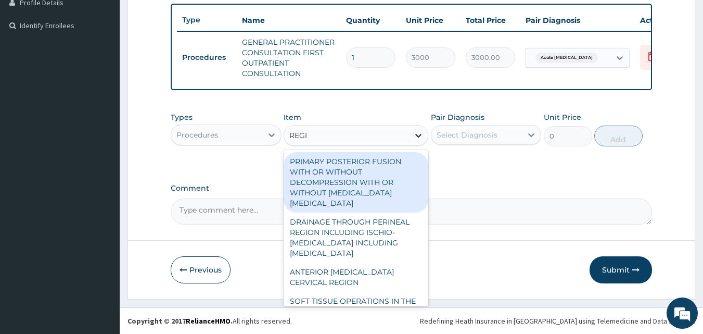
type input "REGIS"
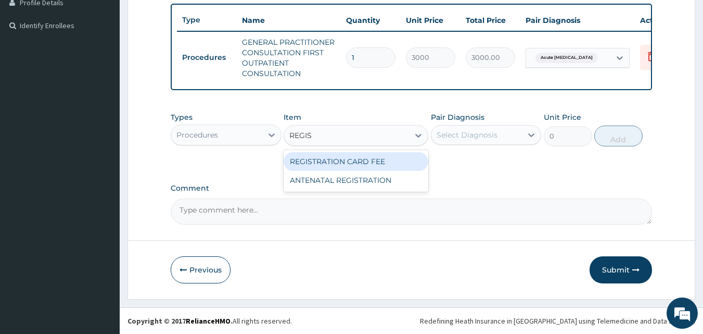
click at [348, 154] on div "REGISTRATION CARD FEE" at bounding box center [356, 161] width 145 height 19
type input "2000"
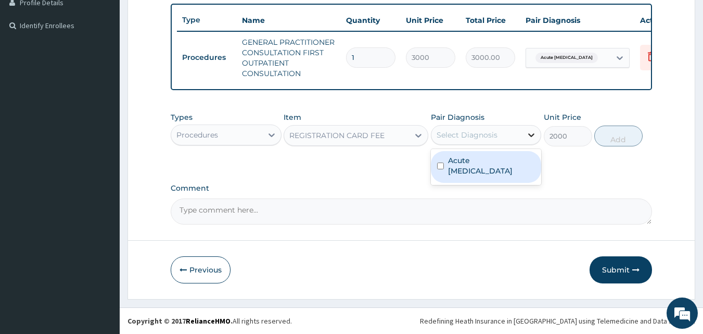
click at [530, 136] on icon at bounding box center [531, 135] width 10 height 10
click at [438, 162] on input "checkbox" at bounding box center [440, 165] width 7 height 7
checkbox input "true"
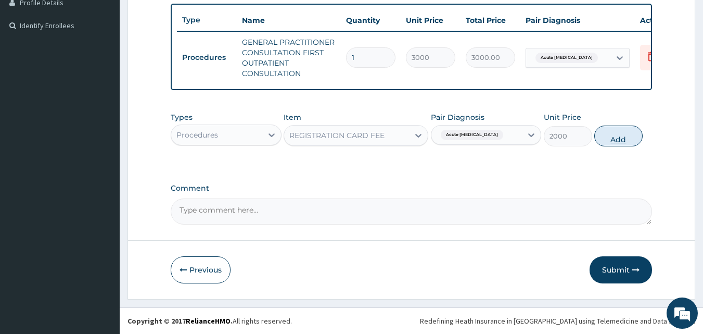
click at [611, 135] on button "Add" at bounding box center [618, 135] width 48 height 21
type input "0"
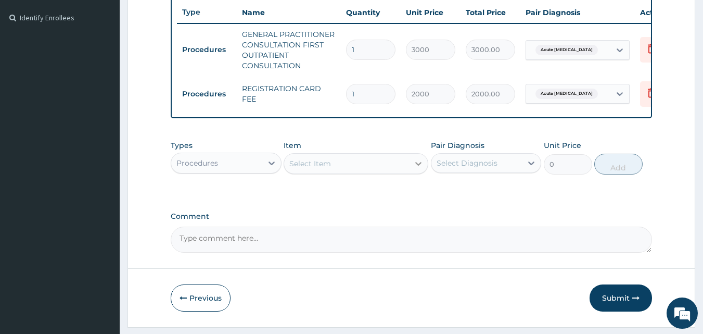
click at [424, 173] on div at bounding box center [418, 163] width 19 height 19
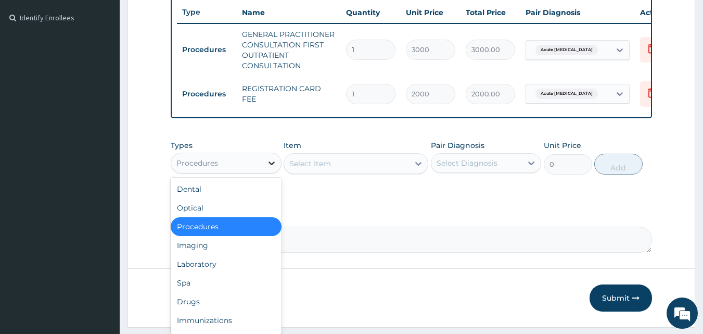
click at [270, 165] on icon at bounding box center [272, 163] width 6 height 4
click at [224, 310] on div "Drugs" at bounding box center [226, 301] width 111 height 19
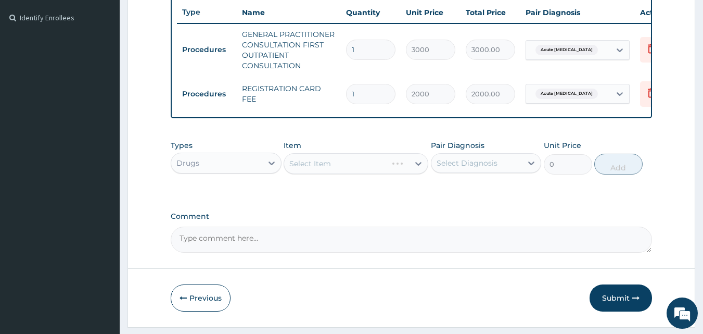
click at [420, 169] on div "Select Item" at bounding box center [356, 163] width 145 height 21
click at [420, 169] on icon at bounding box center [418, 163] width 10 height 10
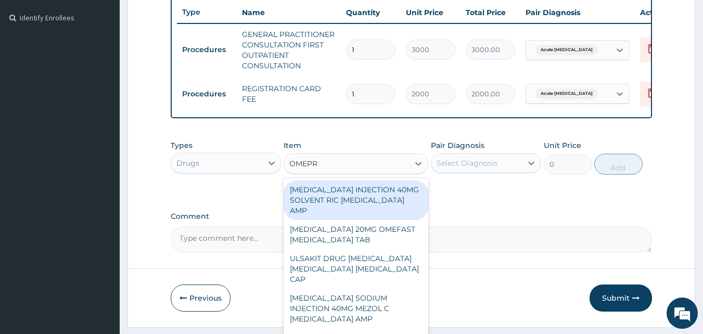
type input "OMEPRA"
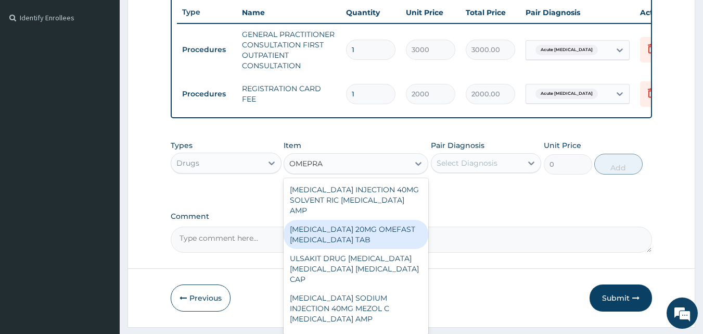
click at [371, 227] on div "OMEPRAZOLE 20MG OMEFAST OMEPRAZOLE TAB" at bounding box center [356, 234] width 145 height 29
type input "540"
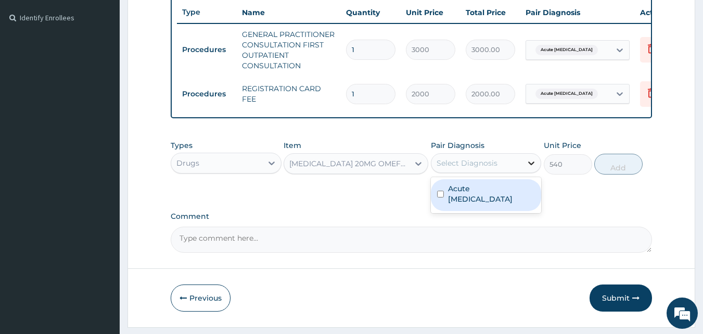
click at [527, 168] on icon at bounding box center [531, 163] width 10 height 10
click at [434, 196] on div "Acute peptic ulcer" at bounding box center [486, 195] width 111 height 32
checkbox input "true"
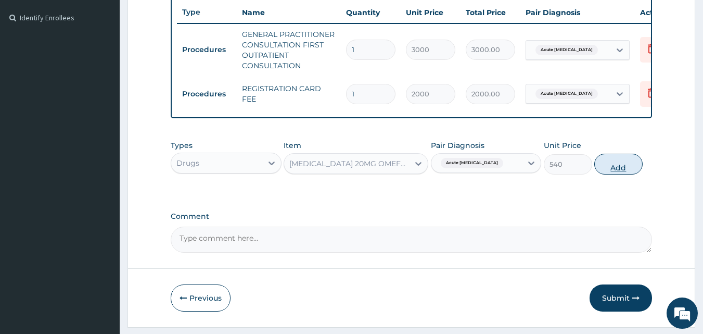
click at [615, 174] on button "Add" at bounding box center [618, 164] width 48 height 21
type input "0"
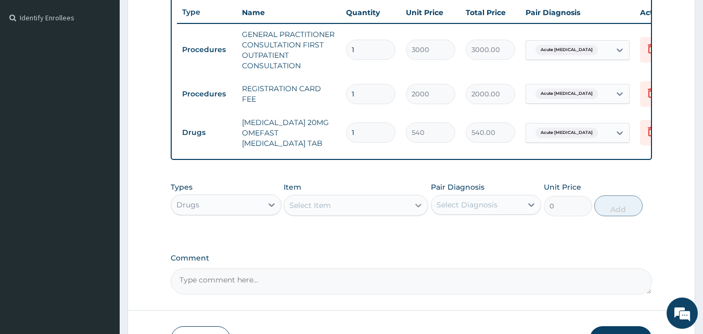
click at [423, 210] on icon at bounding box center [418, 205] width 10 height 10
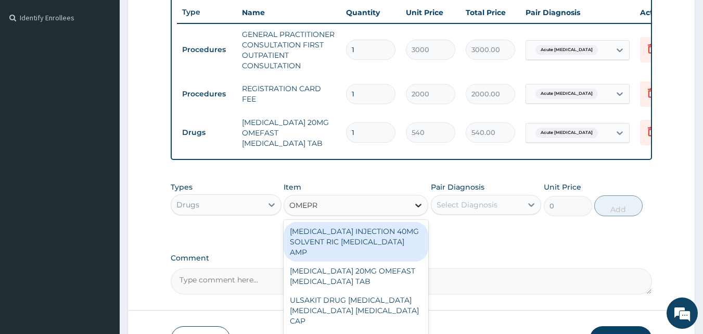
type input "OMEPRA"
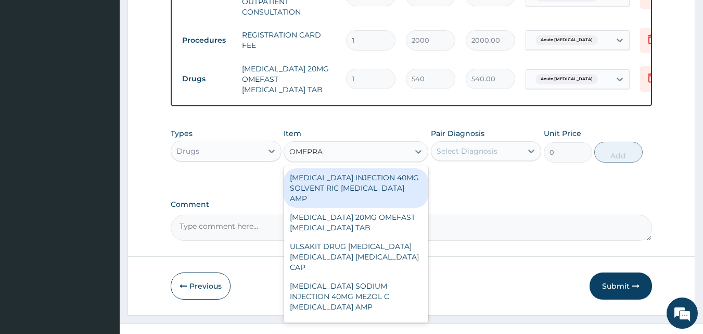
scroll to position [357, 0]
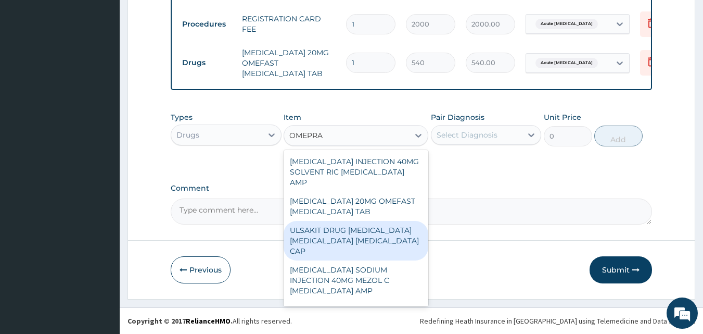
click at [377, 228] on div "ULSAKIT DRUG OMEPRAZOLE CLARITHROMYCIN TINIDAZOLE CAP" at bounding box center [356, 241] width 145 height 40
type input "6200"
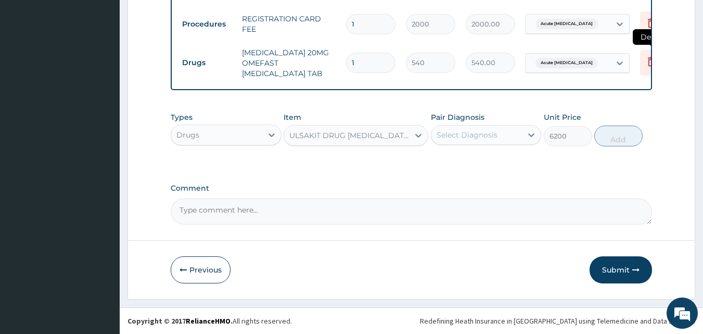
click at [641, 59] on icon at bounding box center [651, 63] width 23 height 26
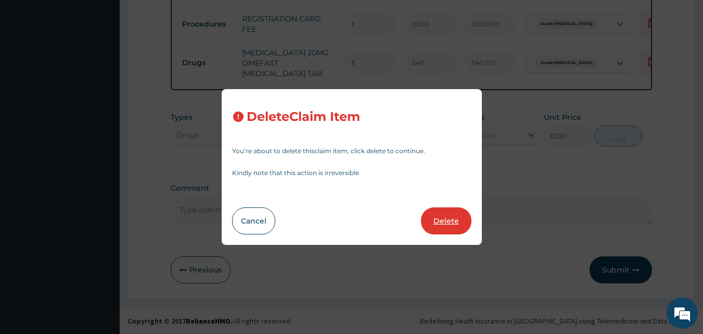
click at [454, 213] on button "Delete" at bounding box center [446, 220] width 50 height 27
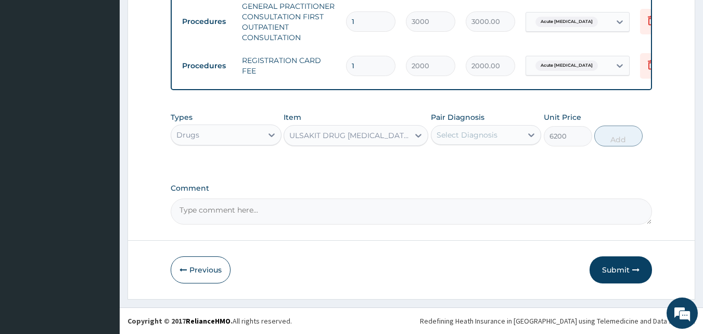
scroll to position [315, 0]
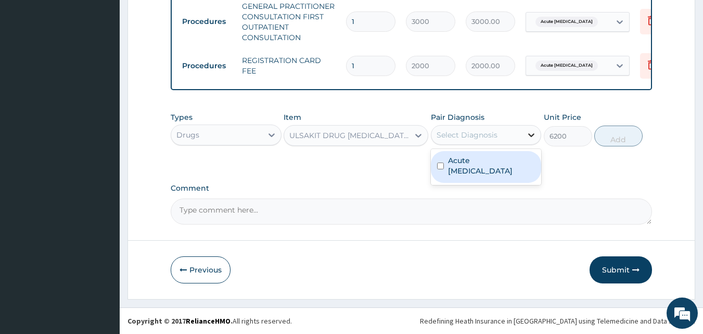
click at [531, 126] on div at bounding box center [531, 134] width 19 height 19
click at [439, 162] on input "checkbox" at bounding box center [440, 165] width 7 height 7
checkbox input "true"
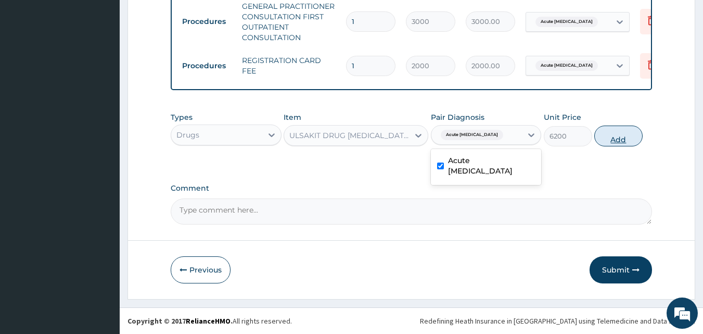
click at [604, 134] on button "Add" at bounding box center [618, 135] width 48 height 21
type input "0"
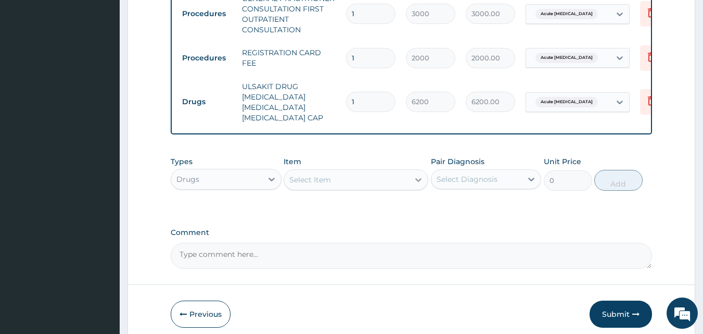
click at [423, 185] on icon at bounding box center [418, 179] width 10 height 10
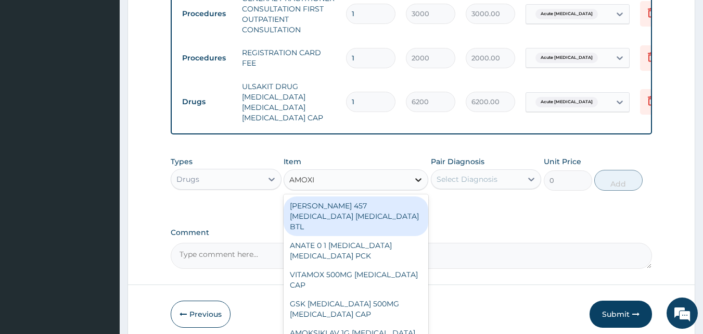
type input "AMOXIL"
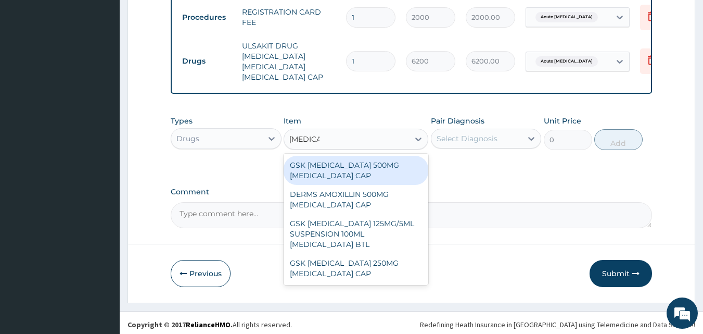
scroll to position [367, 0]
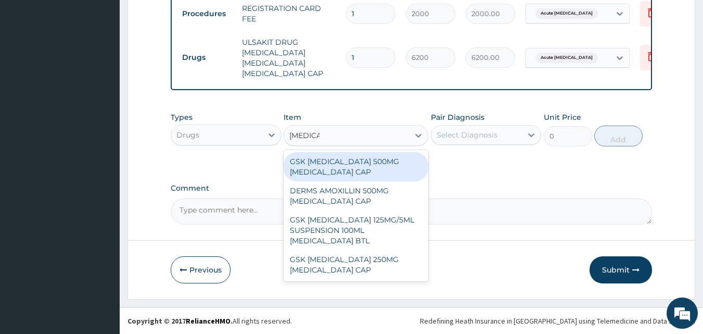
click at [342, 173] on div "GSK AMOXIL 500MG AMOXICILLIN CAP" at bounding box center [356, 166] width 145 height 29
type input "180"
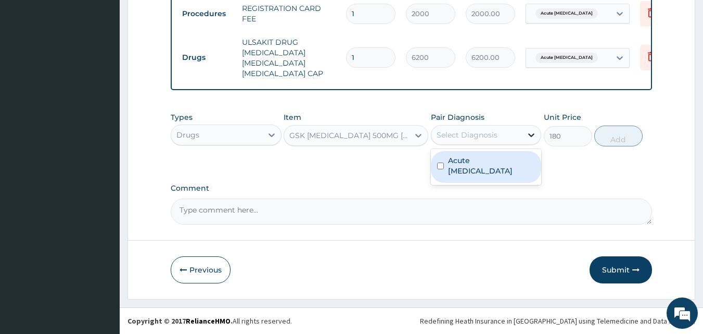
click at [529, 136] on icon at bounding box center [531, 135] width 10 height 10
click at [441, 162] on input "checkbox" at bounding box center [440, 165] width 7 height 7
checkbox input "true"
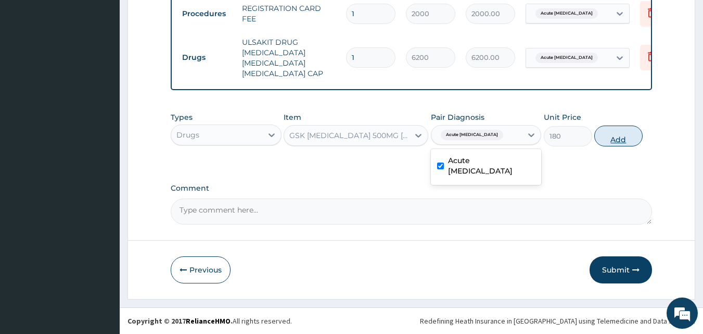
click at [609, 138] on button "Add" at bounding box center [618, 135] width 48 height 21
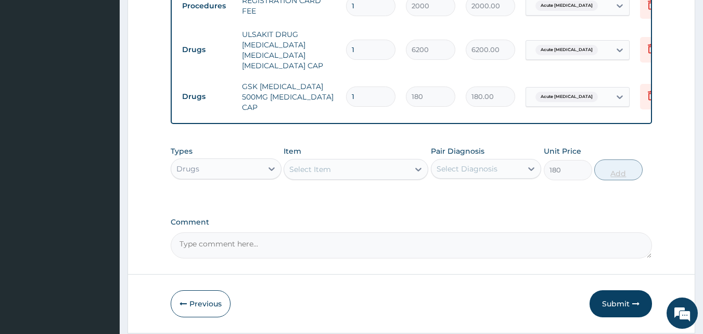
type input "0"
type input "0.00"
type input "4"
type input "720.00"
type input "40"
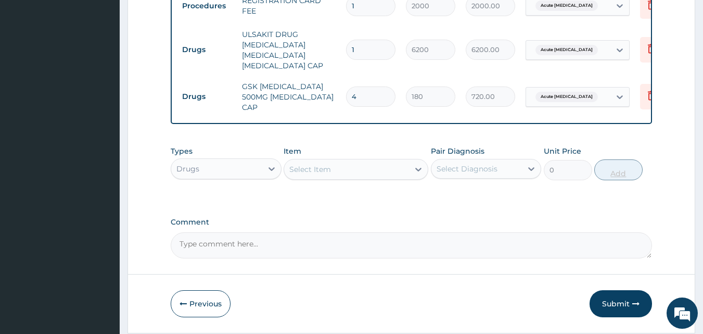
type input "7200.00"
type input "40"
click at [373, 51] on input "1" at bounding box center [370, 50] width 49 height 20
type input "0.00"
type input "2"
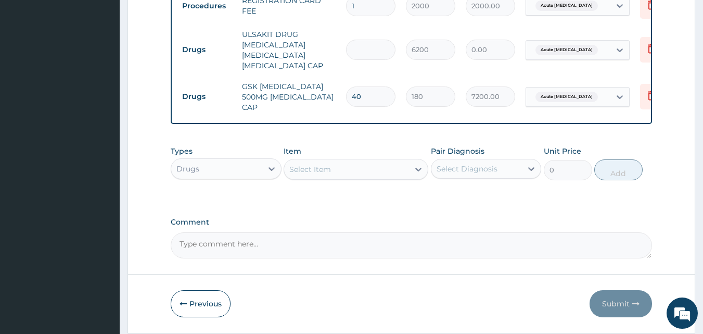
type input "12400.00"
type input "2"
click at [416, 162] on div at bounding box center [418, 169] width 19 height 19
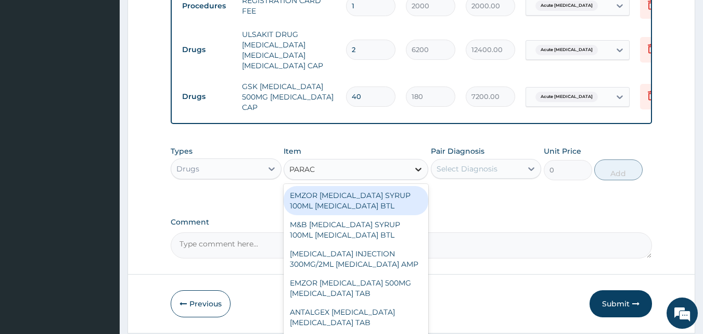
type input "PARACE"
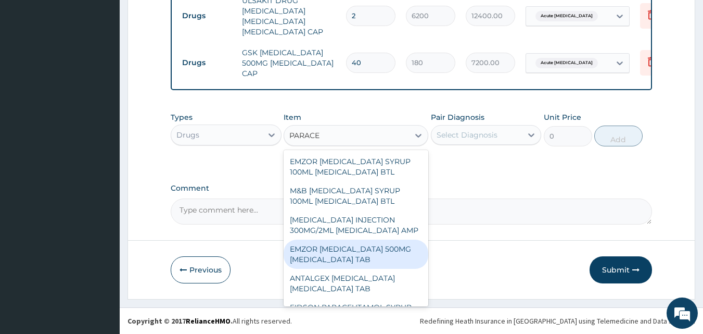
click at [405, 260] on div "EMZOR PARACETAMOL 500MG ACETAMINOPHEN TAB" at bounding box center [356, 253] width 145 height 29
type input "10"
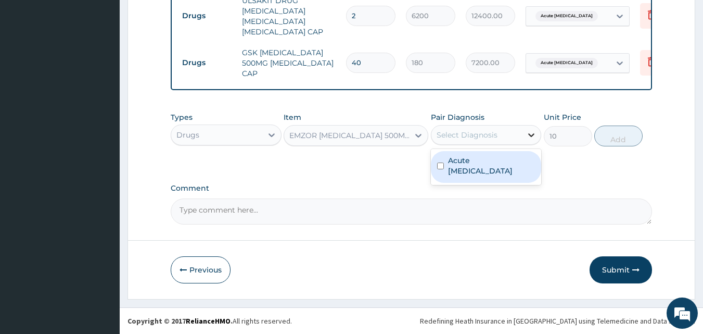
click at [529, 135] on icon at bounding box center [531, 135] width 10 height 10
click at [438, 162] on input "checkbox" at bounding box center [440, 165] width 7 height 7
checkbox input "true"
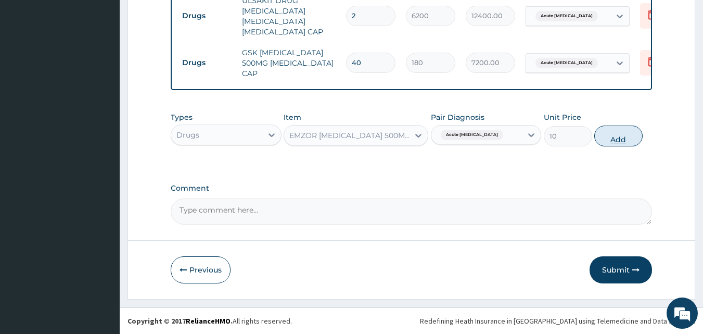
click at [614, 135] on button "Add" at bounding box center [618, 135] width 48 height 21
type input "0"
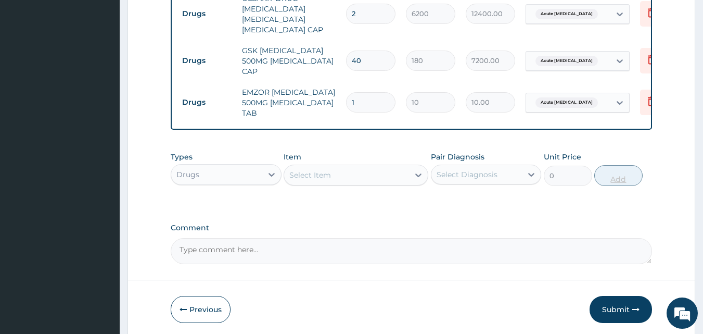
type input "18"
type input "180.00"
type input "18"
click at [416, 184] on div at bounding box center [418, 175] width 19 height 19
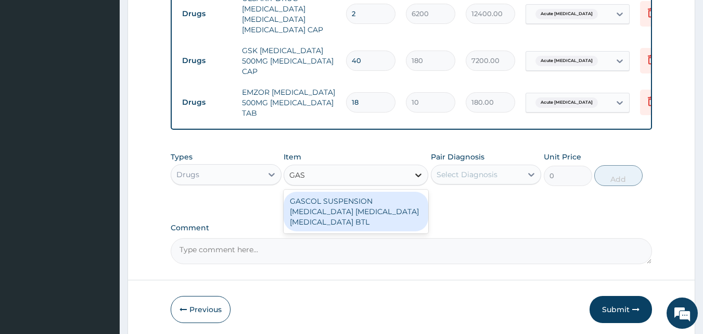
type input "GASC"
click at [365, 206] on div "GASCOL SUSPENSION ALUMINUM HYDROXIDE MAGNESIUM HYDROXIDE SIMETHICONE BTL" at bounding box center [356, 212] width 145 height 40
type input "590"
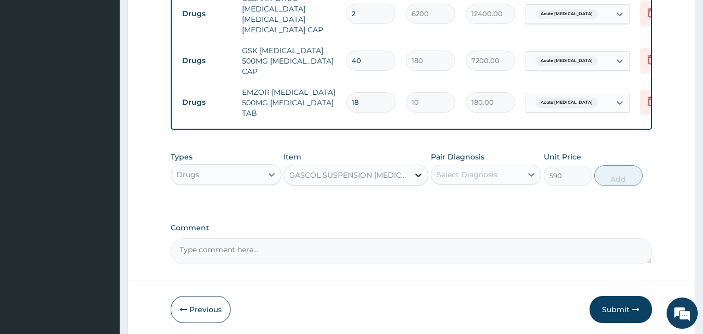
click at [414, 169] on div at bounding box center [418, 175] width 19 height 19
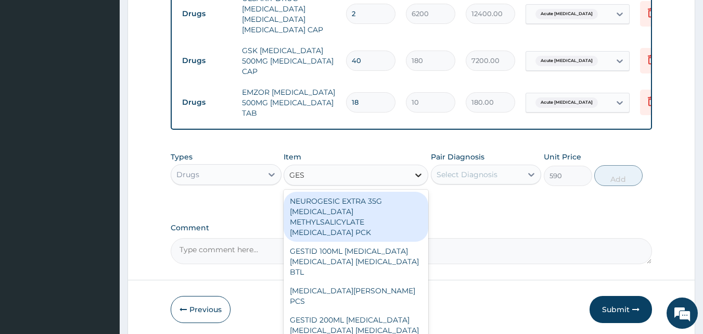
type input "GEST"
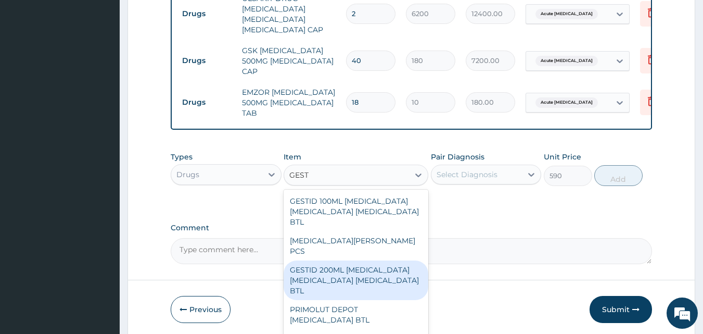
click at [338, 268] on div "GESTID 200ML ALUMINUM HYDROXIDE MAGNESIUM HYDROXIDE SIMETHICONE BTL" at bounding box center [356, 280] width 145 height 40
type input "800"
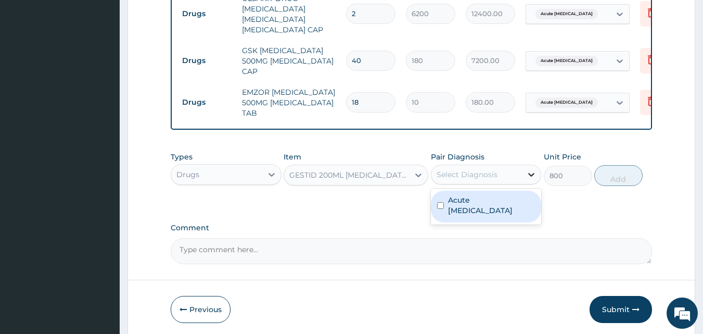
click at [535, 178] on icon at bounding box center [531, 174] width 10 height 10
click at [438, 202] on input "checkbox" at bounding box center [440, 205] width 7 height 7
checkbox input "true"
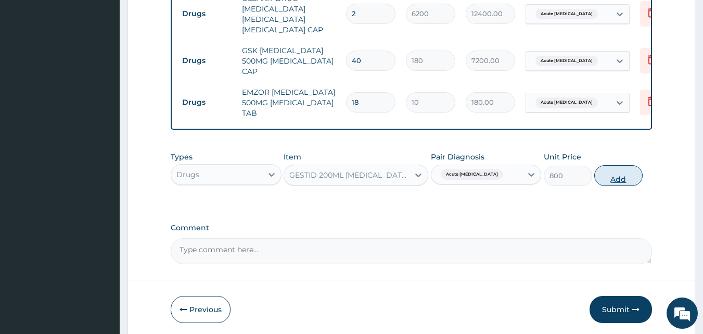
click at [614, 179] on button "Add" at bounding box center [618, 175] width 48 height 21
type input "0"
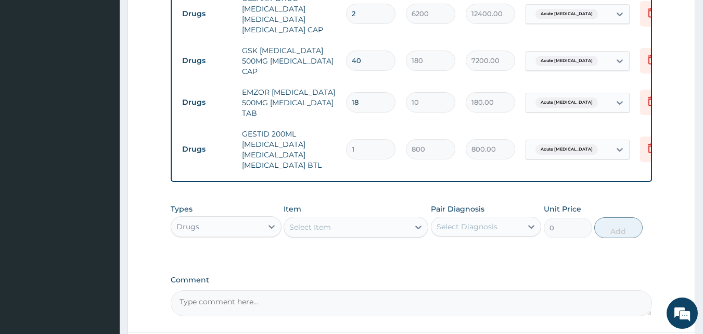
scroll to position [111, 0]
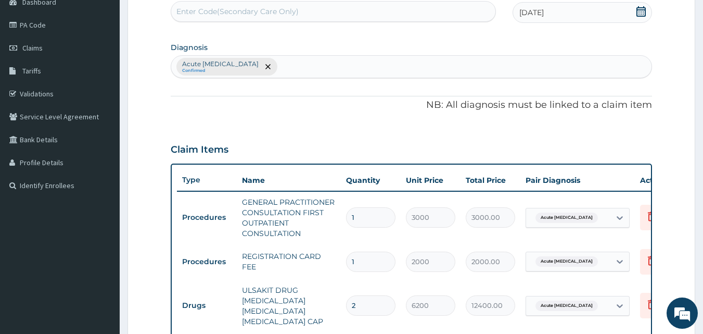
type input "0"
type input "0.00"
type input "1"
type input "800.00"
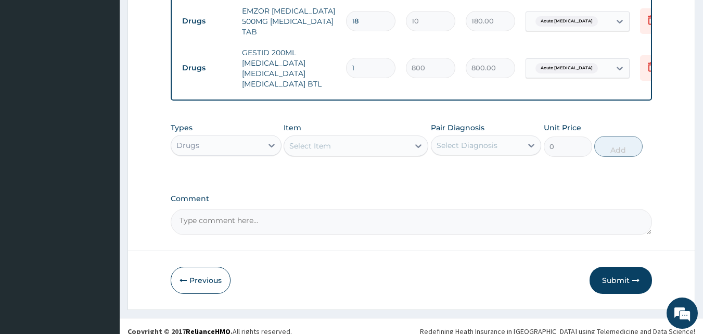
scroll to position [507, 0]
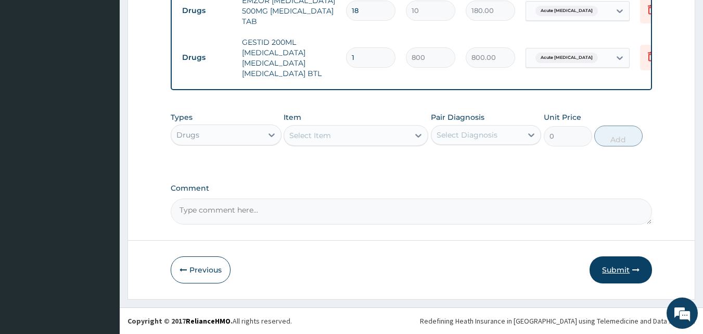
click at [612, 278] on button "Submit" at bounding box center [621, 269] width 62 height 27
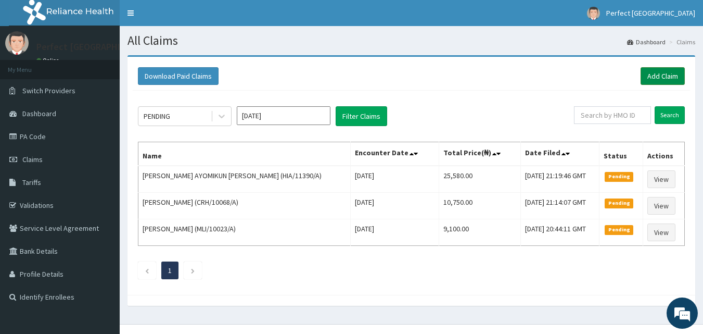
click at [649, 70] on link "Add Claim" at bounding box center [663, 76] width 44 height 18
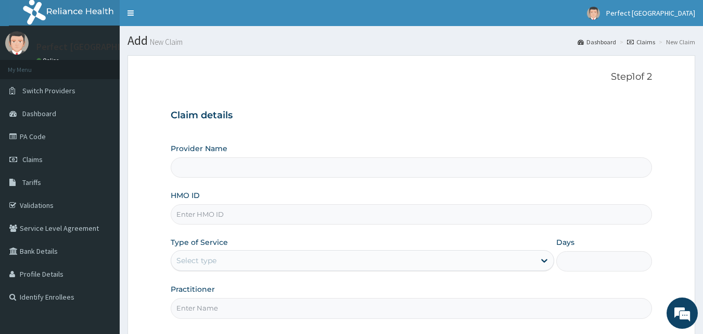
type input "Perfect [GEOGRAPHIC_DATA]"
click at [218, 220] on input "HMO ID" at bounding box center [412, 214] width 482 height 20
type input "MLI/10042/A"
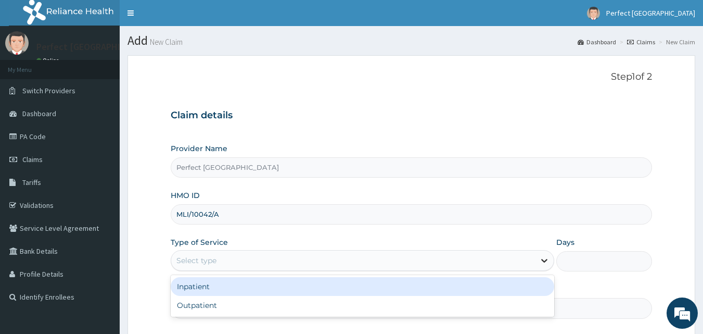
click at [546, 260] on icon at bounding box center [544, 261] width 6 height 4
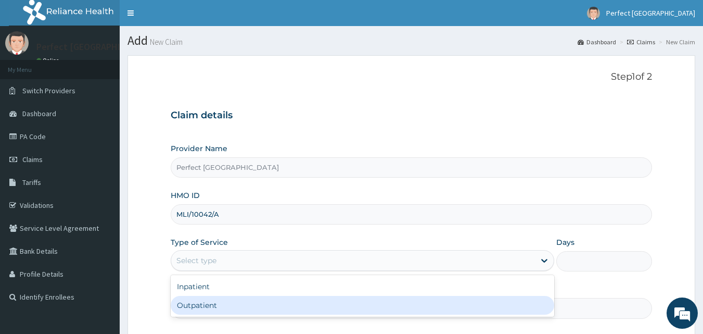
click at [447, 303] on div "Outpatient" at bounding box center [363, 305] width 384 height 19
type input "1"
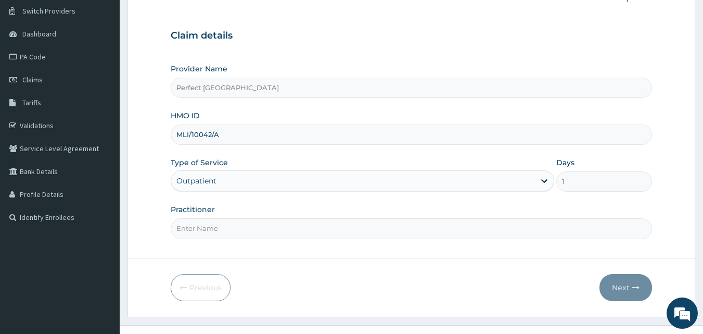
scroll to position [97, 0]
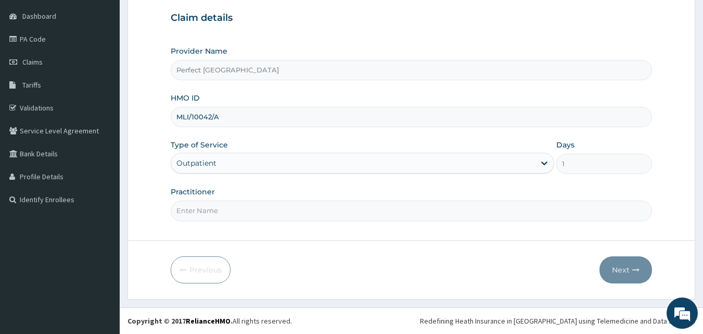
click at [257, 213] on input "Practitioner" at bounding box center [412, 210] width 482 height 20
type input "[PERSON_NAME]"
click at [626, 273] on button "Next" at bounding box center [626, 269] width 53 height 27
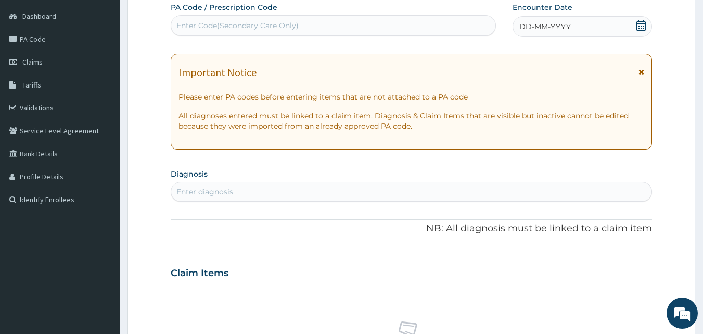
click at [642, 29] on icon at bounding box center [641, 25] width 10 height 10
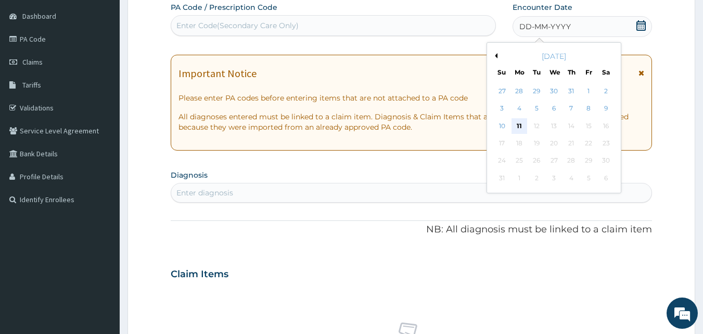
click at [522, 119] on div "11" at bounding box center [520, 126] width 16 height 16
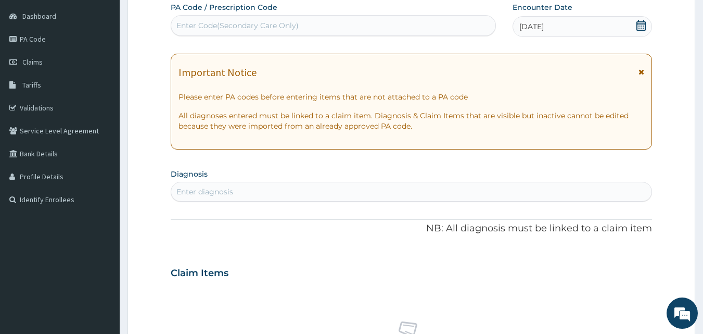
click at [639, 69] on icon at bounding box center [642, 71] width 6 height 7
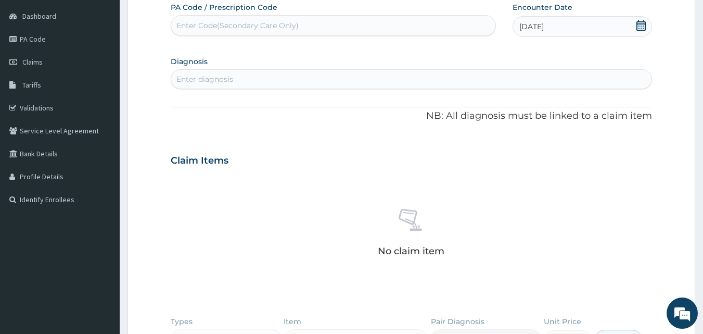
click at [352, 87] on div "Enter diagnosis" at bounding box center [411, 79] width 481 height 17
click at [324, 75] on div "Enter diagnosis" at bounding box center [411, 79] width 481 height 17
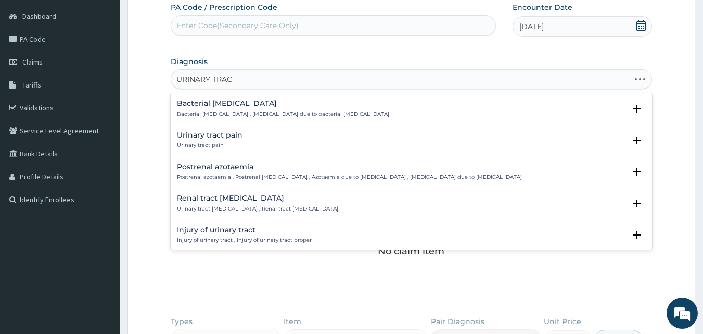
type input "URINARY TRACT"
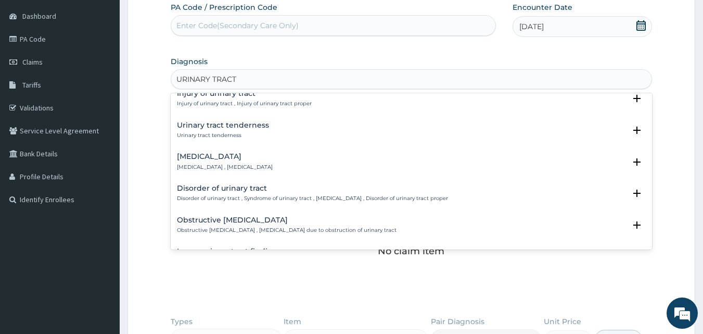
scroll to position [0, 0]
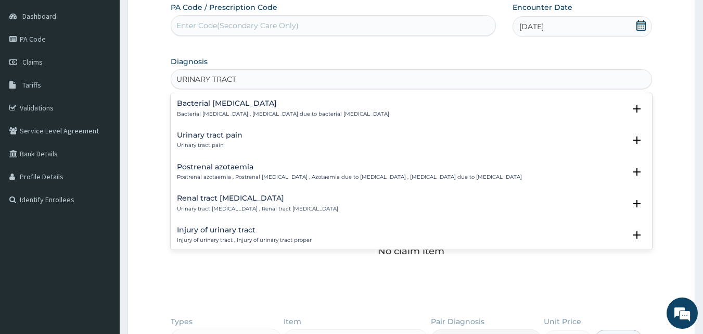
click at [229, 132] on h4 "Urinary tract pain" at bounding box center [210, 135] width 66 height 8
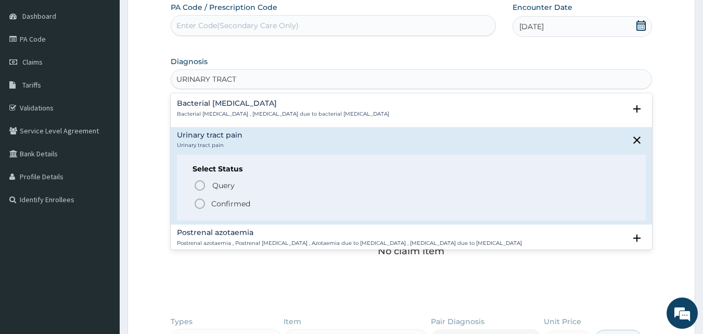
click at [200, 201] on icon "status option filled" at bounding box center [200, 203] width 12 height 12
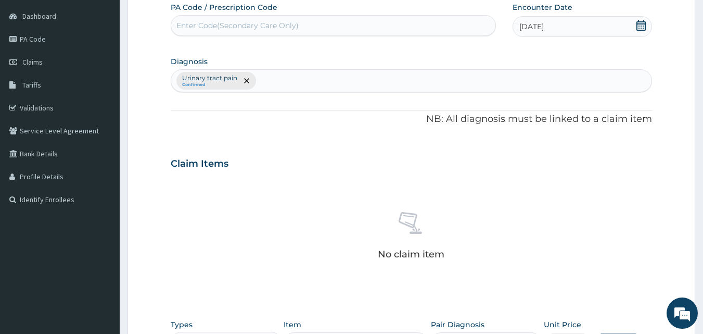
scroll to position [304, 0]
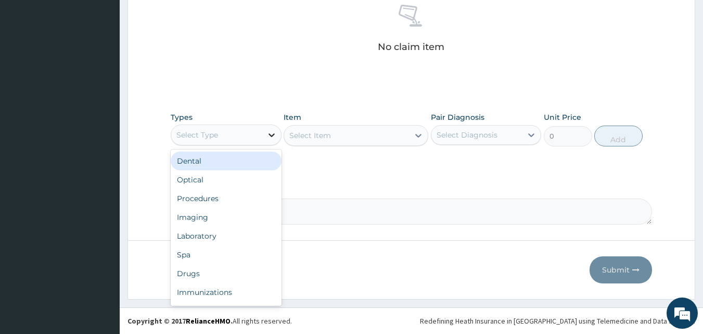
click at [274, 132] on icon at bounding box center [271, 135] width 10 height 10
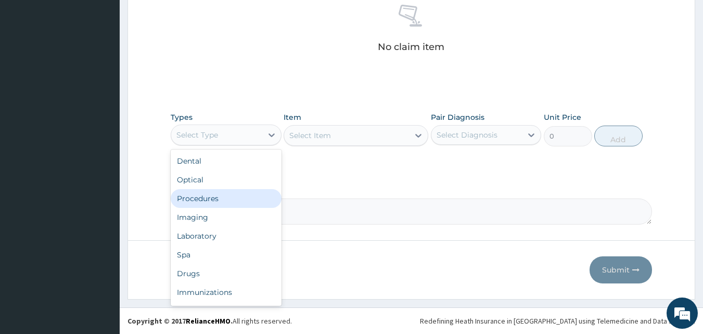
click at [216, 199] on div "Procedures" at bounding box center [226, 198] width 111 height 19
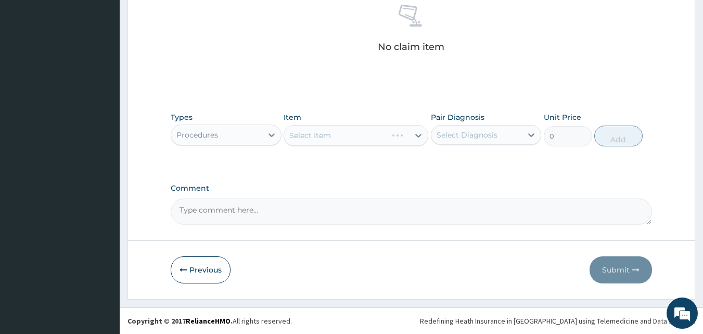
click at [412, 133] on div "Select Item" at bounding box center [356, 135] width 145 height 21
click at [415, 135] on div "Select Item" at bounding box center [356, 135] width 145 height 21
click at [415, 135] on icon at bounding box center [418, 135] width 10 height 10
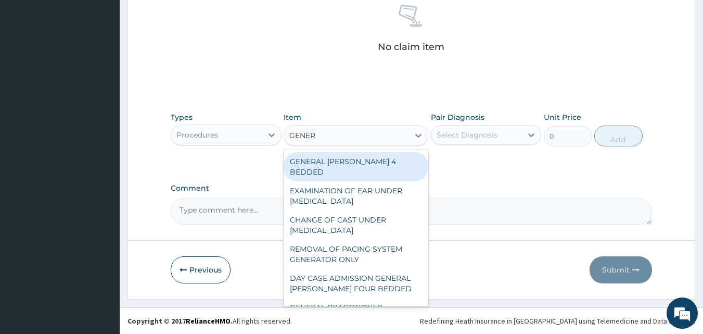
type input "GENERA"
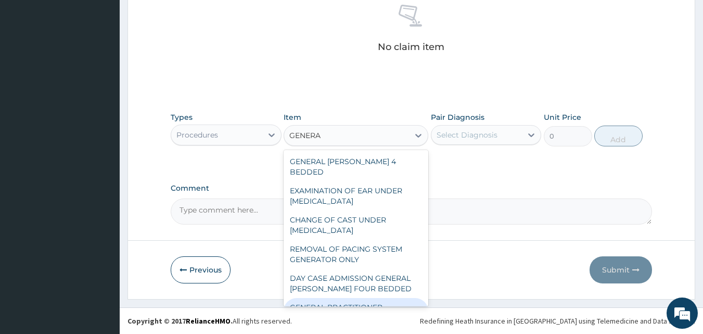
click at [372, 298] on div "GENERAL PRACTITIONER CONSULTATION FOLLOW UP" at bounding box center [356, 312] width 145 height 29
type input "2500"
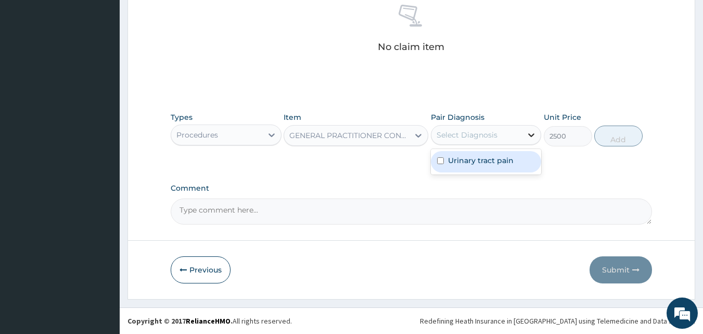
click at [529, 137] on icon at bounding box center [531, 135] width 10 height 10
click at [441, 162] on input "checkbox" at bounding box center [440, 160] width 7 height 7
checkbox input "true"
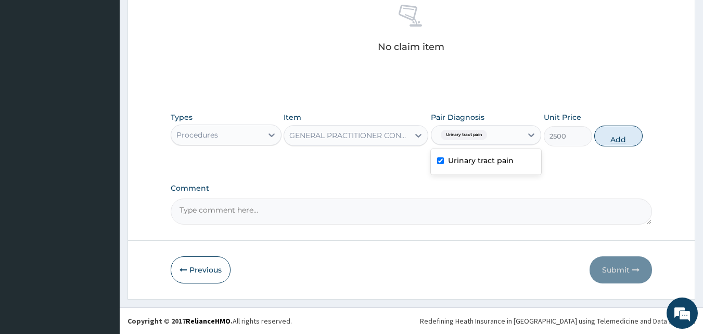
click at [607, 136] on button "Add" at bounding box center [618, 135] width 48 height 21
type input "0"
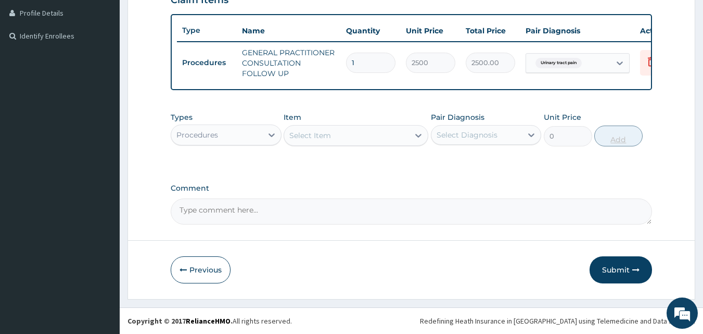
scroll to position [269, 0]
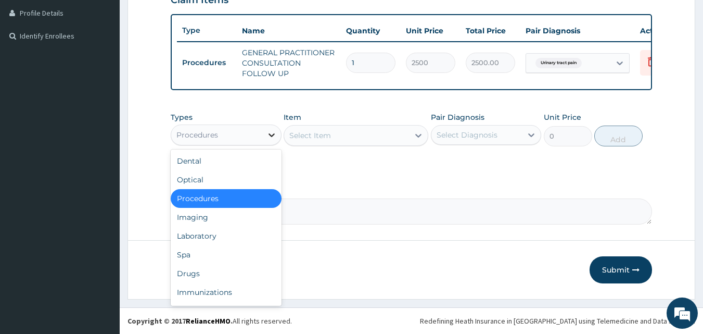
click at [271, 134] on icon at bounding box center [271, 135] width 10 height 10
click at [211, 272] on div "Drugs" at bounding box center [226, 273] width 111 height 19
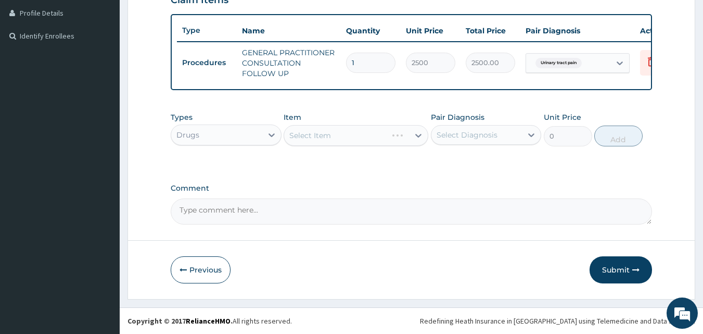
click at [414, 134] on div "Select Item" at bounding box center [356, 135] width 145 height 21
click at [414, 134] on icon at bounding box center [418, 135] width 10 height 10
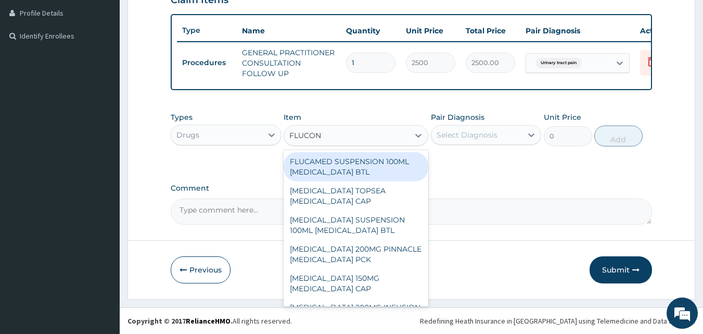
type input "FLUCONA"
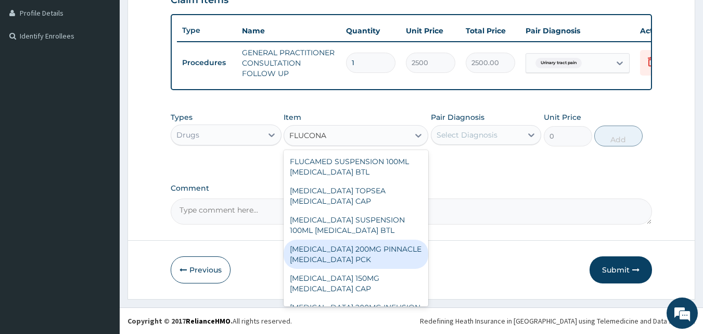
click at [343, 257] on div "FLUCONAZOLE 200MG PINNACLE FLUCONAZOLE PCK" at bounding box center [356, 253] width 145 height 29
type input "200"
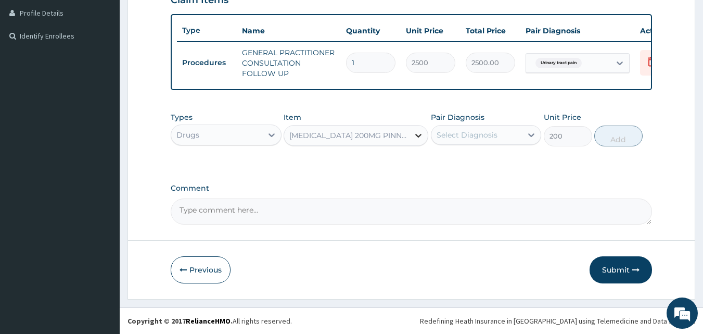
click at [417, 137] on icon at bounding box center [418, 135] width 10 height 10
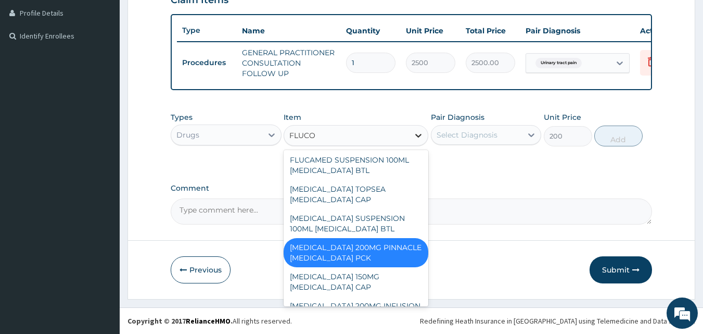
scroll to position [0, 0]
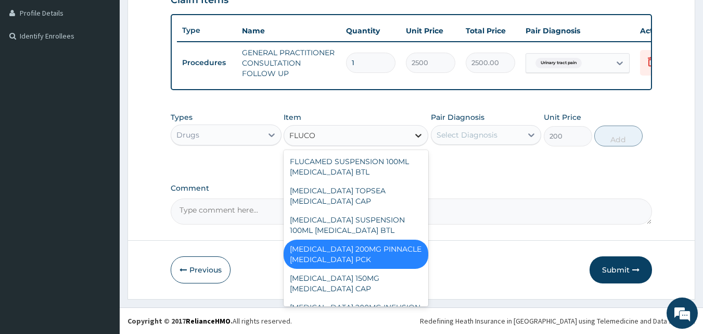
type input "FLUCON"
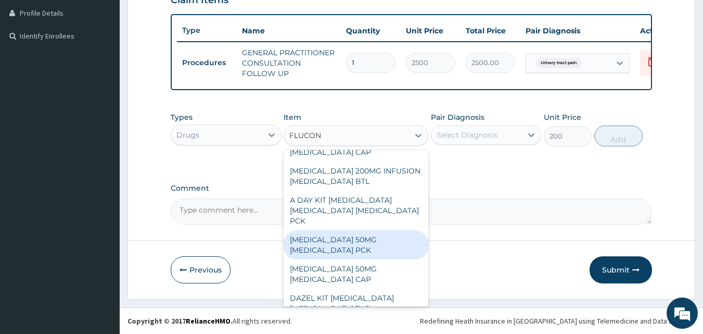
scroll to position [150, 0]
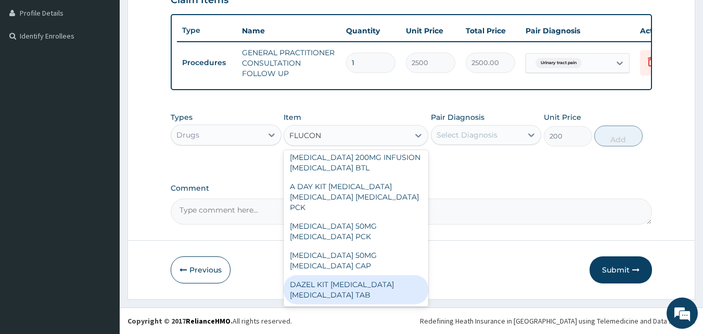
click at [346, 295] on div "DAZEL KIT AZITHROMYCIN FLUCONAZOLE TAB" at bounding box center [356, 289] width 145 height 29
type input "2000"
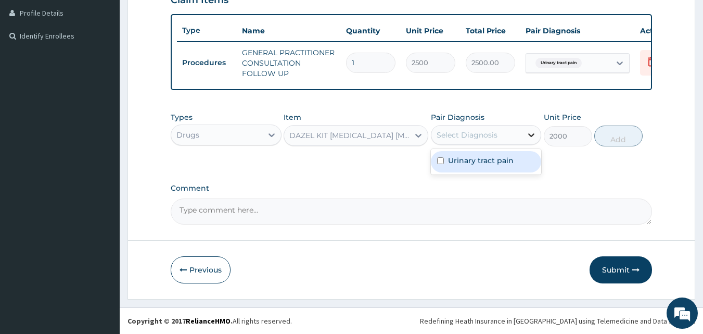
click at [532, 130] on icon at bounding box center [531, 135] width 10 height 10
click at [447, 157] on div "Urinary tract pain" at bounding box center [486, 161] width 111 height 21
checkbox input "true"
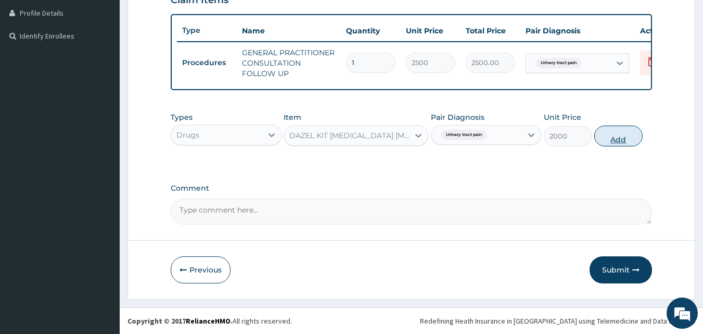
click at [617, 136] on button "Add" at bounding box center [618, 135] width 48 height 21
type input "0"
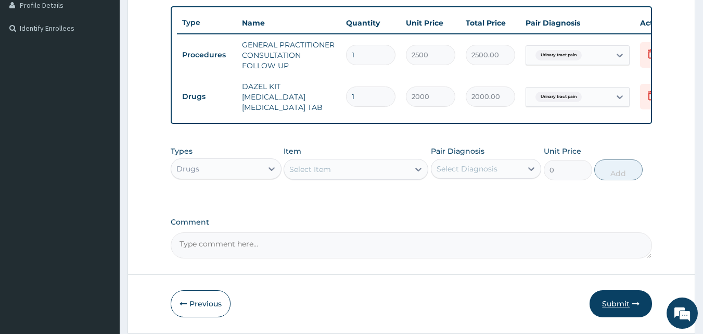
click at [619, 313] on button "Submit" at bounding box center [621, 303] width 62 height 27
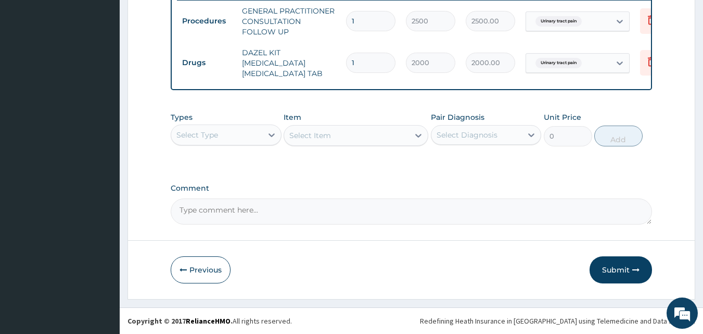
scroll to position [423, 0]
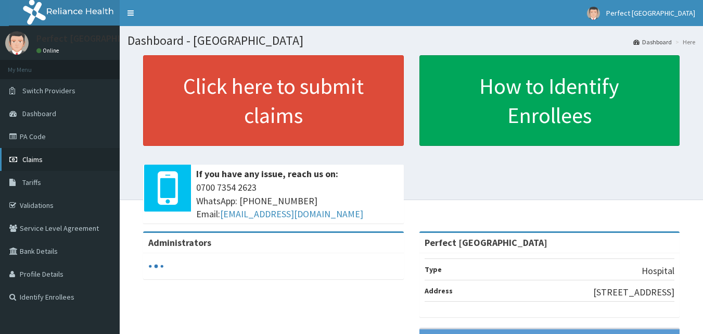
click at [35, 156] on span "Claims" at bounding box center [32, 159] width 20 height 9
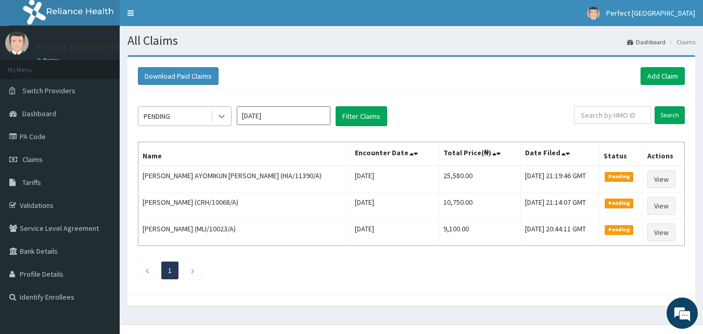
click at [220, 114] on icon at bounding box center [222, 116] width 10 height 10
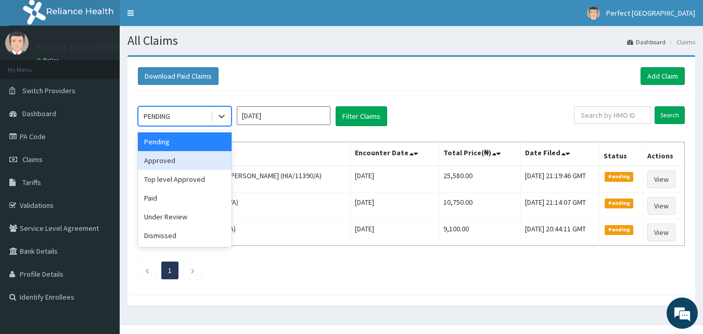
click at [172, 160] on div "Approved" at bounding box center [185, 160] width 94 height 19
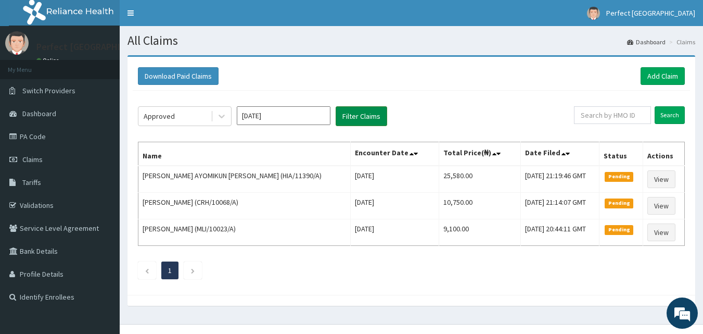
click at [353, 118] on button "Filter Claims" at bounding box center [362, 116] width 52 height 20
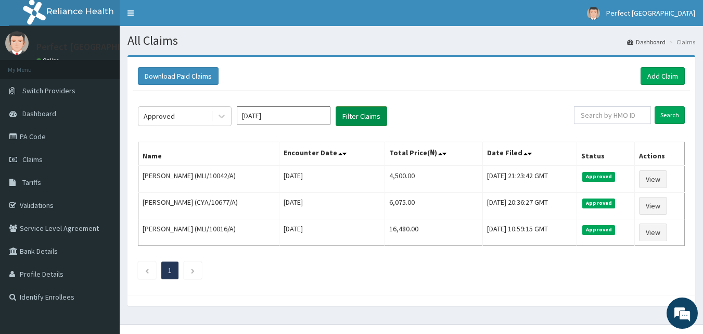
click at [353, 118] on button "Filter Claims" at bounding box center [362, 116] width 52 height 20
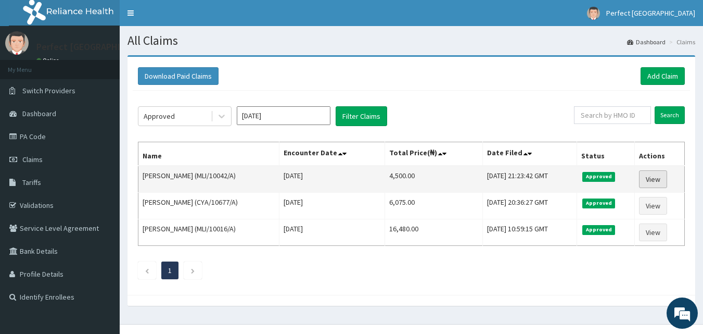
click at [655, 180] on link "View" at bounding box center [653, 179] width 28 height 18
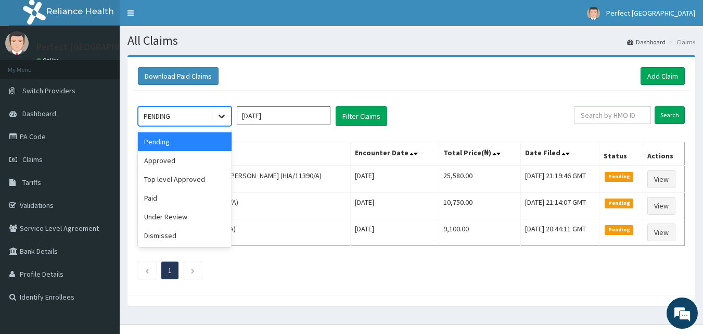
click at [225, 119] on icon at bounding box center [222, 116] width 10 height 10
click at [195, 182] on div "Top level Approved" at bounding box center [185, 179] width 94 height 19
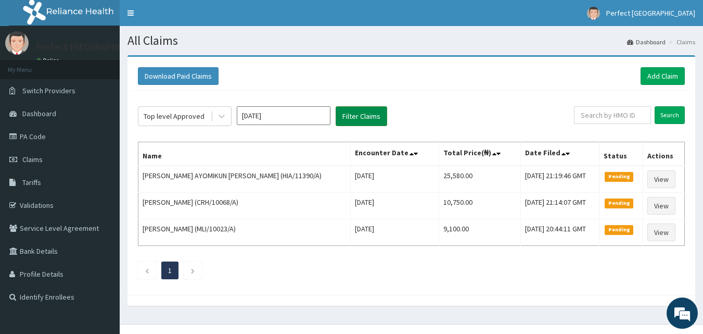
click at [352, 111] on button "Filter Claims" at bounding box center [362, 116] width 52 height 20
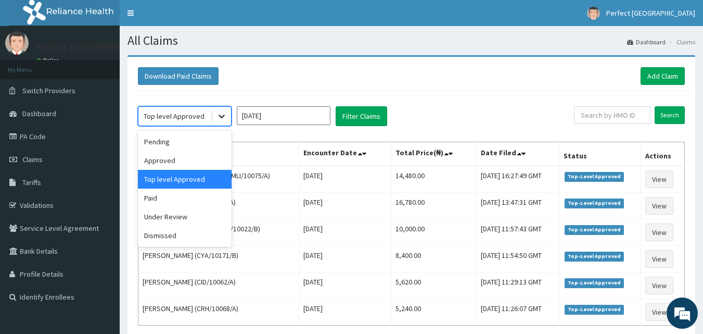
click at [218, 118] on icon at bounding box center [222, 116] width 10 height 10
click at [177, 147] on div "Pending" at bounding box center [185, 141] width 94 height 19
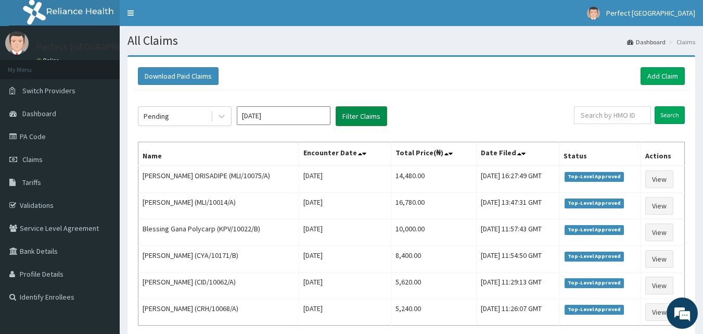
click at [376, 121] on button "Filter Claims" at bounding box center [362, 116] width 52 height 20
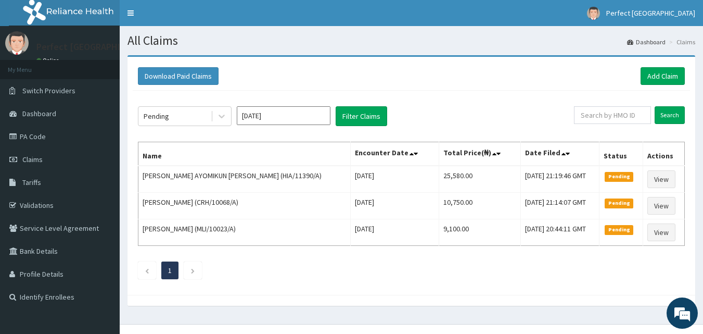
click at [459, 118] on div "Pending [DATE] Filter Claims" at bounding box center [356, 116] width 436 height 20
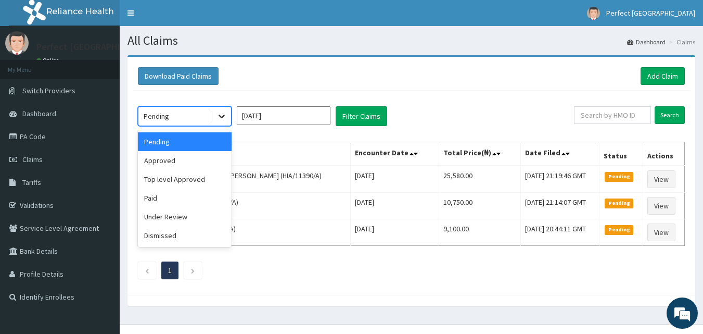
click at [229, 117] on div at bounding box center [221, 116] width 19 height 19
click at [198, 217] on div "Under Review" at bounding box center [185, 216] width 94 height 19
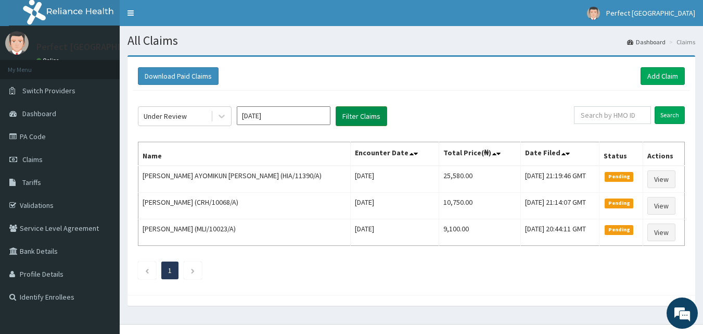
click at [360, 114] on button "Filter Claims" at bounding box center [362, 116] width 52 height 20
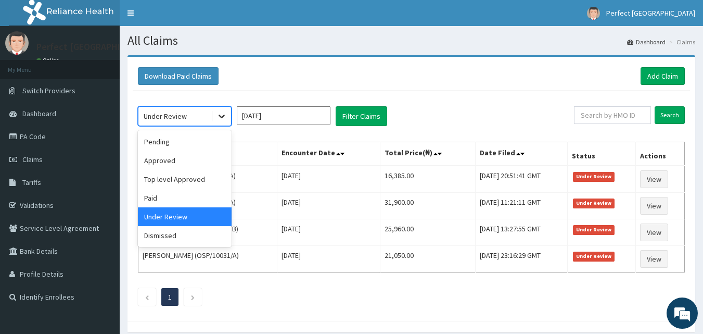
click at [220, 117] on icon at bounding box center [222, 117] width 6 height 4
click at [177, 164] on div "Approved" at bounding box center [185, 160] width 94 height 19
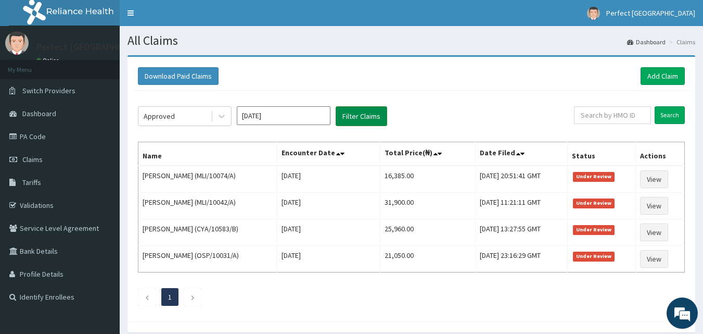
click at [359, 116] on button "Filter Claims" at bounding box center [362, 116] width 52 height 20
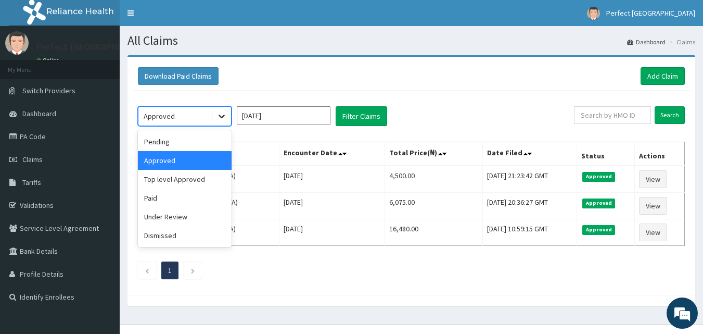
click at [224, 116] on icon at bounding box center [222, 117] width 6 height 4
click at [197, 144] on div "Pending" at bounding box center [185, 141] width 94 height 19
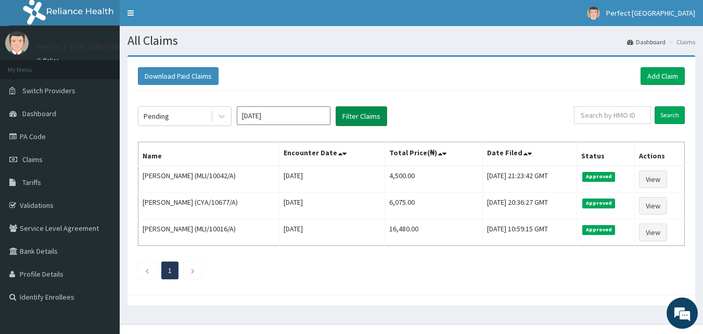
click at [349, 112] on button "Filter Claims" at bounding box center [362, 116] width 52 height 20
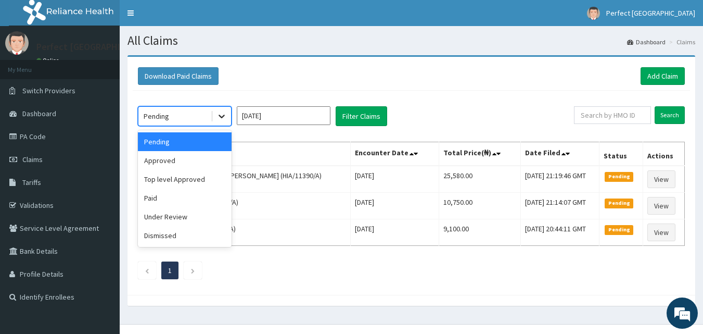
click at [221, 117] on icon at bounding box center [222, 117] width 6 height 4
click at [176, 220] on div "Under Review" at bounding box center [185, 216] width 94 height 19
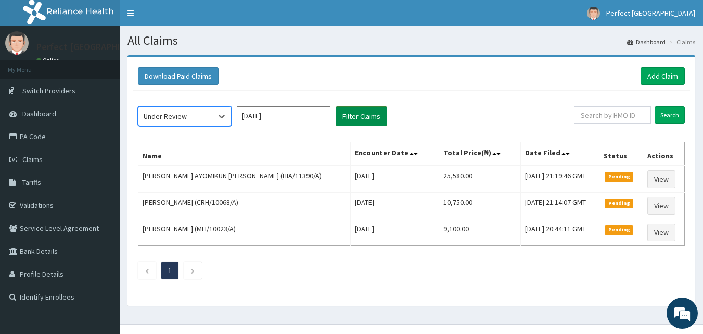
click at [359, 115] on button "Filter Claims" at bounding box center [362, 116] width 52 height 20
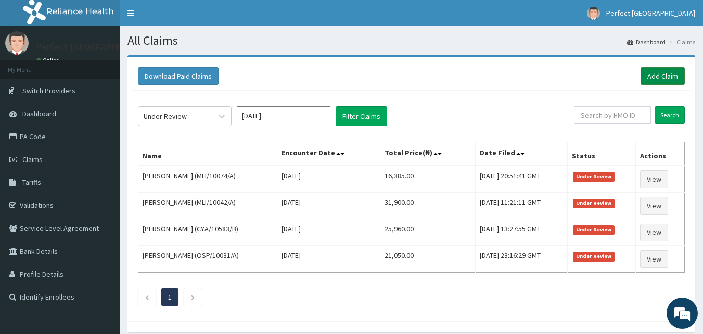
click at [664, 72] on link "Add Claim" at bounding box center [663, 76] width 44 height 18
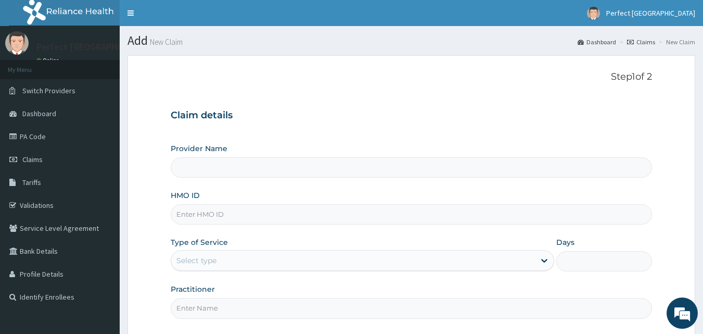
type input "Perfect [GEOGRAPHIC_DATA]"
drag, startPoint x: 0, startPoint y: 0, endPoint x: 664, endPoint y: 72, distance: 668.1
click at [664, 72] on form "Step 1 of 2 Claim details Provider Name Perfect Trinity Hospital HMO ID Type of…" at bounding box center [412, 225] width 568 height 341
click at [211, 209] on input "HMO ID" at bounding box center [412, 214] width 482 height 20
type input "CID/10062/A"
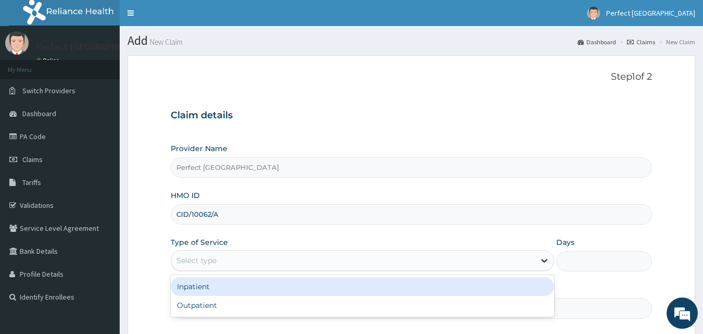
click at [545, 259] on icon at bounding box center [544, 260] width 10 height 10
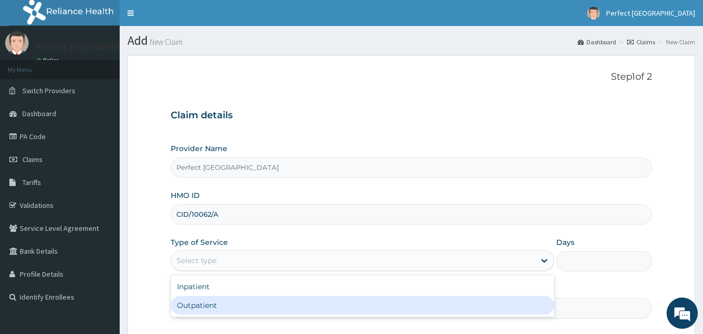
click at [451, 300] on div "Outpatient" at bounding box center [363, 305] width 384 height 19
type input "1"
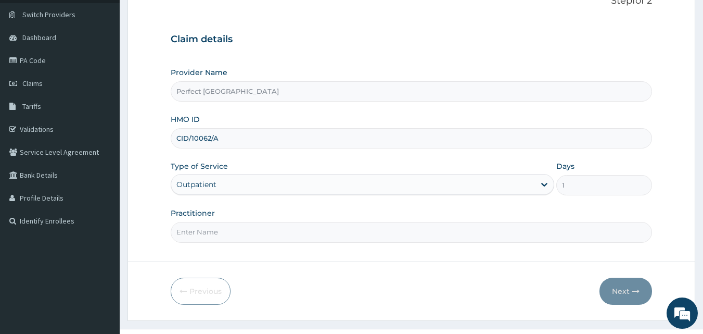
scroll to position [97, 0]
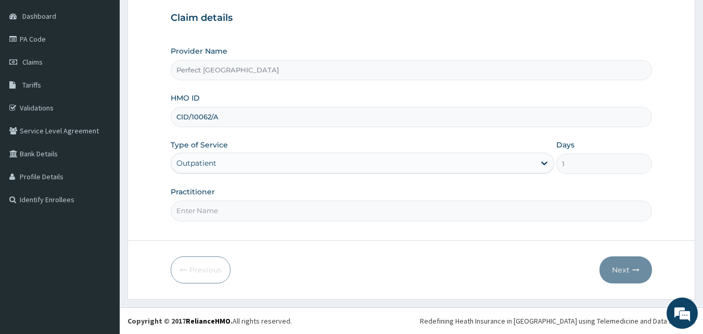
click at [186, 208] on input "Practitioner" at bounding box center [412, 210] width 482 height 20
type input "[PERSON_NAME]"
click at [620, 267] on button "Next" at bounding box center [626, 269] width 53 height 27
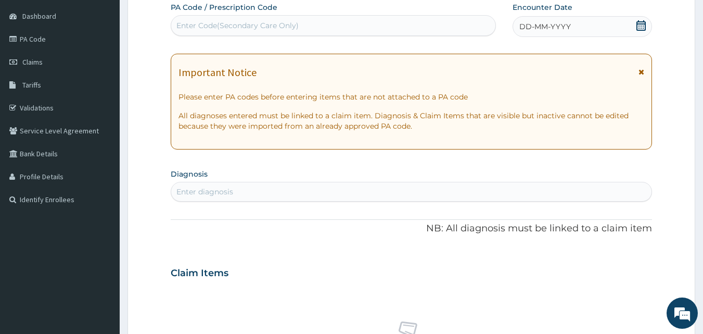
click at [633, 25] on div "DD-MM-YYYY" at bounding box center [582, 26] width 139 height 21
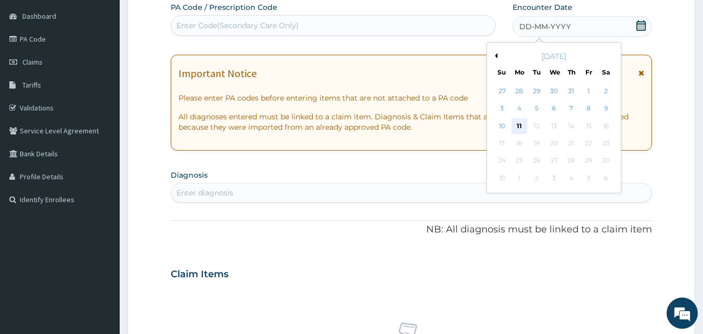
click at [519, 123] on div "11" at bounding box center [520, 126] width 16 height 16
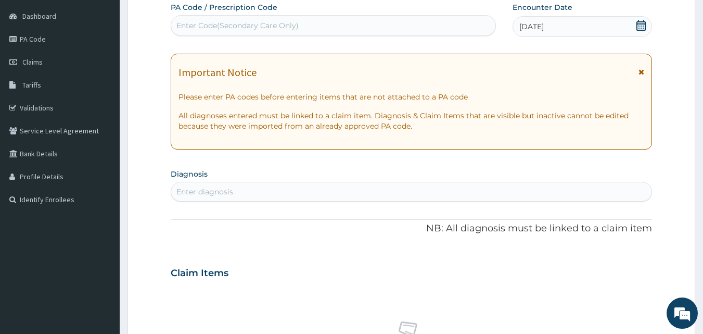
click at [645, 69] on div "Important Notice Please enter PA codes before entering items that are not attac…" at bounding box center [412, 102] width 482 height 96
click at [642, 72] on icon at bounding box center [642, 71] width 6 height 7
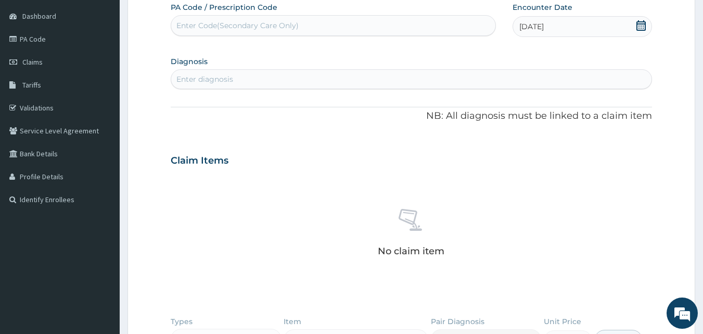
click at [349, 76] on div "Enter diagnosis" at bounding box center [411, 79] width 481 height 17
type input "R"
type input "MALAR"
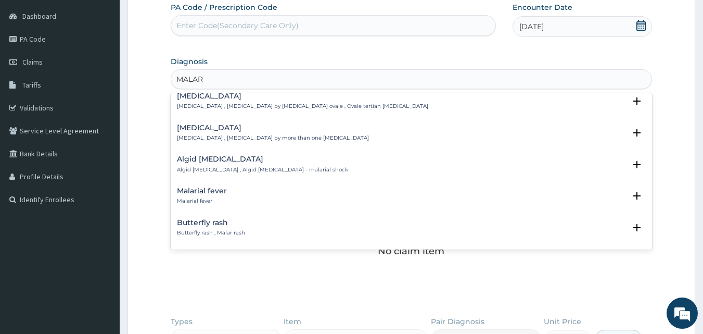
scroll to position [0, 0]
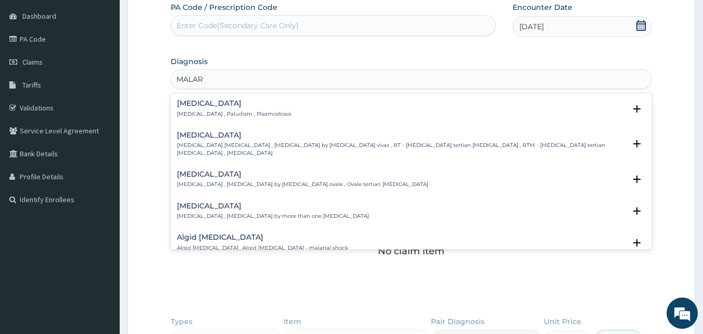
click at [207, 172] on div "[MEDICAL_DATA] [MEDICAL_DATA] , [MEDICAL_DATA] by [MEDICAL_DATA] ovale , Ovale …" at bounding box center [302, 179] width 251 height 18
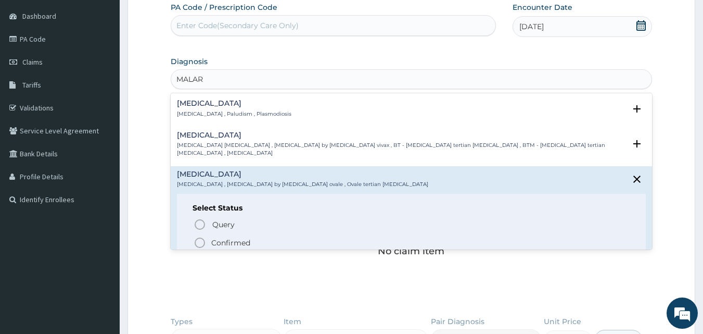
click at [199, 238] on icon "status option filled" at bounding box center [200, 242] width 12 height 12
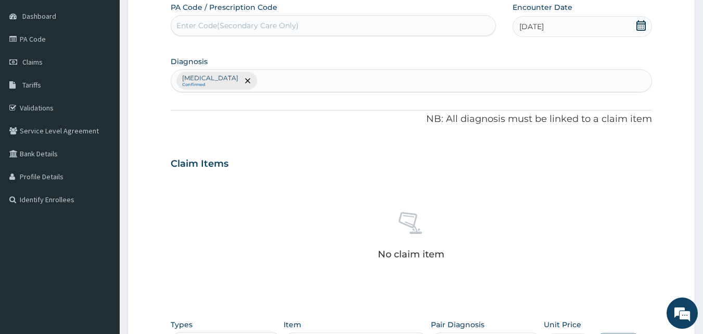
scroll to position [304, 0]
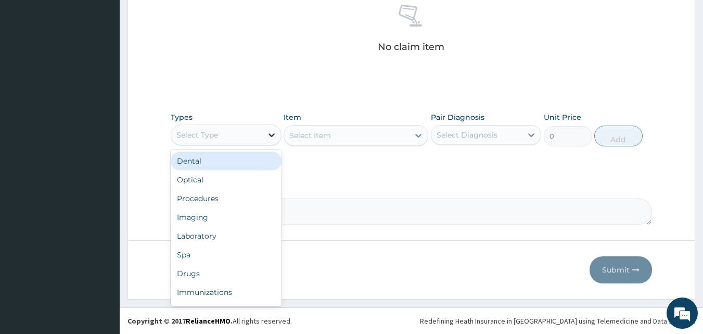
click at [277, 132] on div at bounding box center [271, 134] width 19 height 19
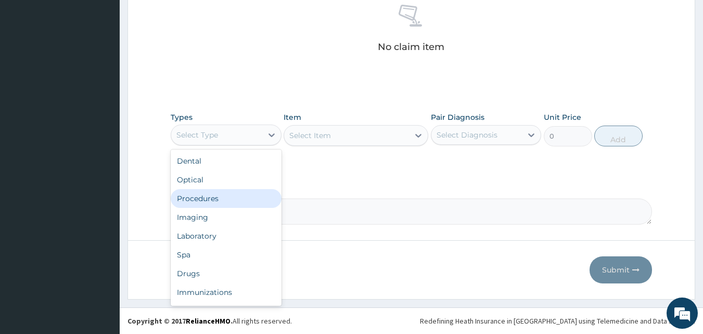
click at [218, 195] on div "Procedures" at bounding box center [226, 198] width 111 height 19
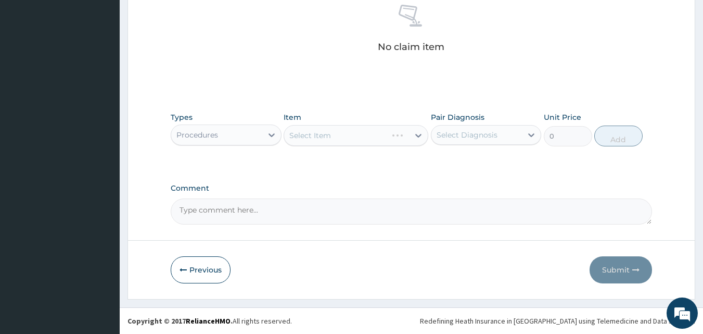
click at [416, 135] on div "Select Item" at bounding box center [356, 135] width 145 height 21
click at [416, 135] on icon at bounding box center [418, 135] width 10 height 10
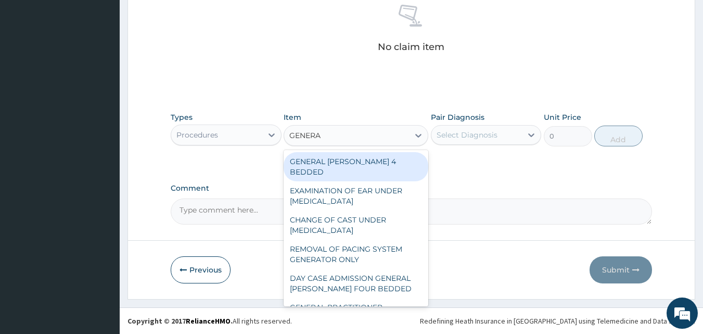
type input "GENERAL"
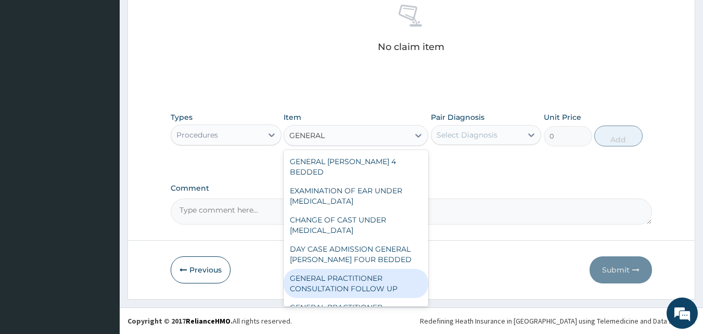
click at [363, 274] on div "GENERAL PRACTITIONER CONSULTATION FOLLOW UP" at bounding box center [356, 283] width 145 height 29
type input "2500"
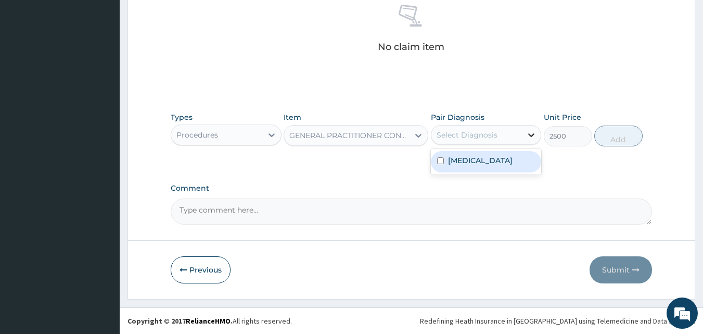
click at [531, 135] on icon at bounding box center [531, 135] width 10 height 10
click at [437, 163] on input "checkbox" at bounding box center [440, 160] width 7 height 7
checkbox input "true"
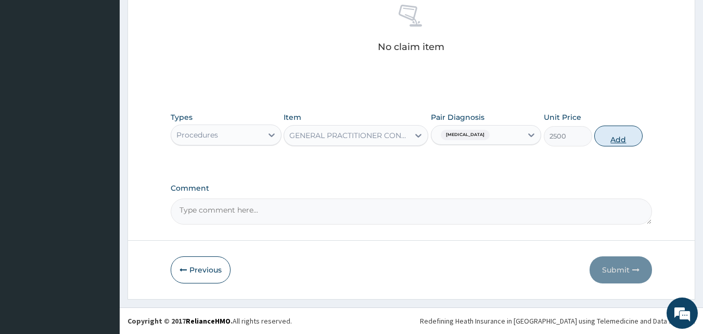
click at [616, 141] on button "Add" at bounding box center [618, 135] width 48 height 21
type input "0"
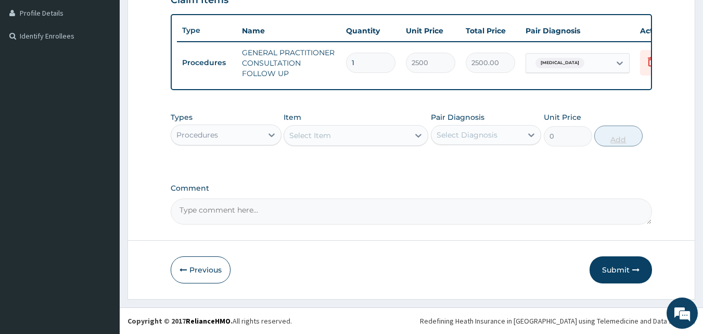
scroll to position [269, 0]
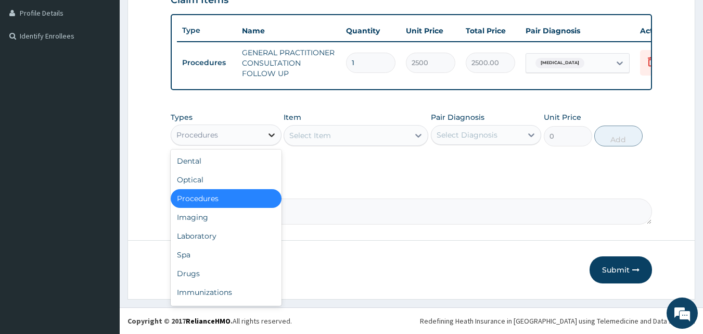
click at [272, 138] on icon at bounding box center [271, 135] width 10 height 10
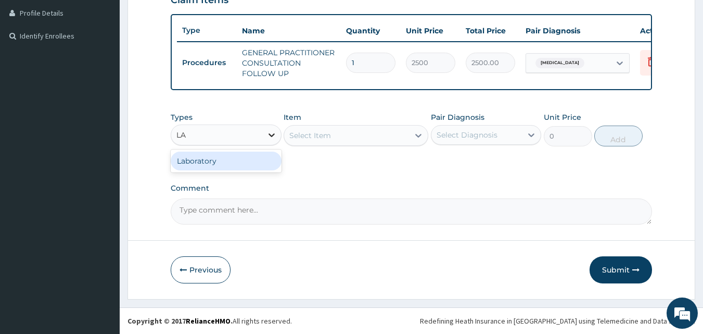
type input "LAB"
click at [237, 159] on div "Laboratory" at bounding box center [226, 160] width 111 height 19
click at [417, 137] on div "Select Item" at bounding box center [356, 135] width 145 height 21
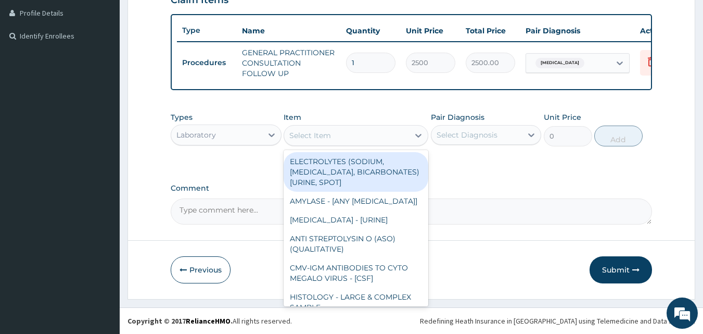
click at [417, 137] on icon at bounding box center [418, 135] width 10 height 10
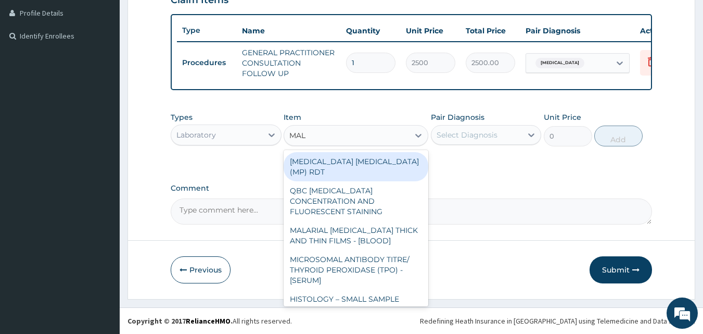
type input "MALA"
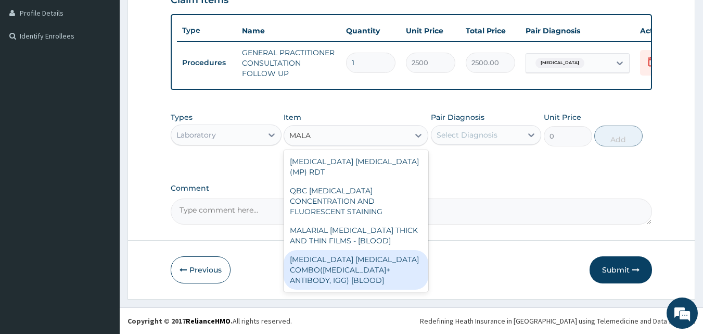
click at [327, 250] on div "[MEDICAL_DATA] [MEDICAL_DATA] COMBO([MEDICAL_DATA]+ ANTIBODY, IGG) [BLOOD]" at bounding box center [356, 270] width 145 height 40
type input "2000"
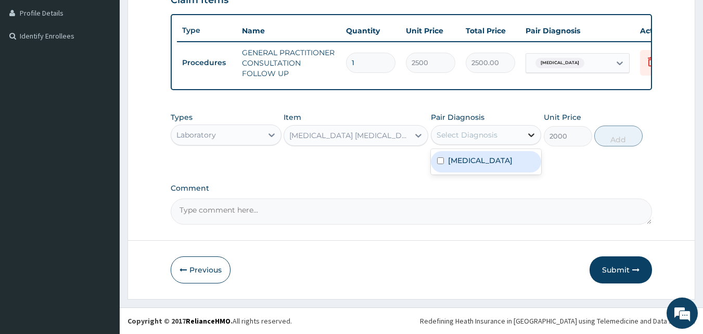
click at [531, 134] on icon at bounding box center [531, 135] width 10 height 10
click at [438, 158] on input "checkbox" at bounding box center [440, 160] width 7 height 7
checkbox input "true"
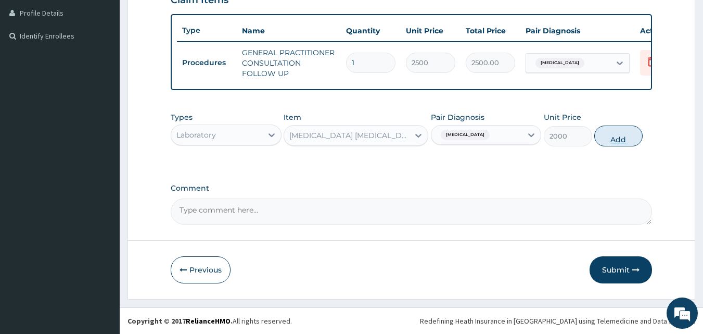
click at [619, 134] on button "Add" at bounding box center [618, 135] width 48 height 21
type input "0"
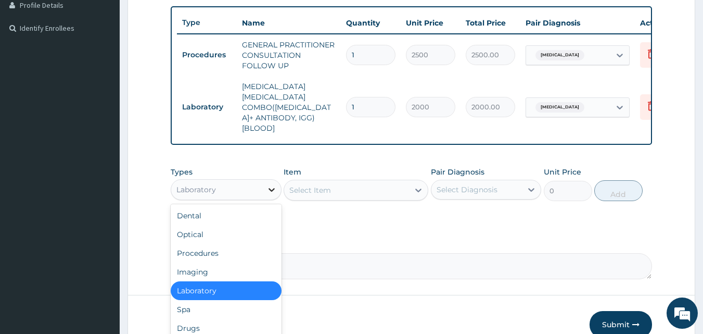
click at [280, 180] on div at bounding box center [271, 189] width 19 height 19
click at [198, 319] on div "Drugs" at bounding box center [226, 328] width 111 height 19
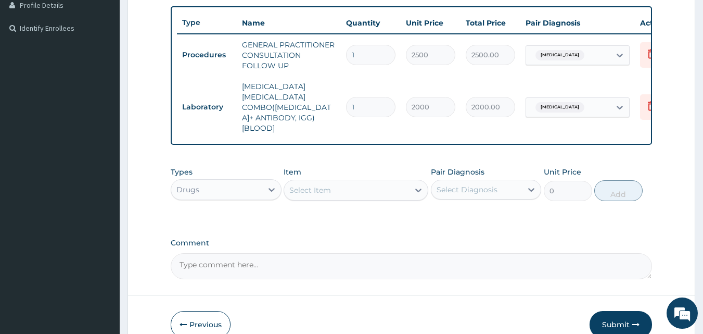
click at [418, 185] on icon at bounding box center [418, 190] width 10 height 10
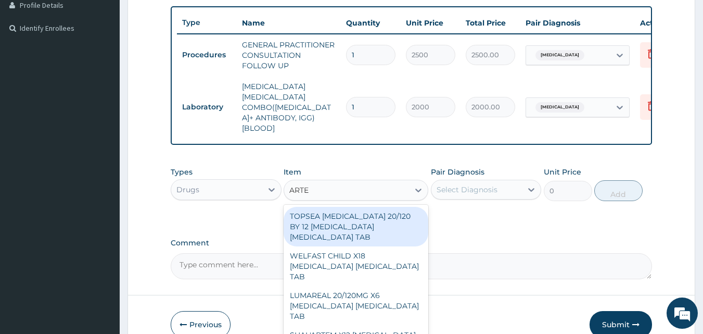
type input "ARTES"
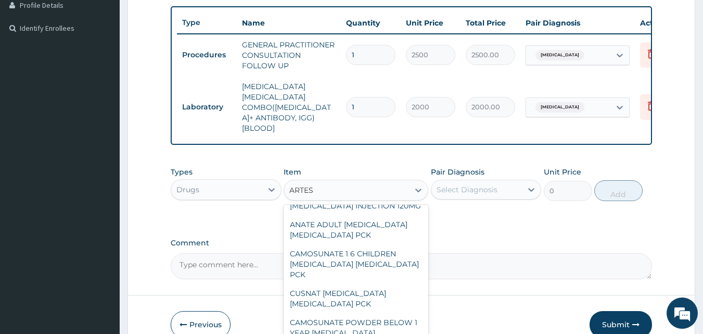
scroll to position [93, 0]
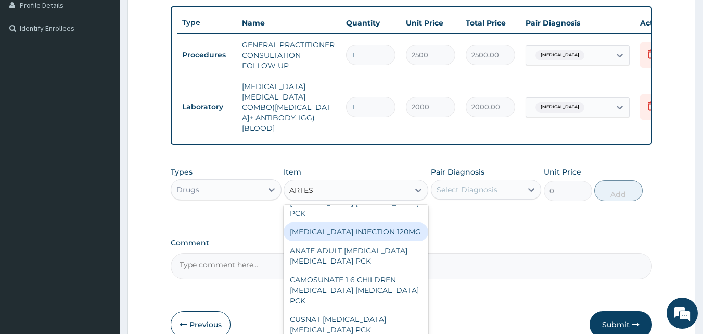
click at [386, 222] on div "[MEDICAL_DATA] INJECTION 120MG" at bounding box center [356, 231] width 145 height 19
type input "3000"
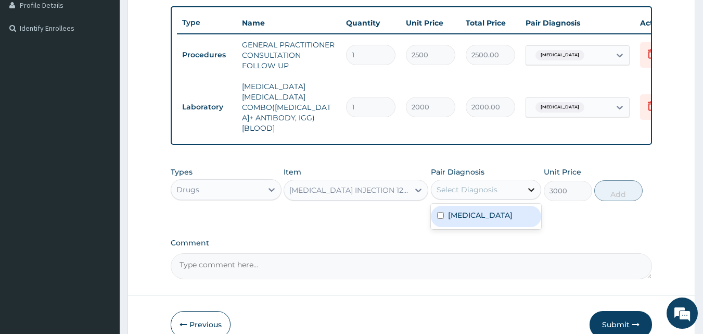
click at [529, 184] on icon at bounding box center [531, 189] width 10 height 10
click at [442, 212] on input "checkbox" at bounding box center [440, 215] width 7 height 7
checkbox input "true"
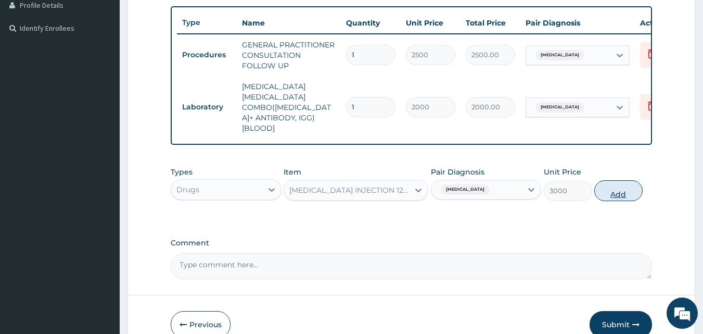
click at [609, 180] on button "Add" at bounding box center [618, 190] width 48 height 21
type input "0"
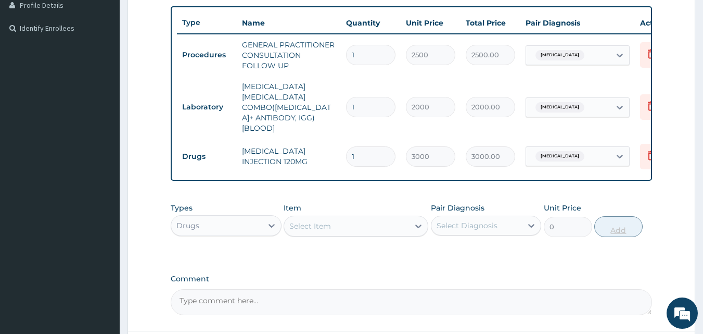
type input "0.00"
type input "5"
type input "15000.00"
type input "5"
click at [421, 224] on icon at bounding box center [418, 226] width 6 height 4
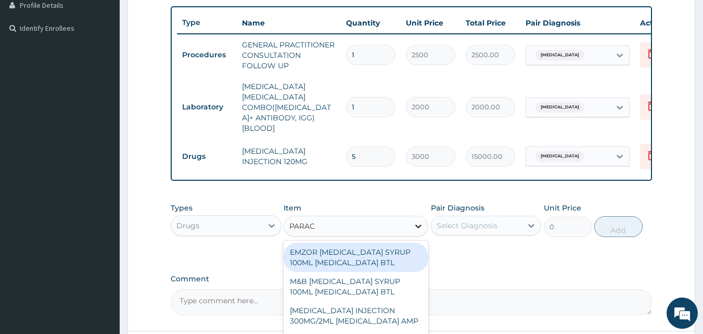
type input "PARACE"
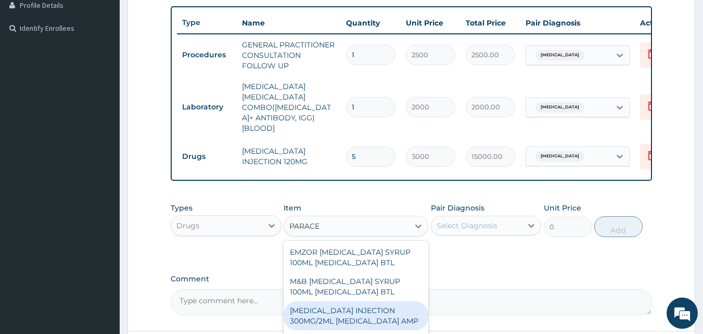
scroll to position [136, 0]
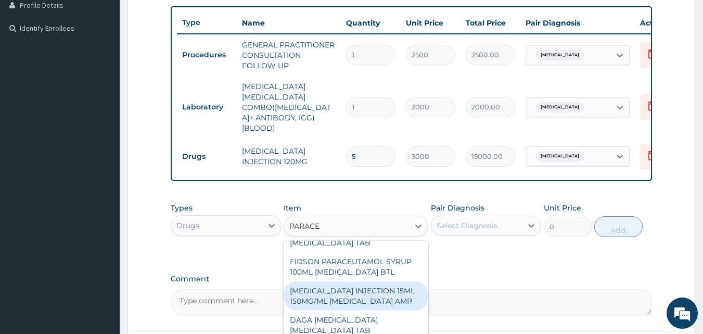
click at [373, 305] on div "[MEDICAL_DATA] INJECTION 15ML 150MG/ML [MEDICAL_DATA] AMP" at bounding box center [356, 295] width 145 height 29
type input "500"
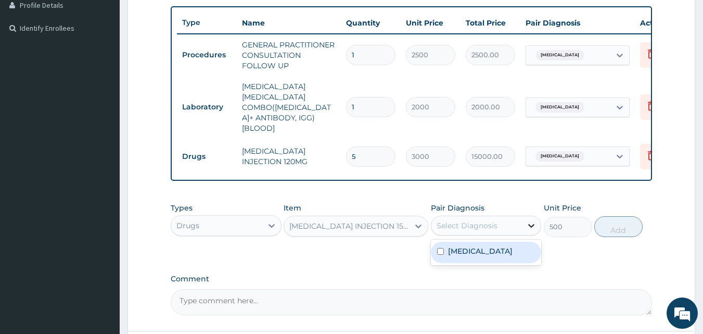
click at [535, 220] on icon at bounding box center [531, 225] width 10 height 10
click at [434, 242] on div "[MEDICAL_DATA]" at bounding box center [486, 252] width 111 height 21
checkbox input "true"
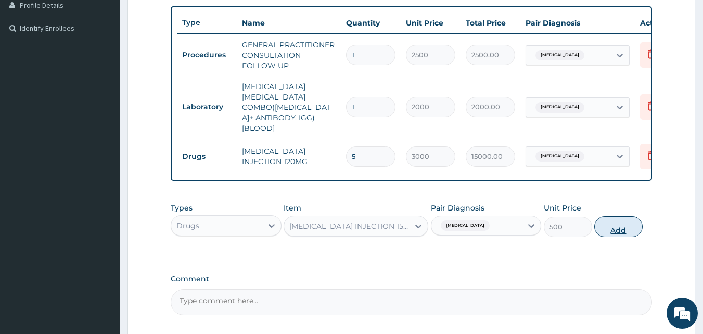
click at [607, 216] on button "Add" at bounding box center [618, 226] width 48 height 21
type input "0"
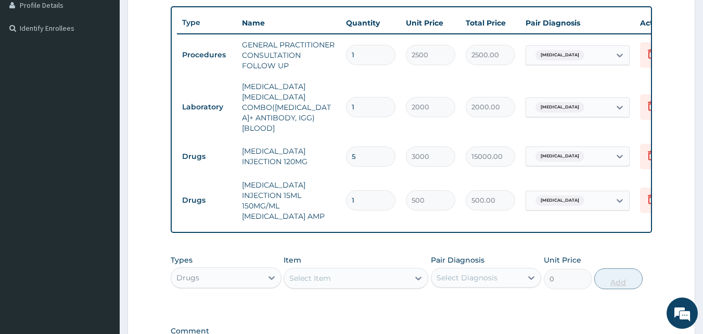
type input "0.00"
type input "4"
type input "2000.00"
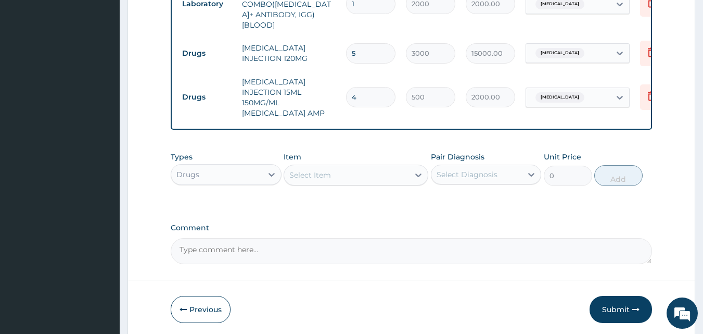
scroll to position [398, 0]
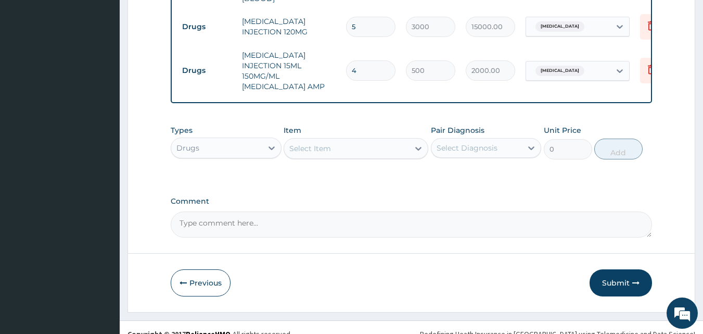
type input "4"
click at [277, 211] on textarea "Comment" at bounding box center [412, 224] width 482 height 26
type textarea "K"
click at [346, 211] on textarea "Note that his weight is 88kg and he is taken ATESUATE" at bounding box center [412, 224] width 482 height 26
click at [371, 211] on textarea "Note that his weight is 88kg and he is taken ARTESUATE" at bounding box center [412, 224] width 482 height 26
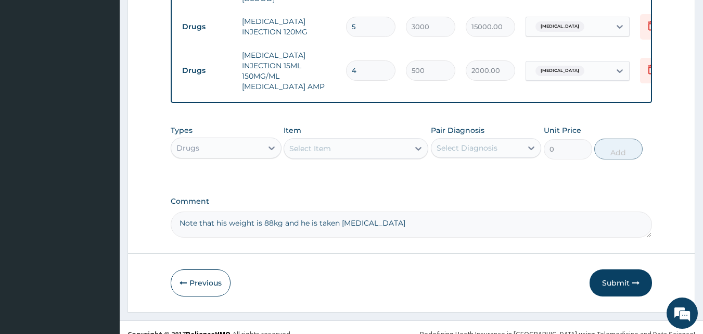
click at [447, 211] on textarea "Note that his weight is 88kg and he is taken [MEDICAL_DATA]" at bounding box center [412, 224] width 482 height 26
click at [452, 211] on textarea "Note that his weight is 88kg and he is taken [MEDICAL_DATA] 180MG start and 12h…" at bounding box center [412, 224] width 482 height 26
click at [483, 211] on textarea "Note that his weight is 88kg and he is taken [MEDICAL_DATA] 180MG start then 12…" at bounding box center [412, 224] width 482 height 26
type textarea "Note that his weight is 88kg and he is taken [MEDICAL_DATA] 180MG start then 12…"
click at [615, 273] on button "Submit" at bounding box center [621, 282] width 62 height 27
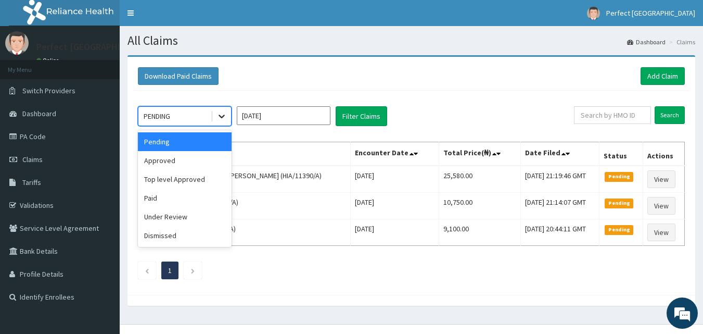
click at [224, 113] on icon at bounding box center [222, 116] width 10 height 10
click at [182, 156] on div "Approved" at bounding box center [185, 160] width 94 height 19
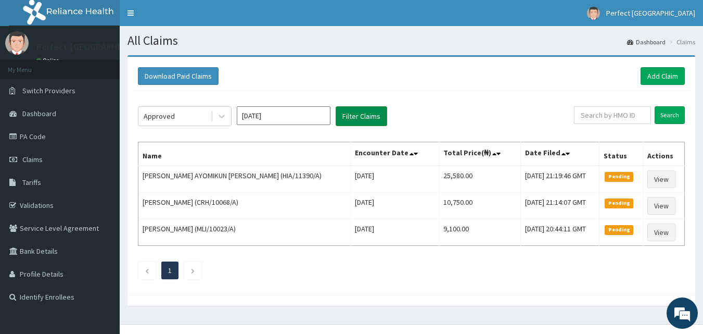
click at [349, 116] on button "Filter Claims" at bounding box center [362, 116] width 52 height 20
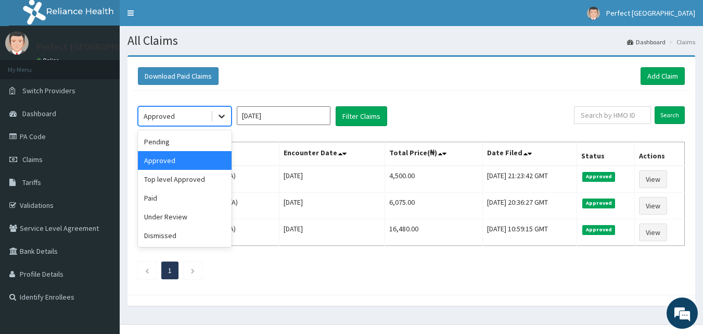
click at [219, 121] on icon at bounding box center [222, 116] width 10 height 10
click at [177, 213] on div "Under Review" at bounding box center [185, 216] width 94 height 19
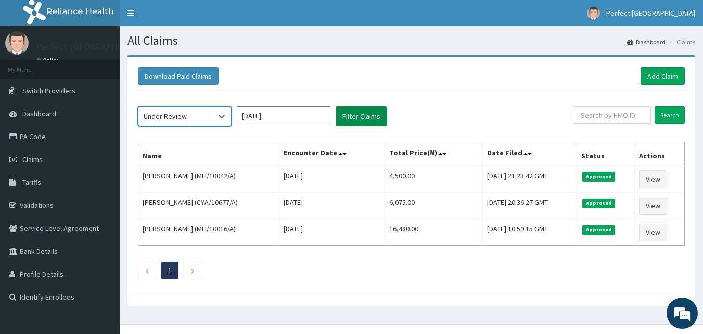
click at [357, 115] on button "Filter Claims" at bounding box center [362, 116] width 52 height 20
